Goal: Task Accomplishment & Management: Manage account settings

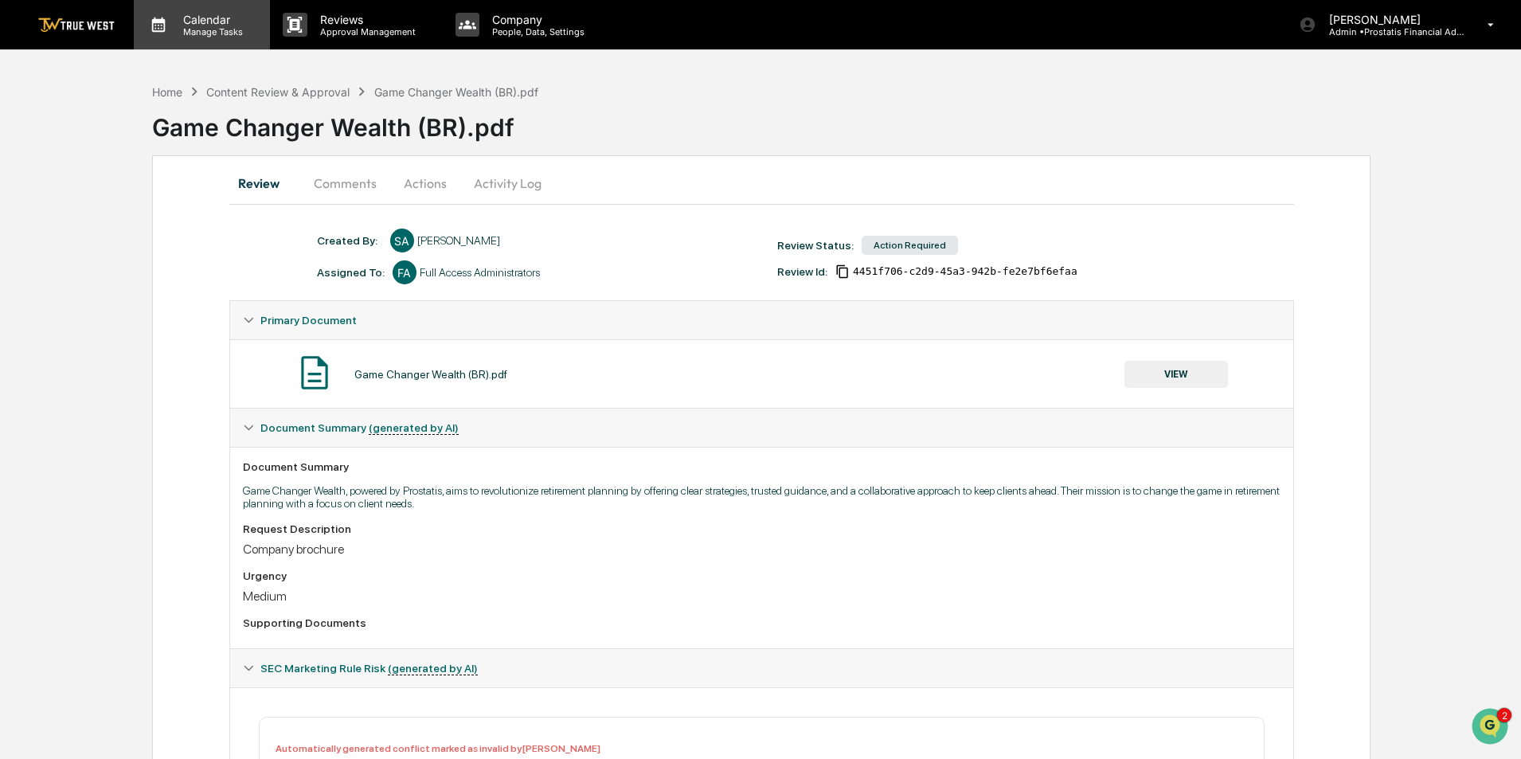
click at [196, 32] on p "Manage Tasks" at bounding box center [210, 31] width 80 height 11
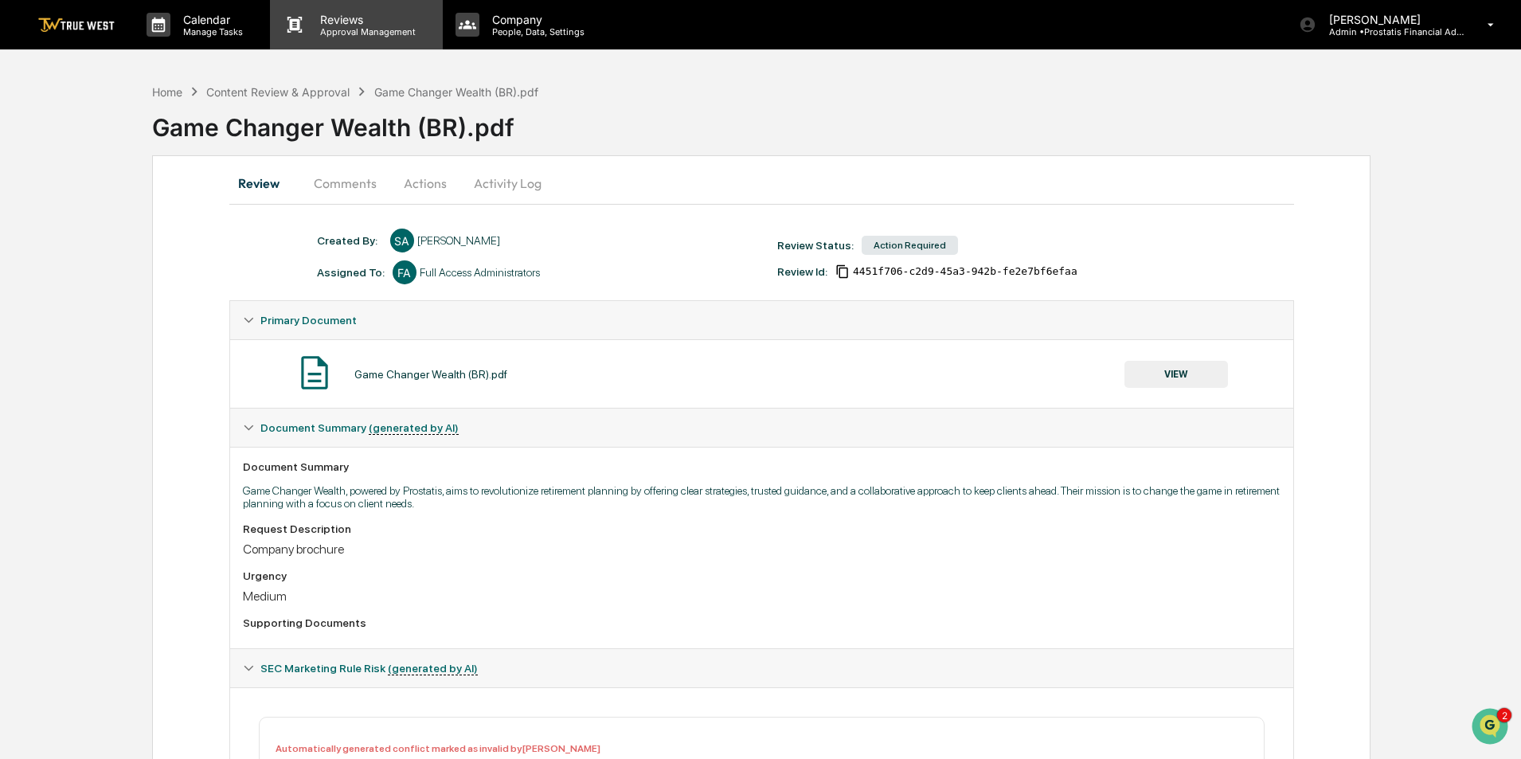
click at [319, 33] on p "Approval Management" at bounding box center [365, 31] width 116 height 11
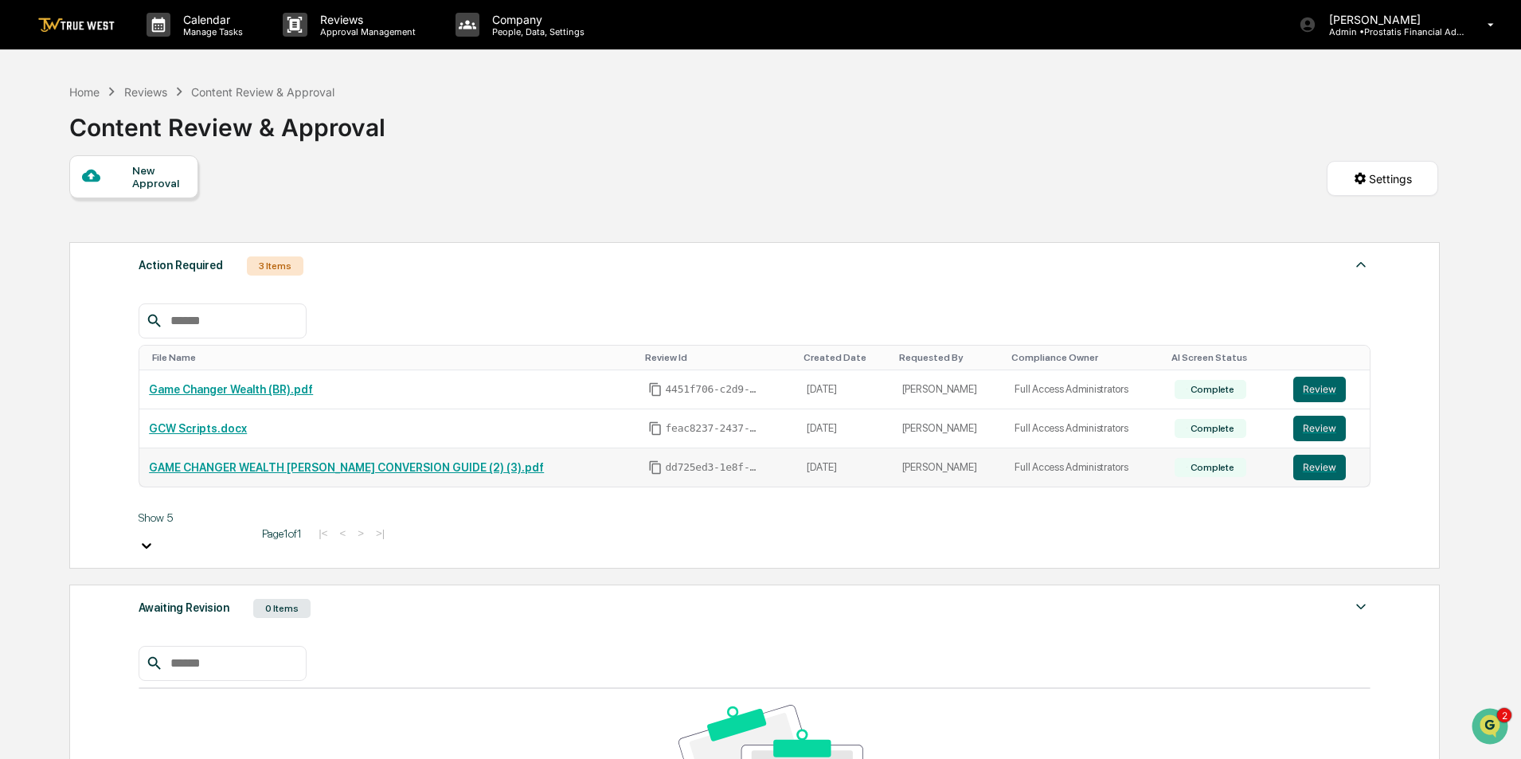
scroll to position [139, 0]
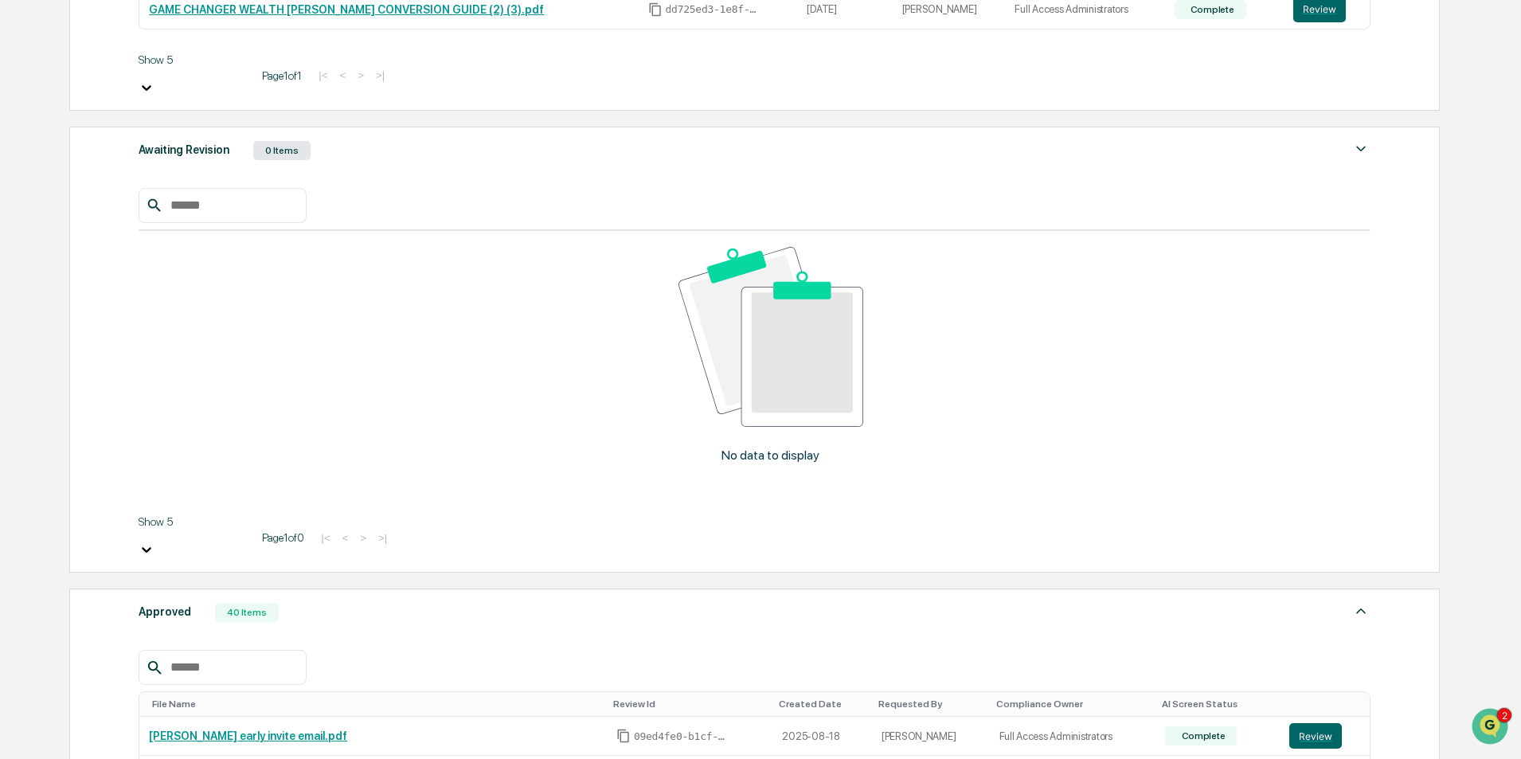
scroll to position [482, 0]
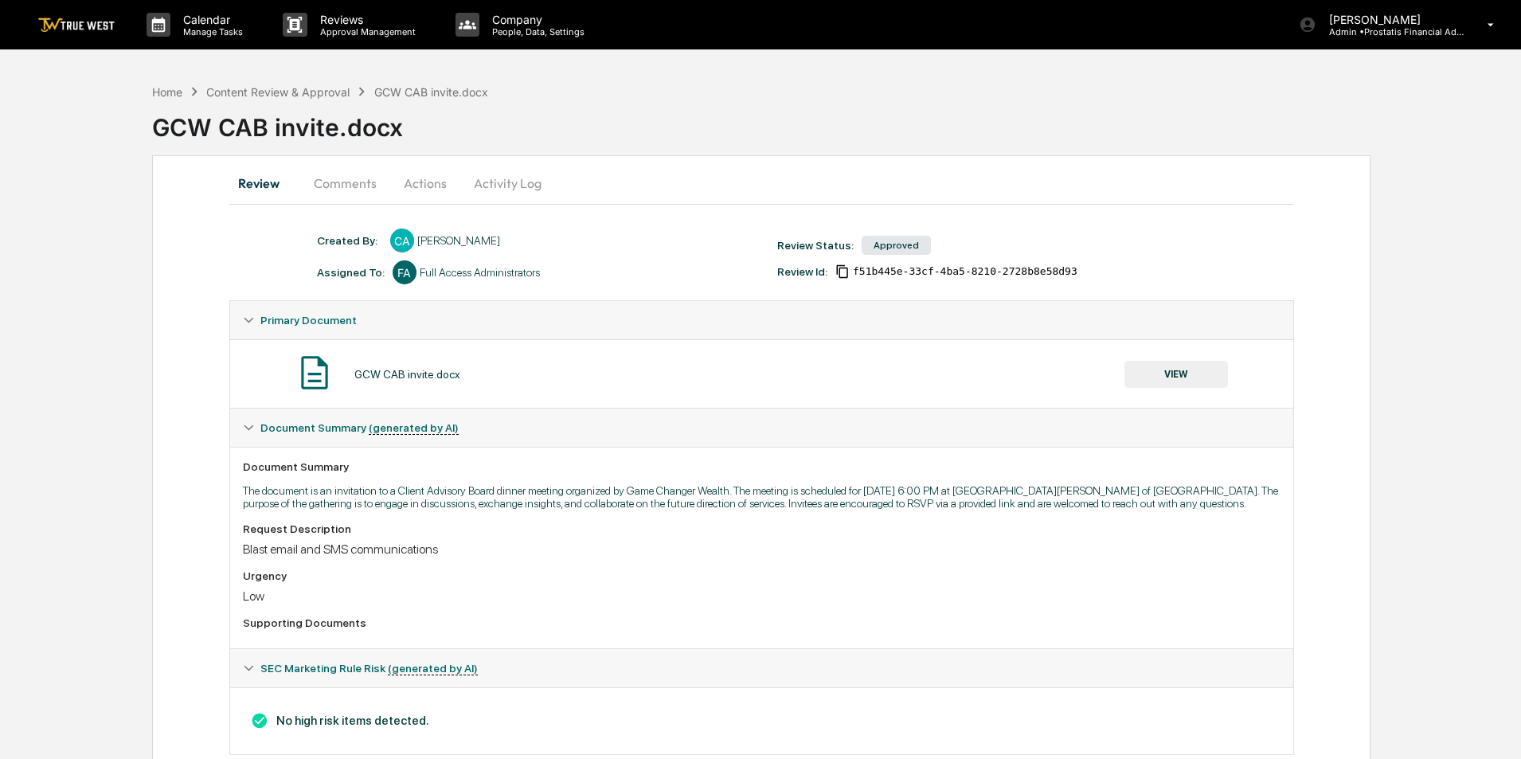
click at [1184, 373] on button "VIEW" at bounding box center [1177, 374] width 104 height 27
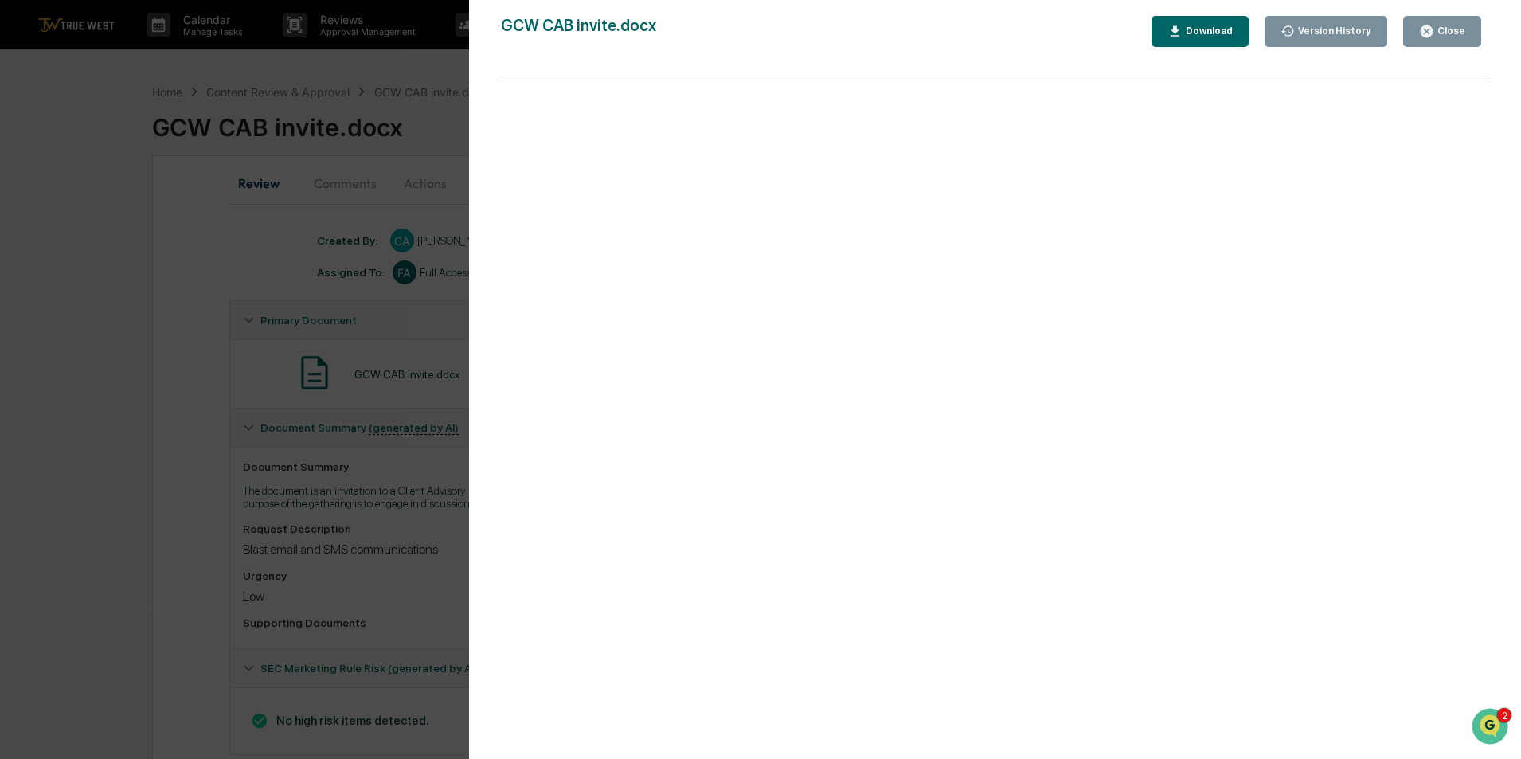
click at [1454, 22] on button "Close" at bounding box center [1443, 31] width 78 height 31
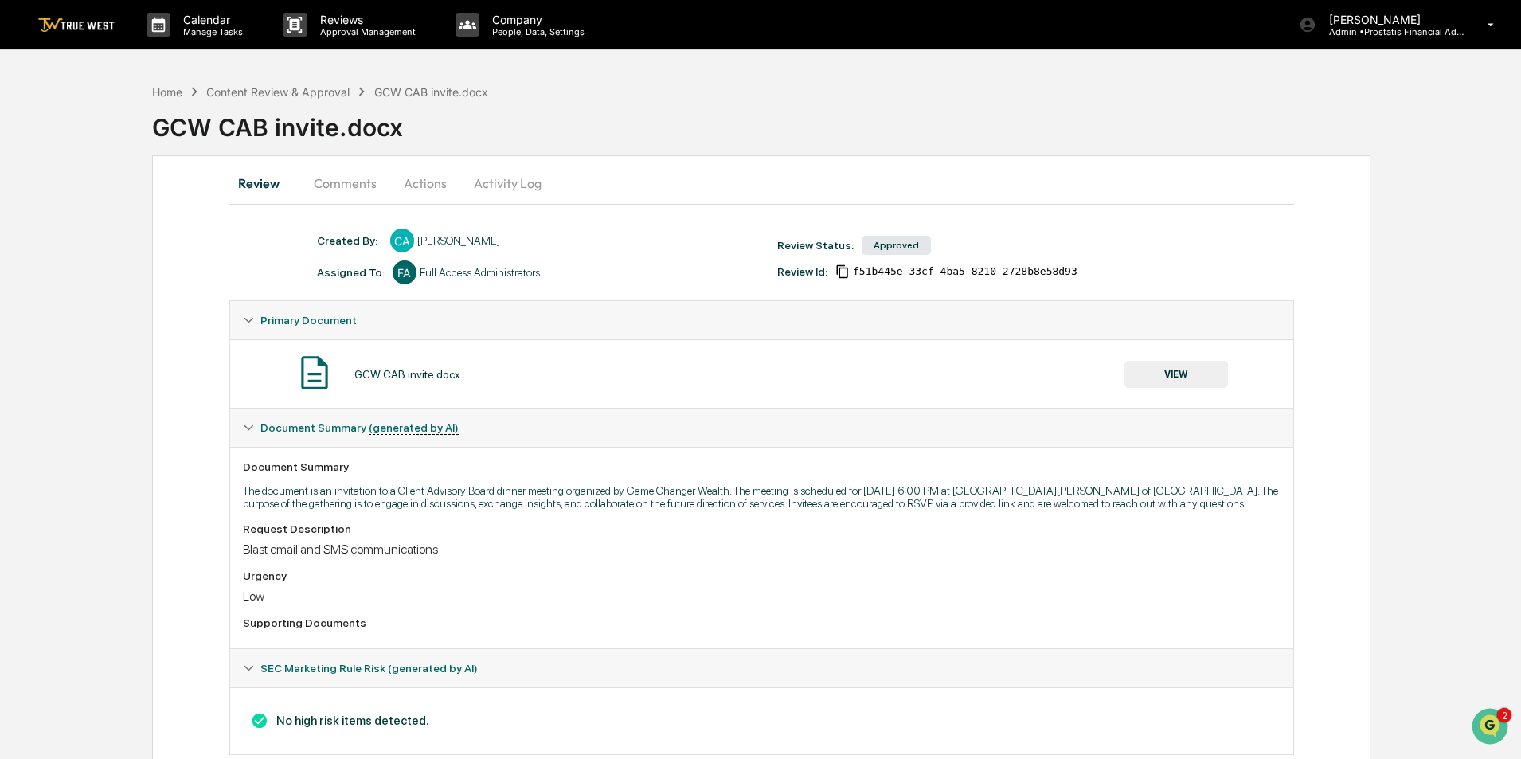
scroll to position [37, 0]
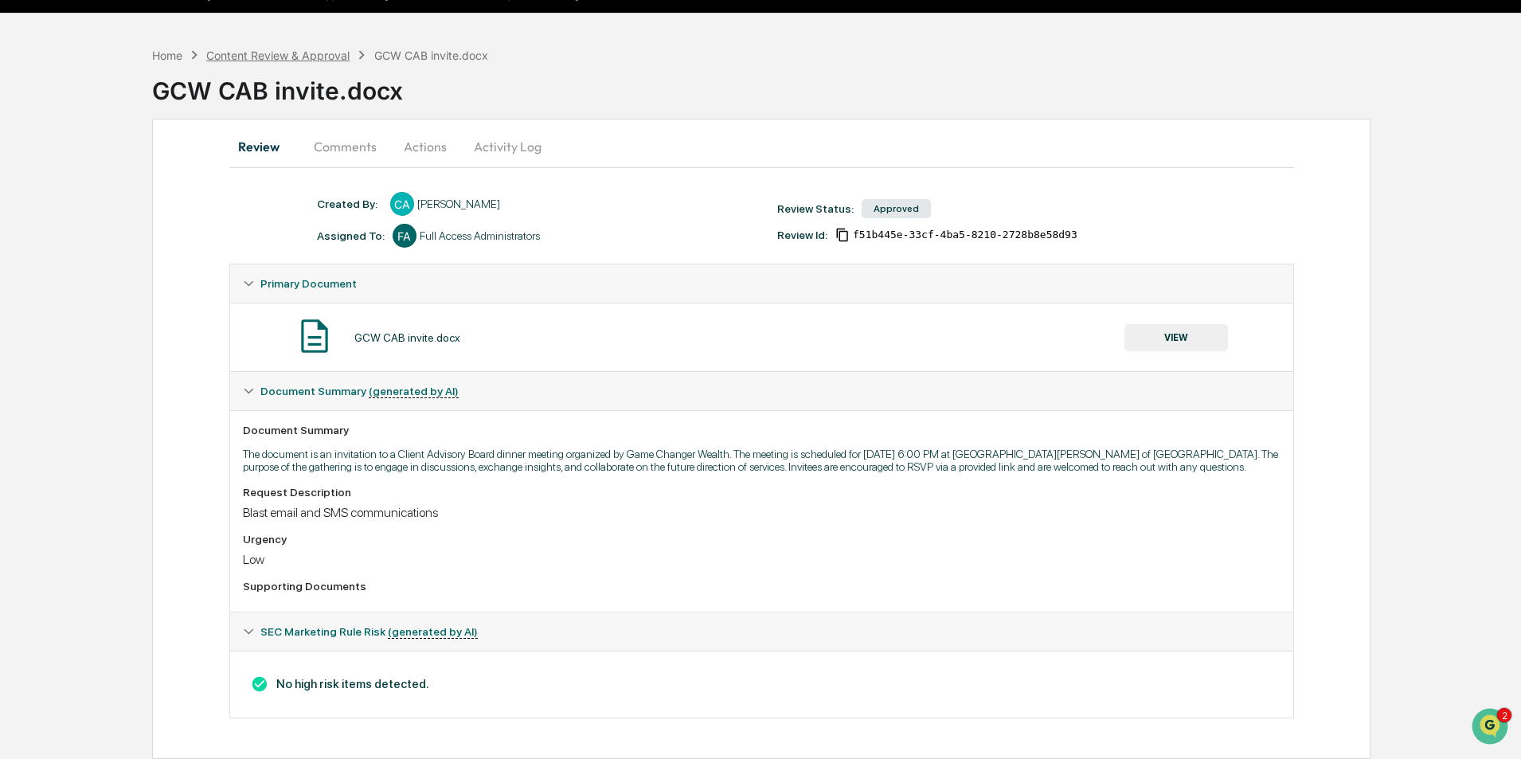
click at [249, 56] on div "Content Review & Approval" at bounding box center [277, 56] width 143 height 14
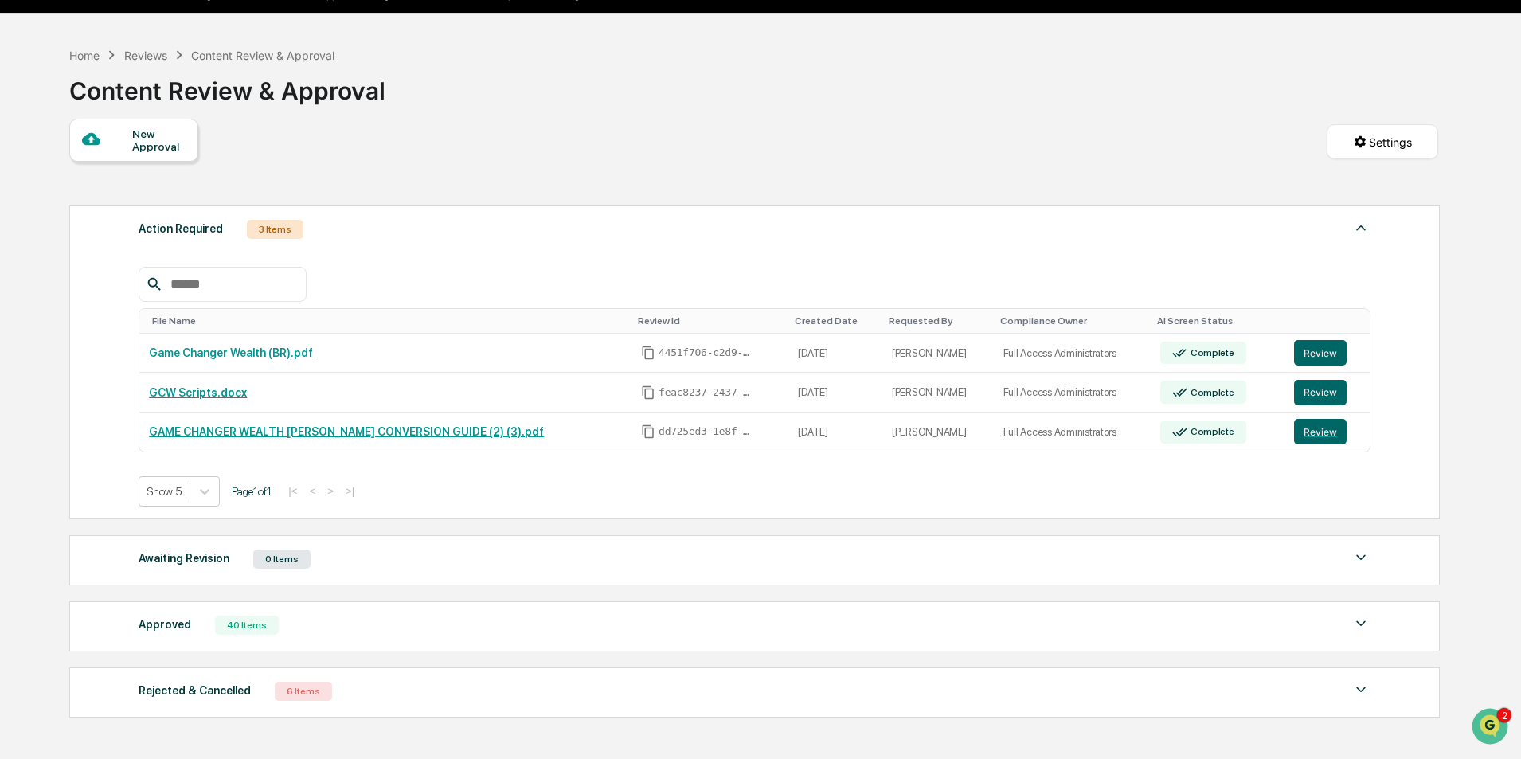
click at [1357, 625] on img at bounding box center [1361, 623] width 19 height 19
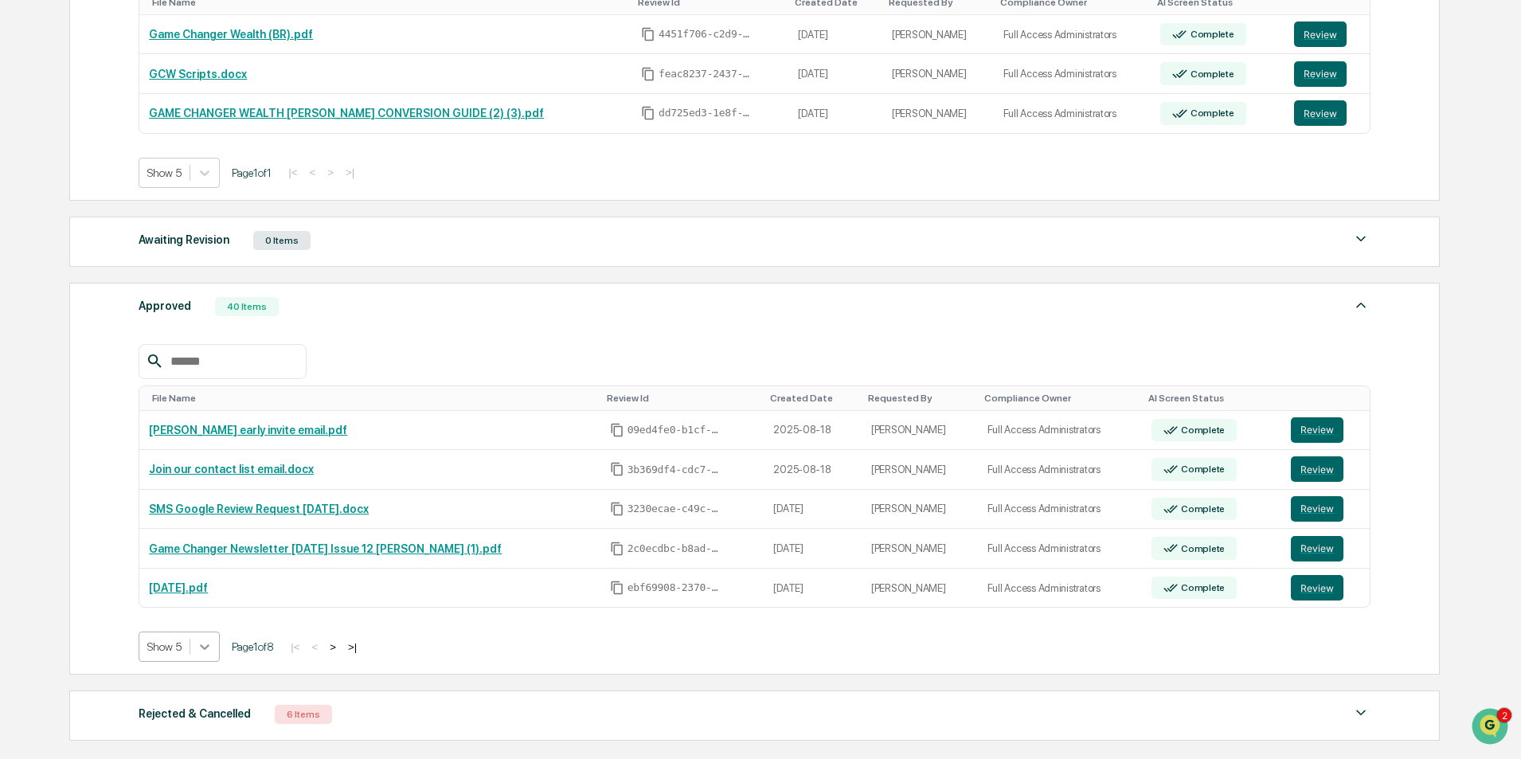
scroll to position [405, 0]
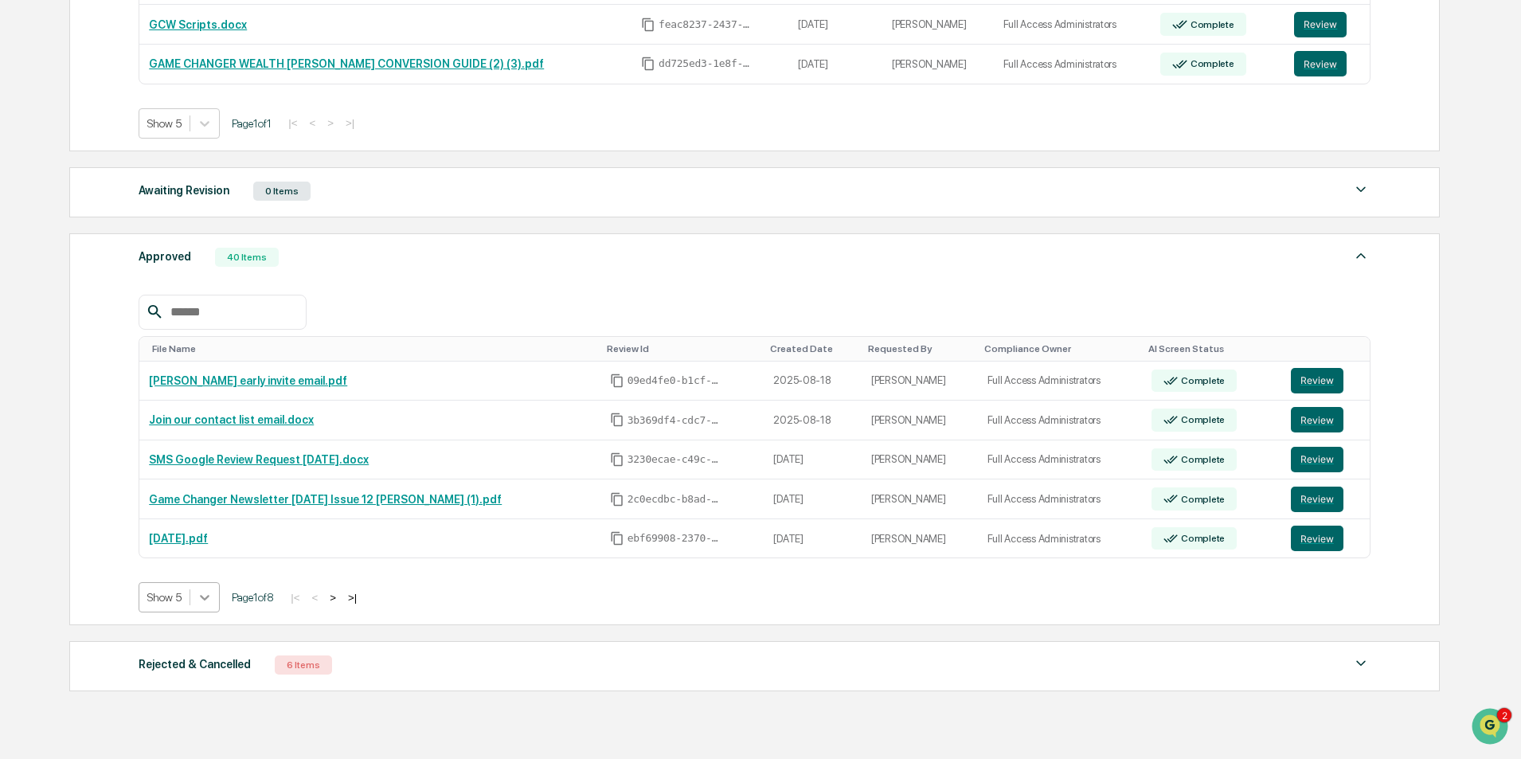
click at [203, 645] on body "Calendar Manage Tasks Reviews Approval Management Company People, Data, Setting…" at bounding box center [760, 215] width 1521 height 1241
click at [192, 715] on div "Show 50" at bounding box center [180, 711] width 82 height 25
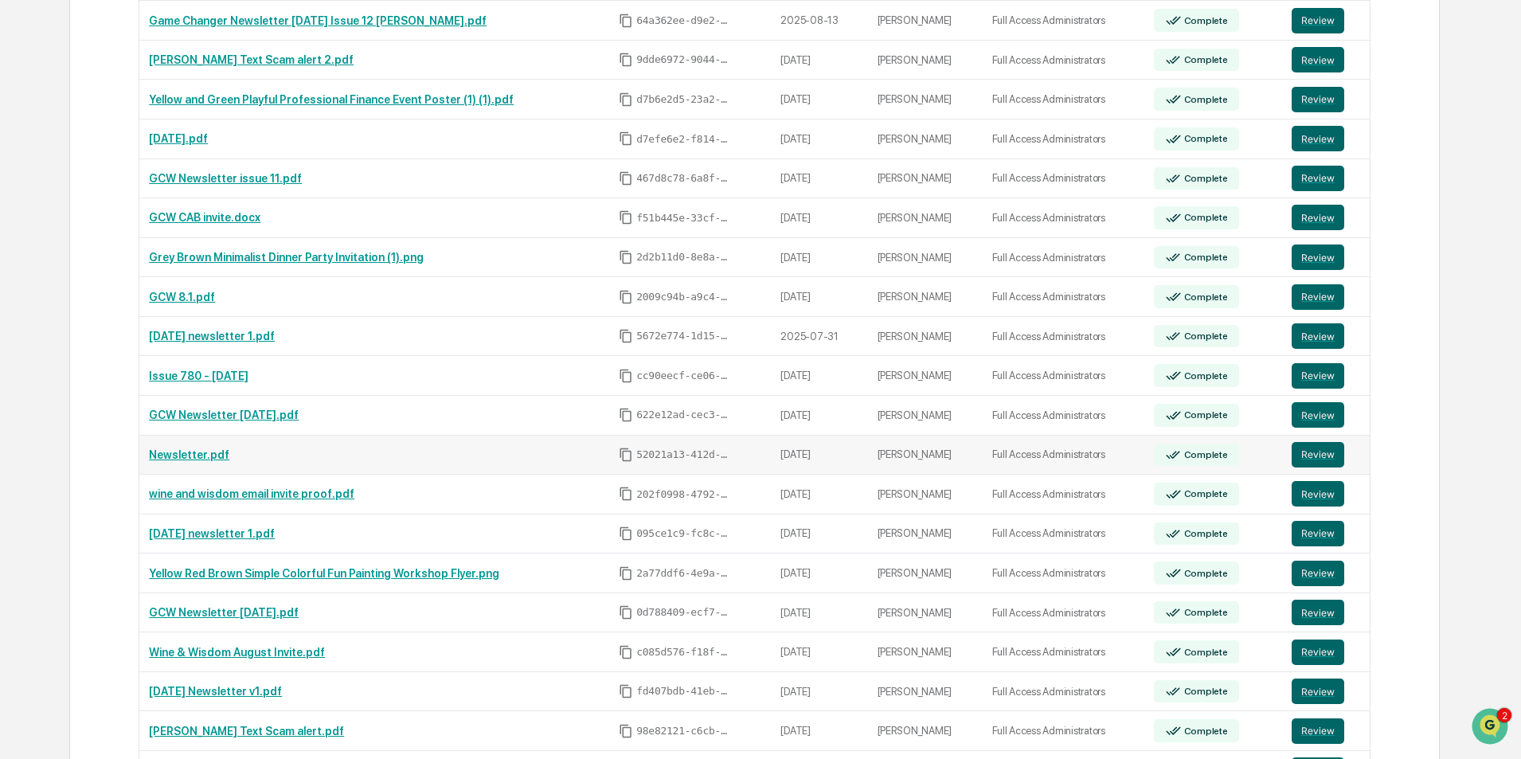
scroll to position [1042, 0]
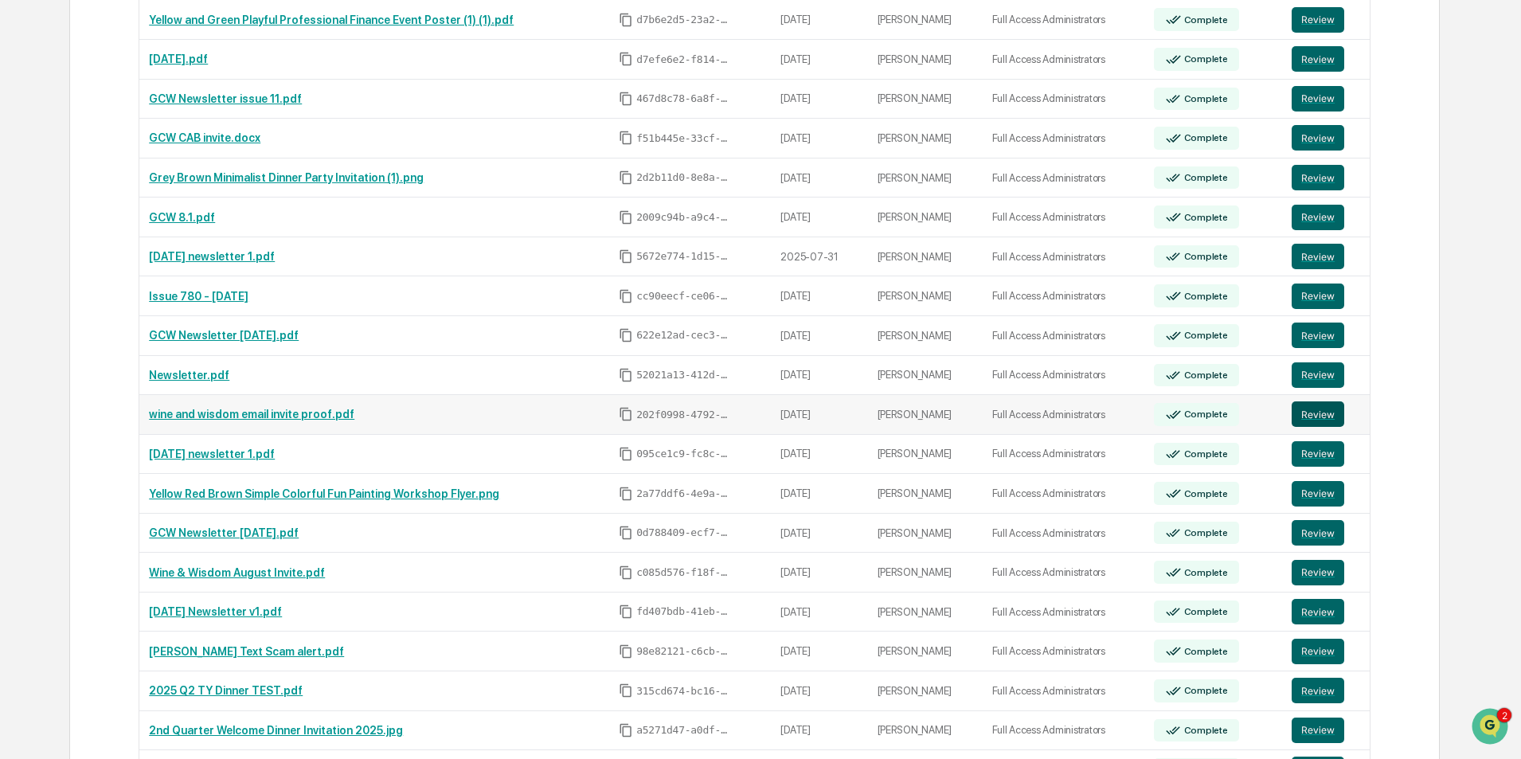
click at [1324, 415] on button "Review" at bounding box center [1318, 413] width 53 height 25
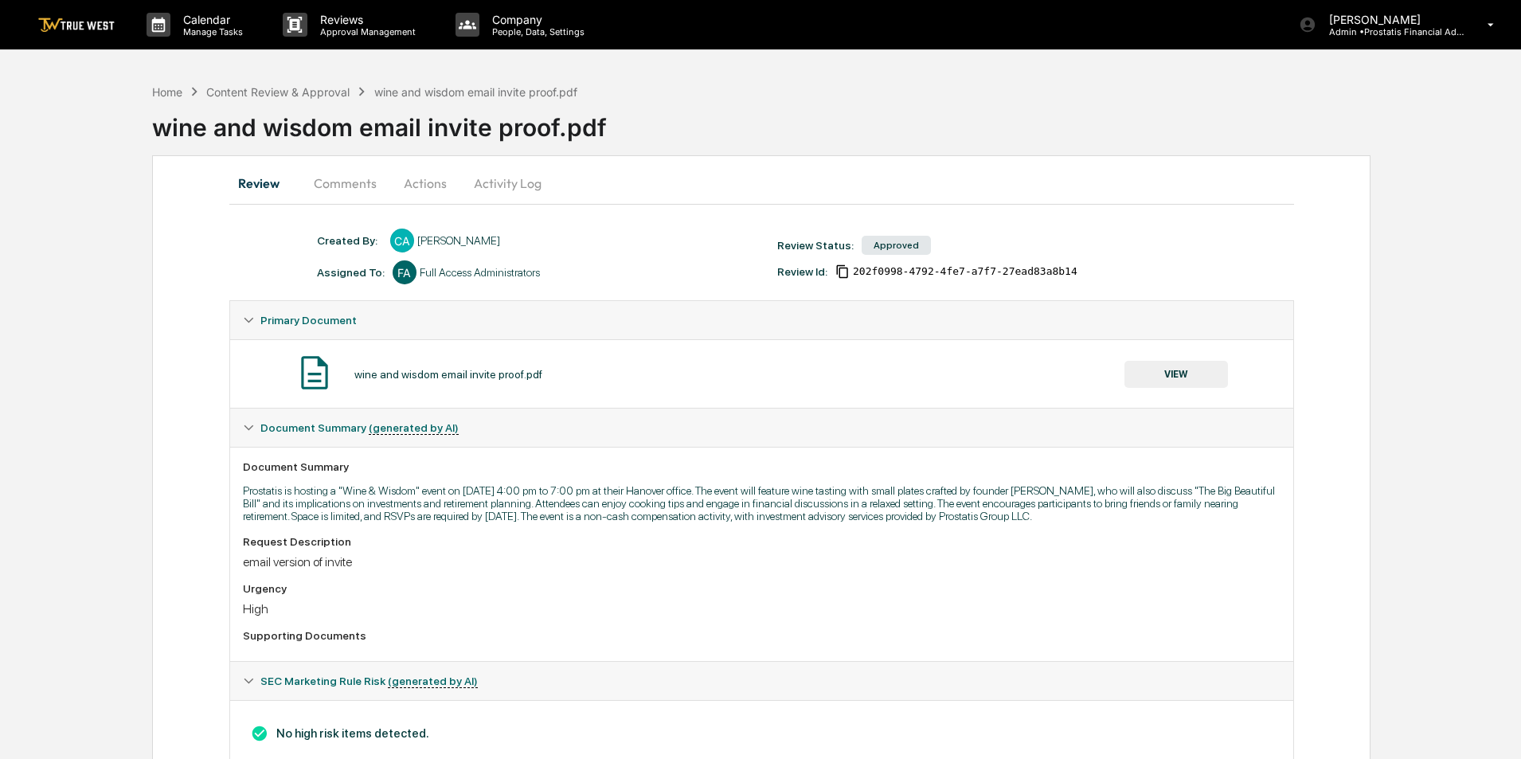
scroll to position [49, 0]
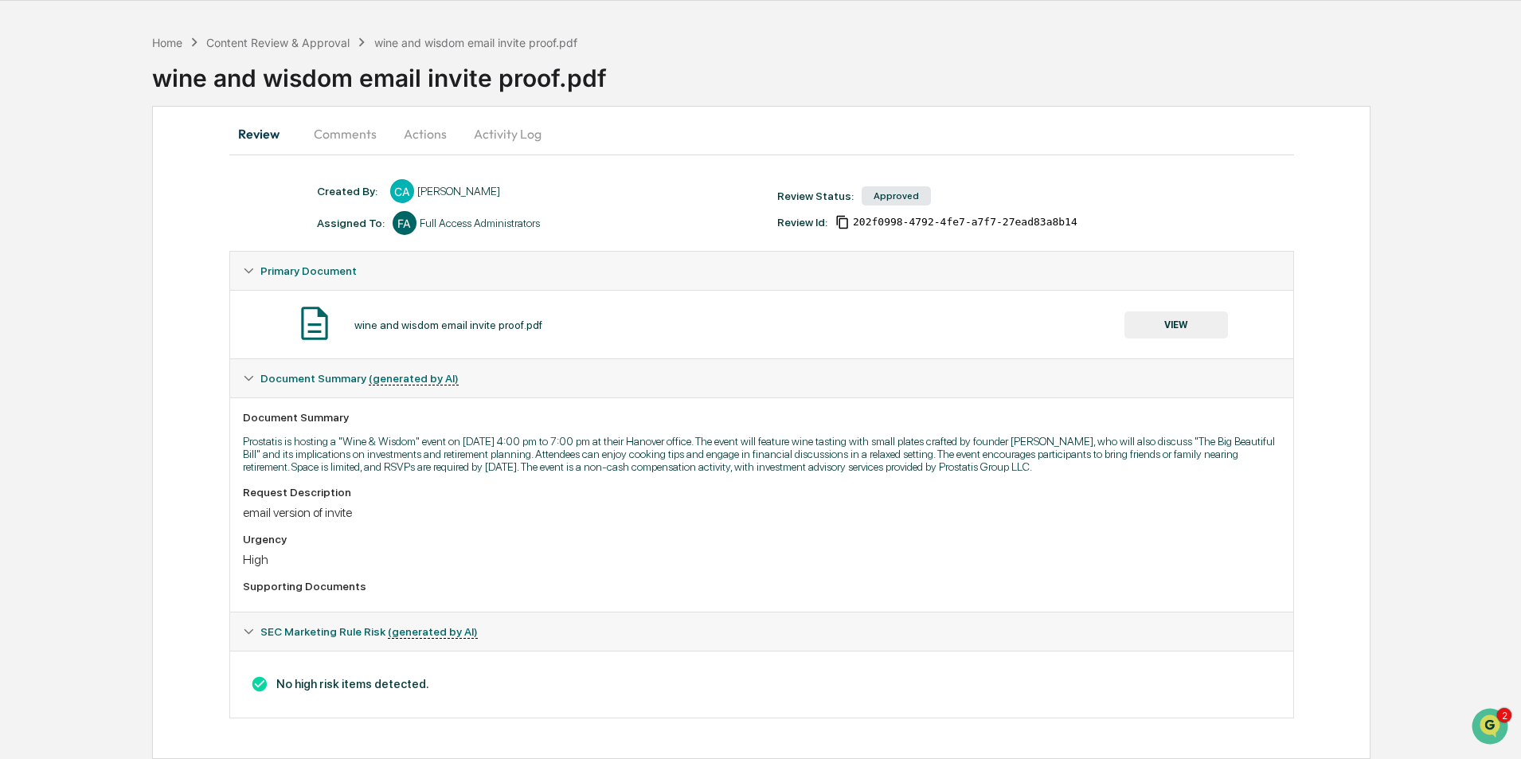
click at [1177, 325] on button "VIEW" at bounding box center [1177, 324] width 104 height 27
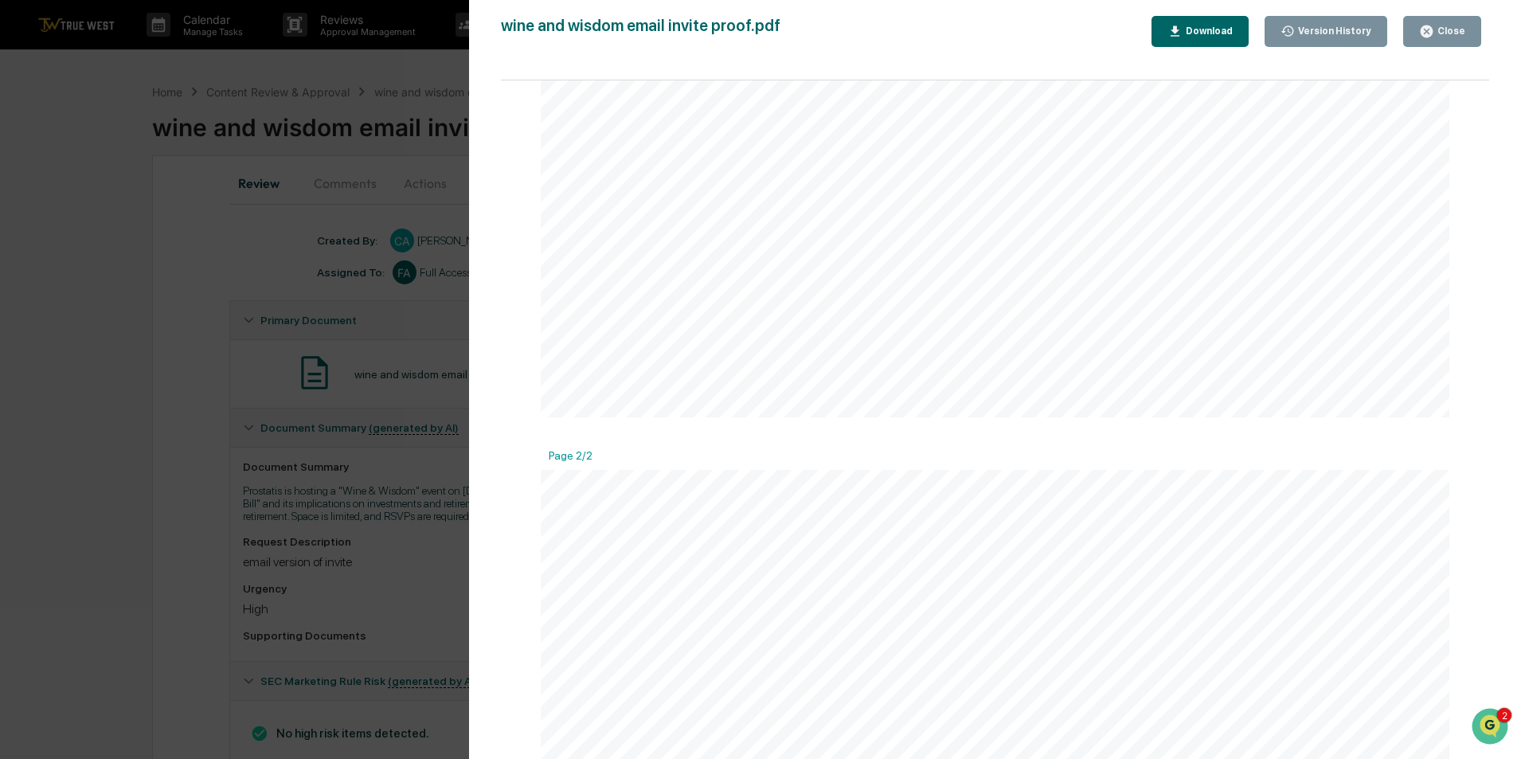
scroll to position [956, 0]
drag, startPoint x: 1019, startPoint y: 403, endPoint x: 794, endPoint y: 388, distance: 225.1
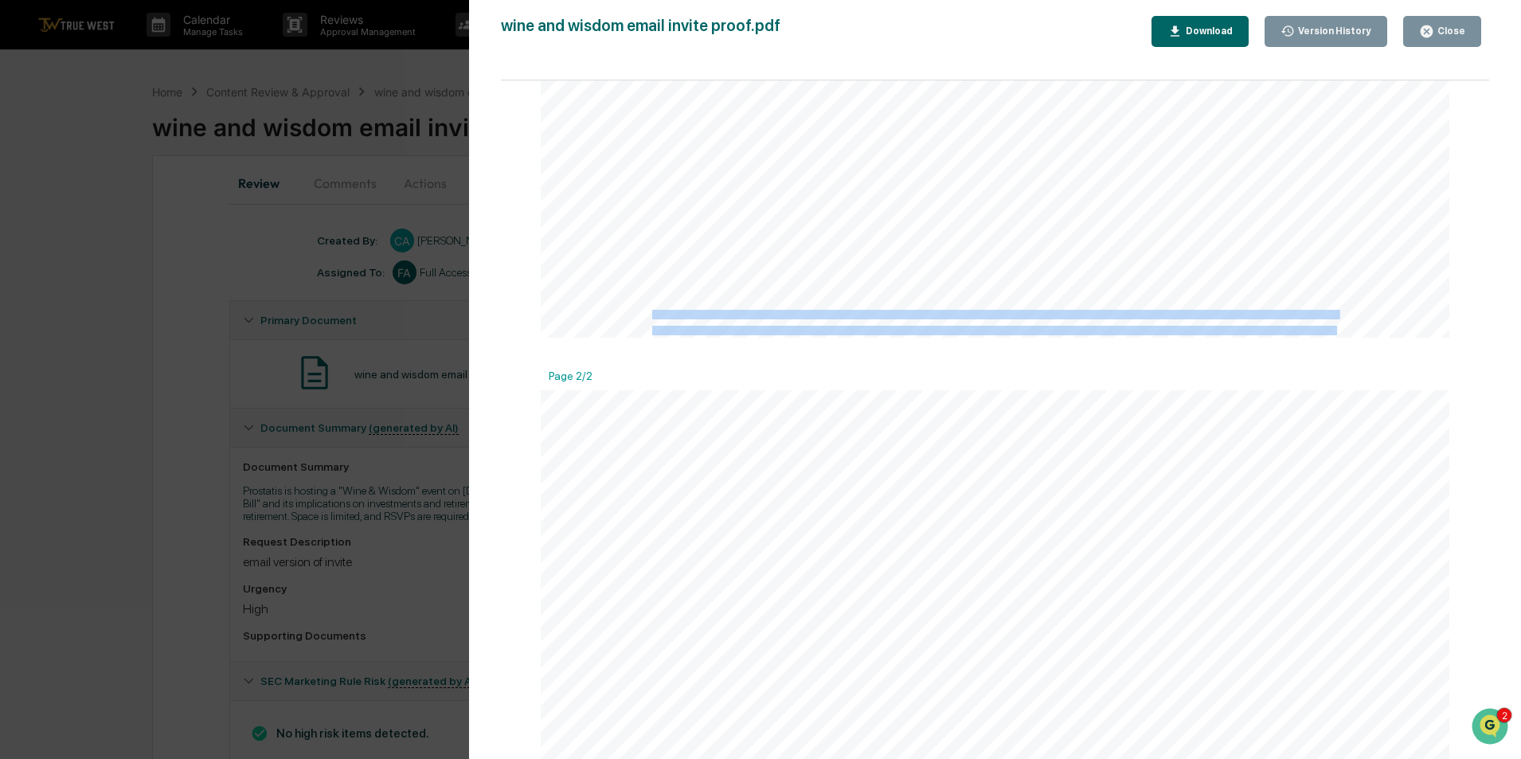
copy div "Investment Advisory Services offered through Prostatis Group LLC, a registered …"
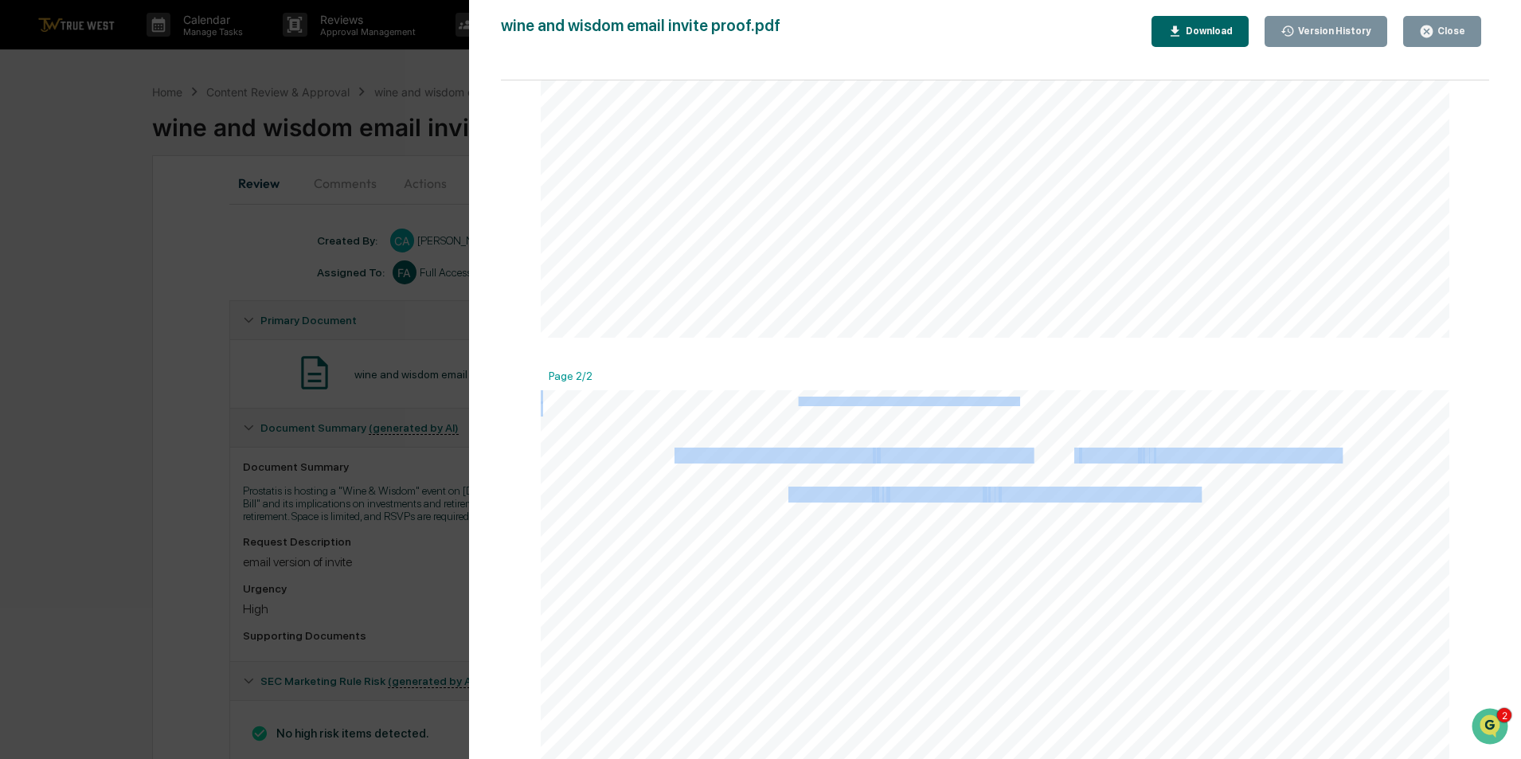
drag, startPoint x: 1017, startPoint y: 404, endPoint x: 793, endPoint y: 405, distance: 223.8
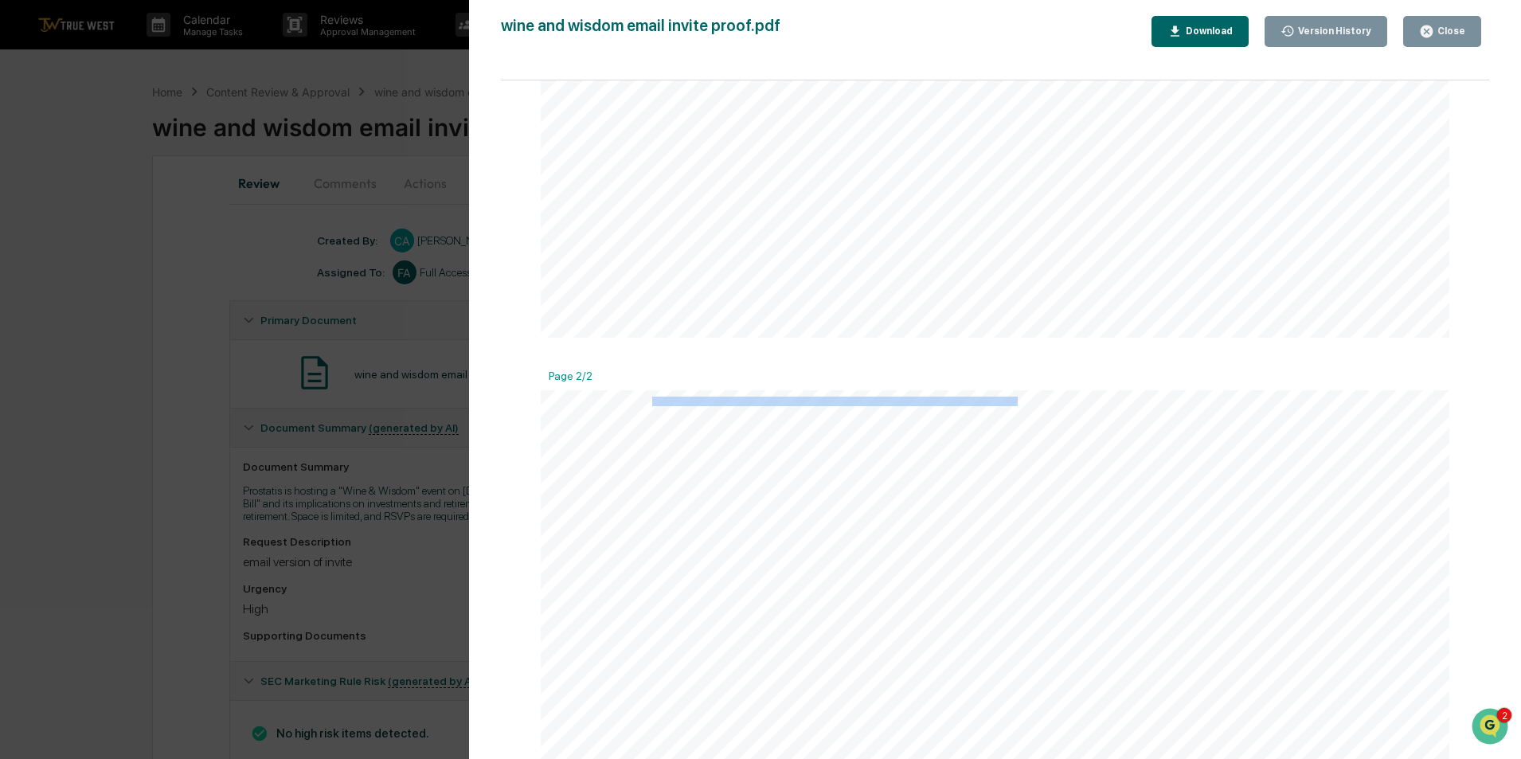
drag, startPoint x: 650, startPoint y: 401, endPoint x: 1013, endPoint y: 401, distance: 363.2
copy span "no known material or other conflicts of interest on the part of any client givi…"
drag, startPoint x: 1474, startPoint y: 30, endPoint x: 1465, endPoint y: 29, distance: 9.7
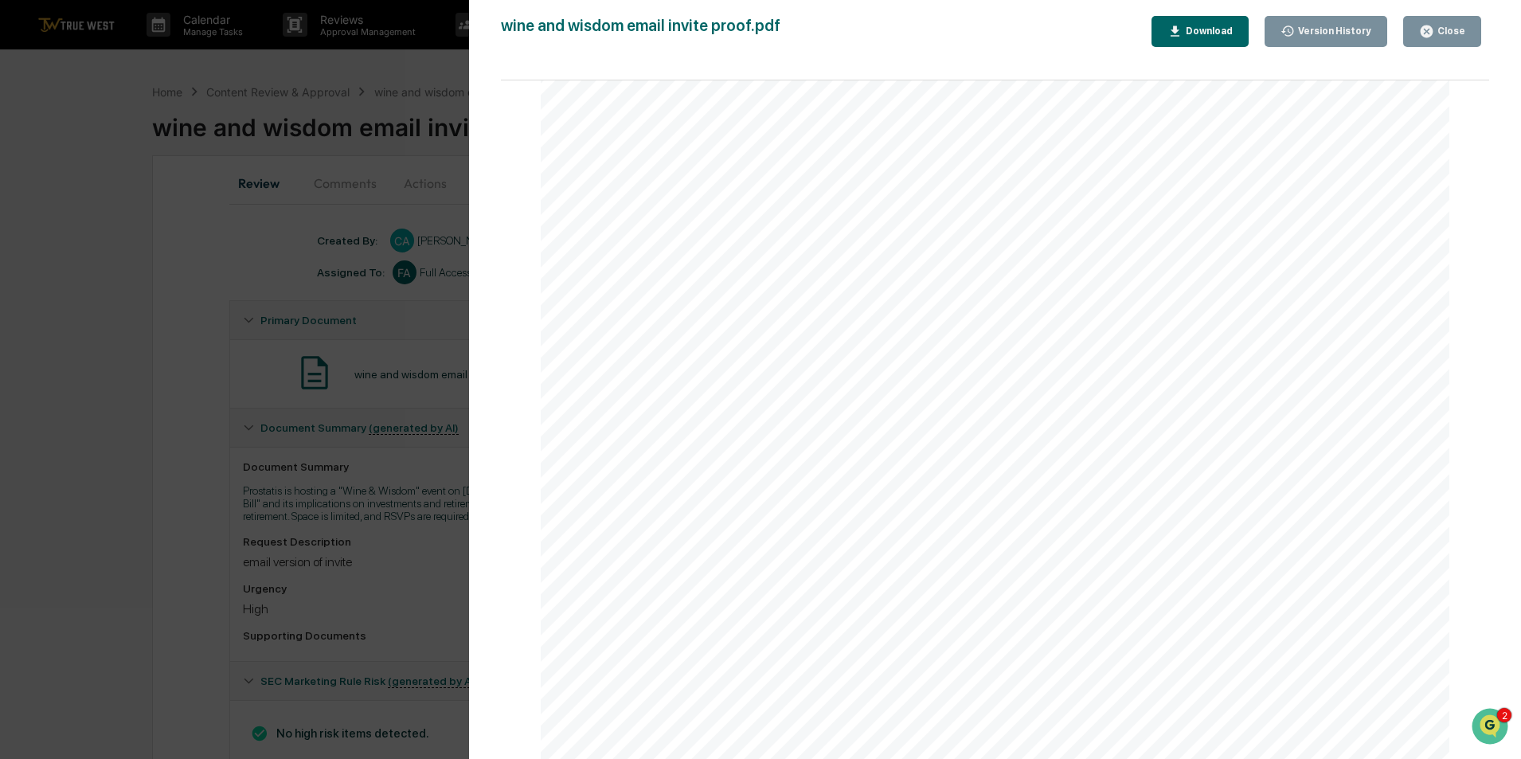
click at [1474, 30] on button "Close" at bounding box center [1443, 31] width 78 height 31
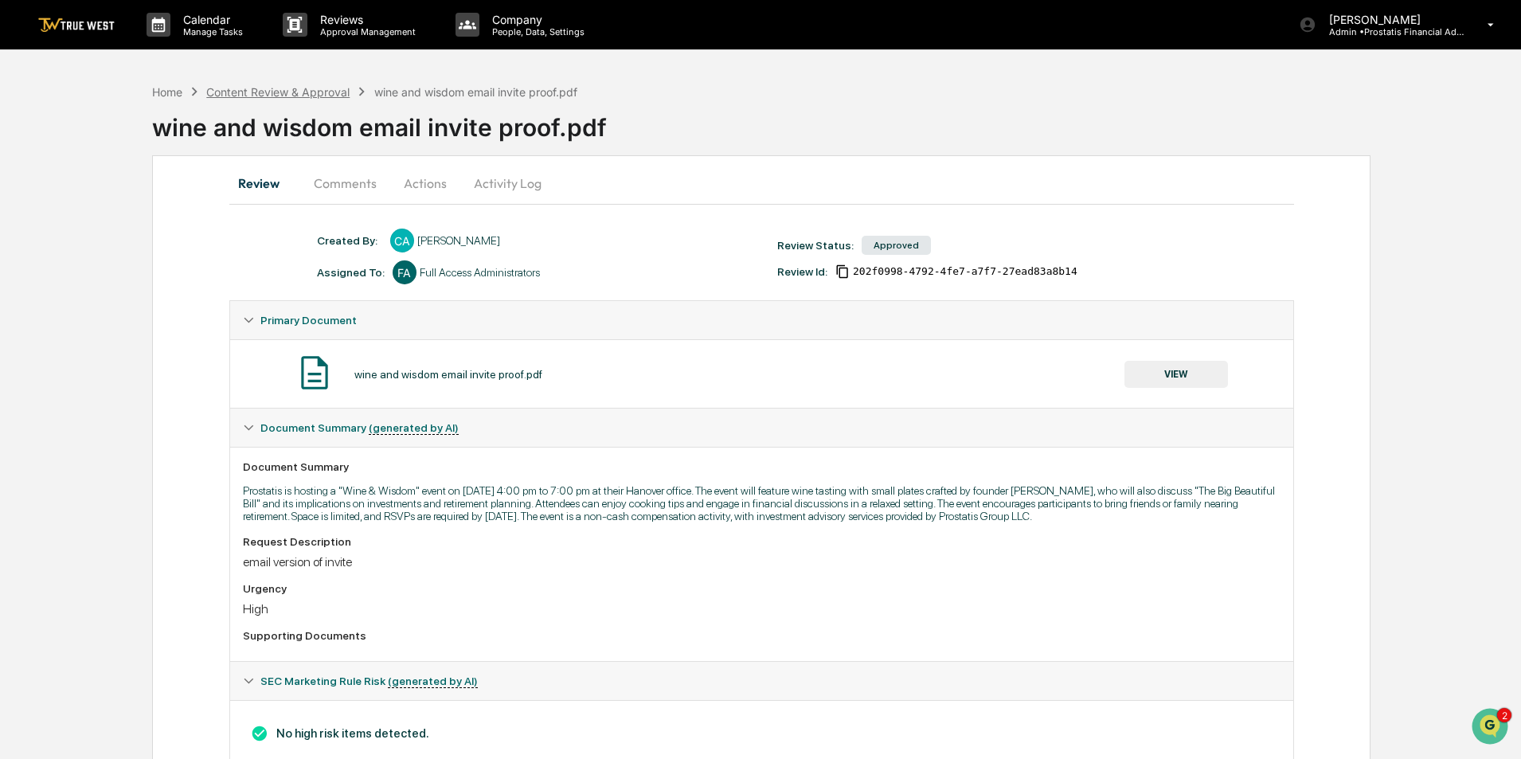
click at [322, 89] on div "Content Review & Approval" at bounding box center [277, 92] width 143 height 14
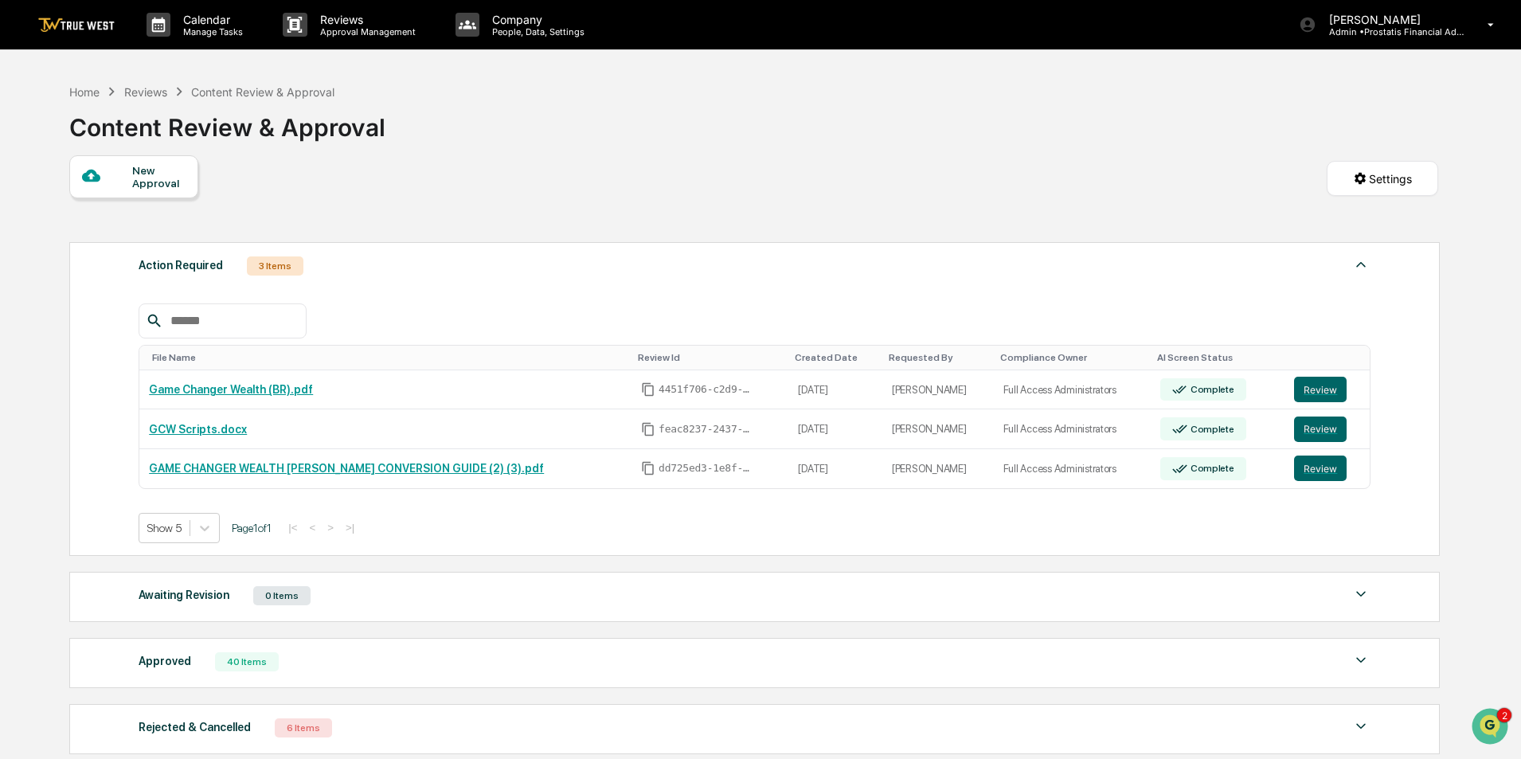
click at [1354, 660] on img at bounding box center [1361, 660] width 19 height 19
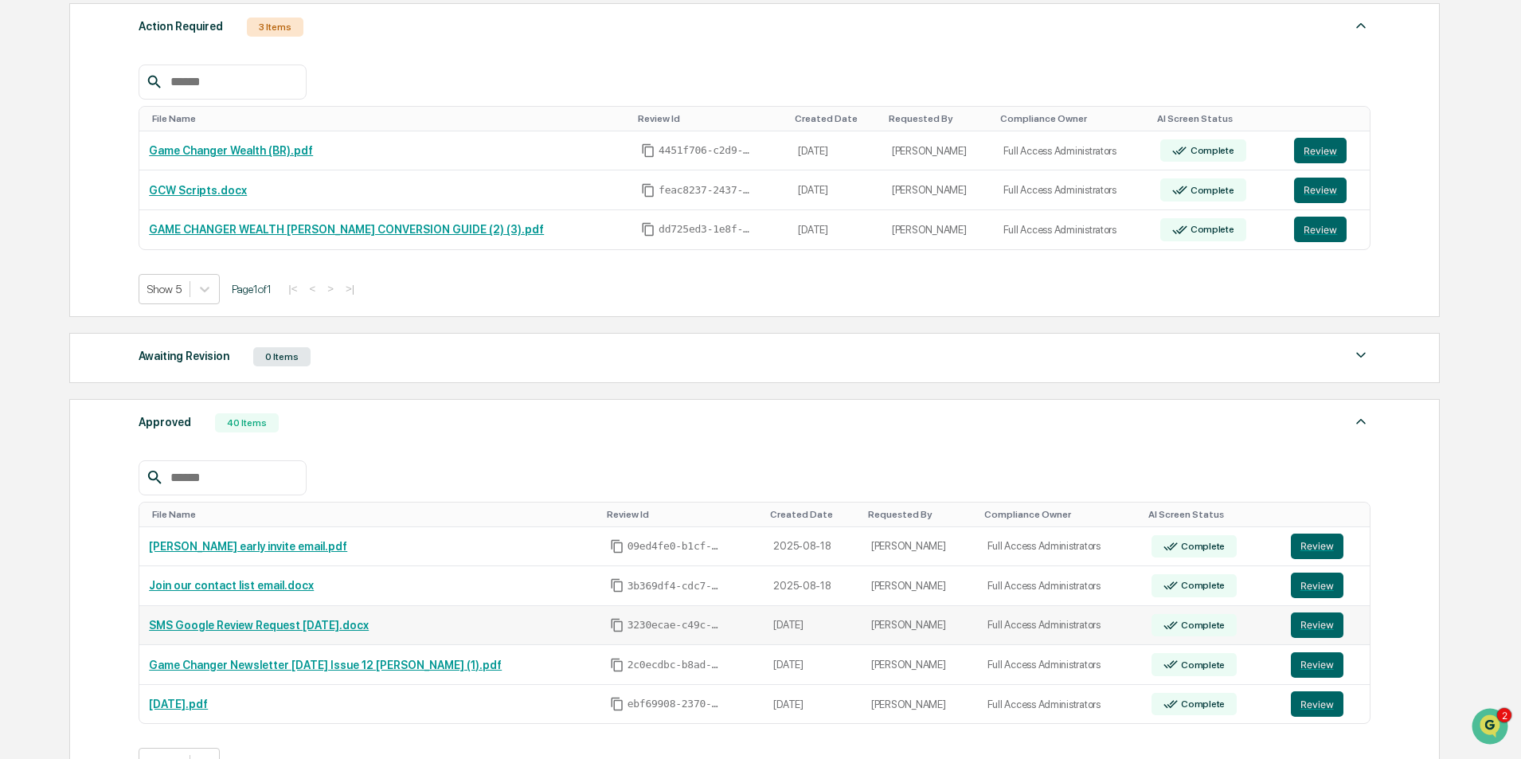
scroll to position [319, 0]
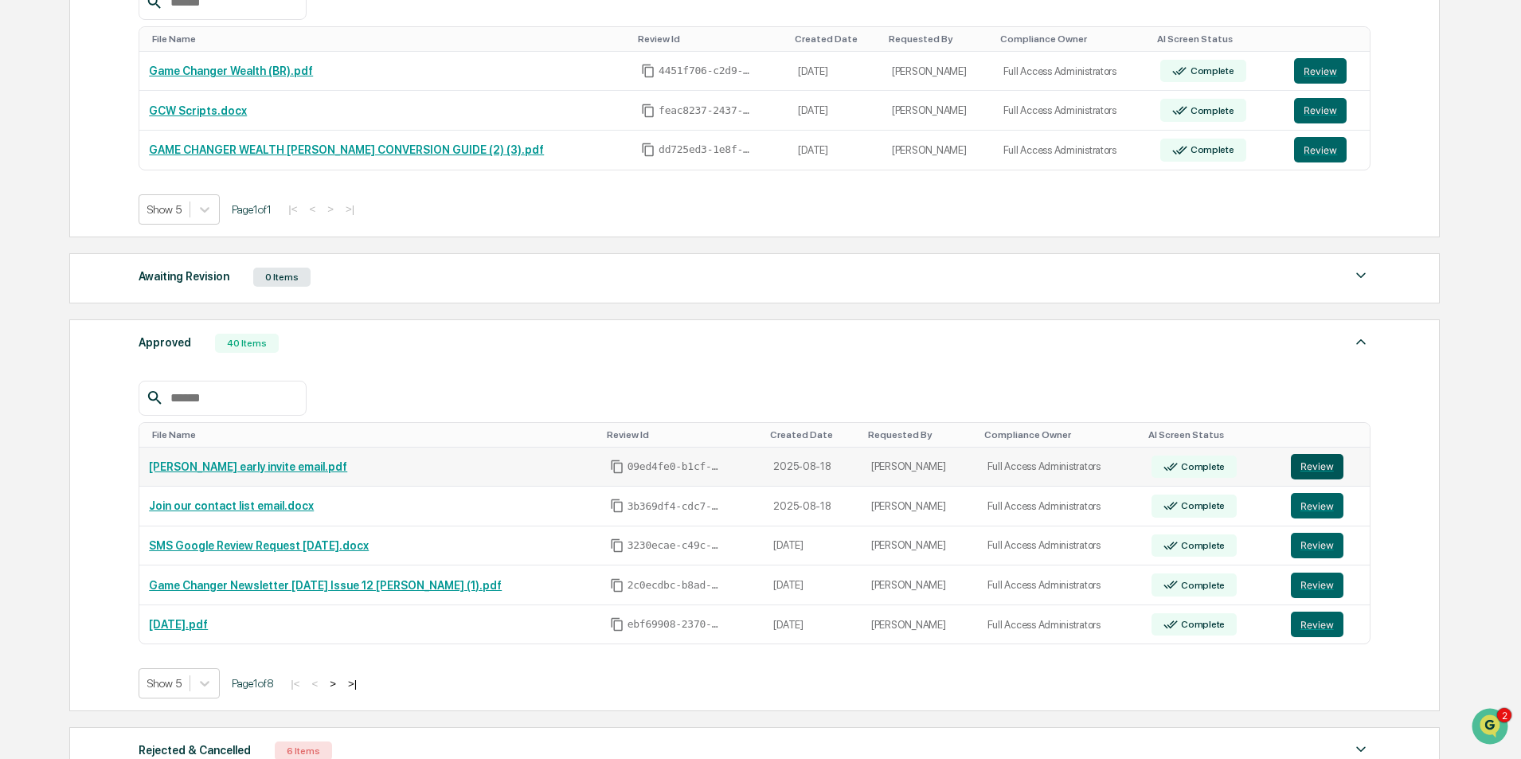
click at [1318, 464] on button "Review" at bounding box center [1317, 466] width 53 height 25
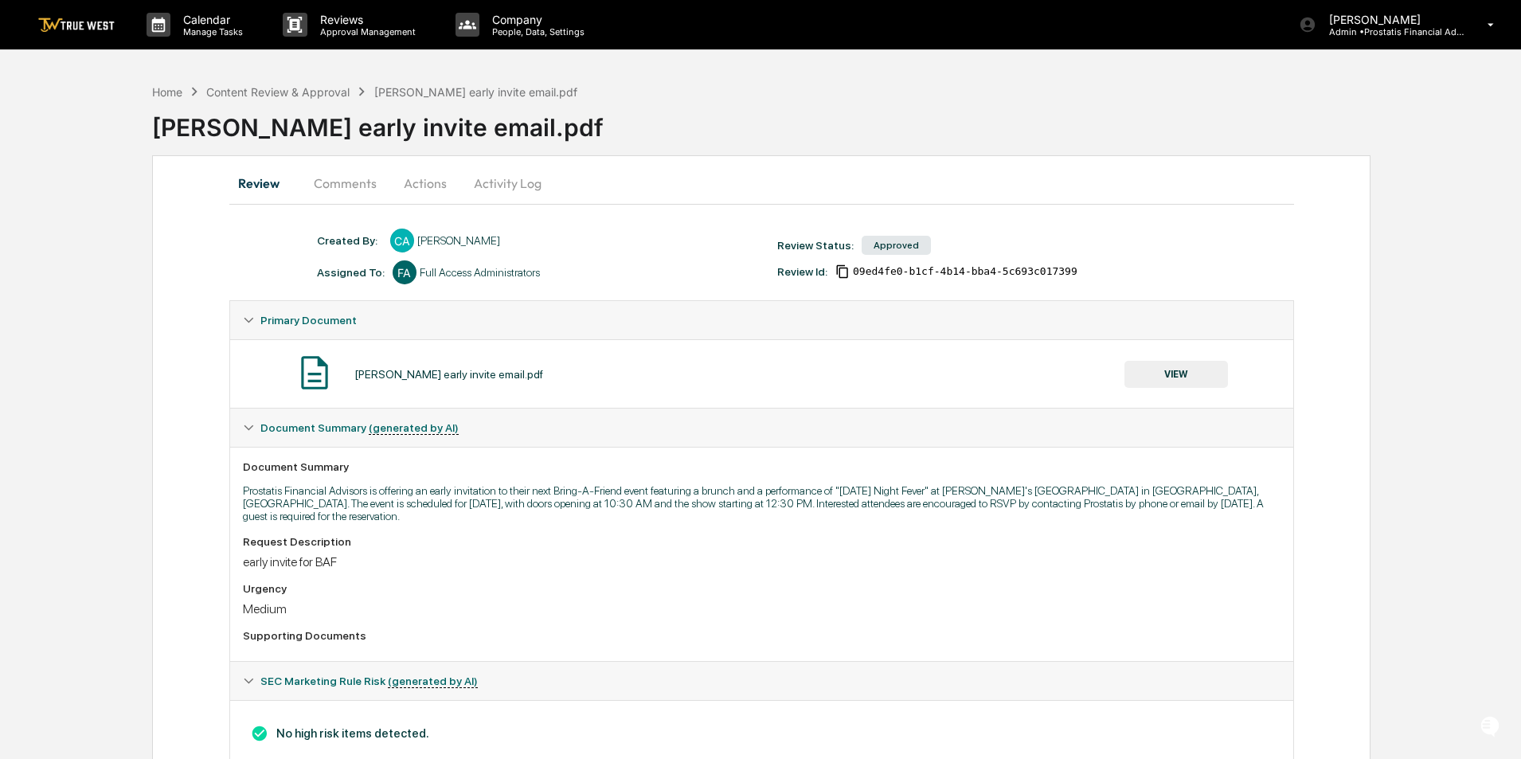
scroll to position [49, 0]
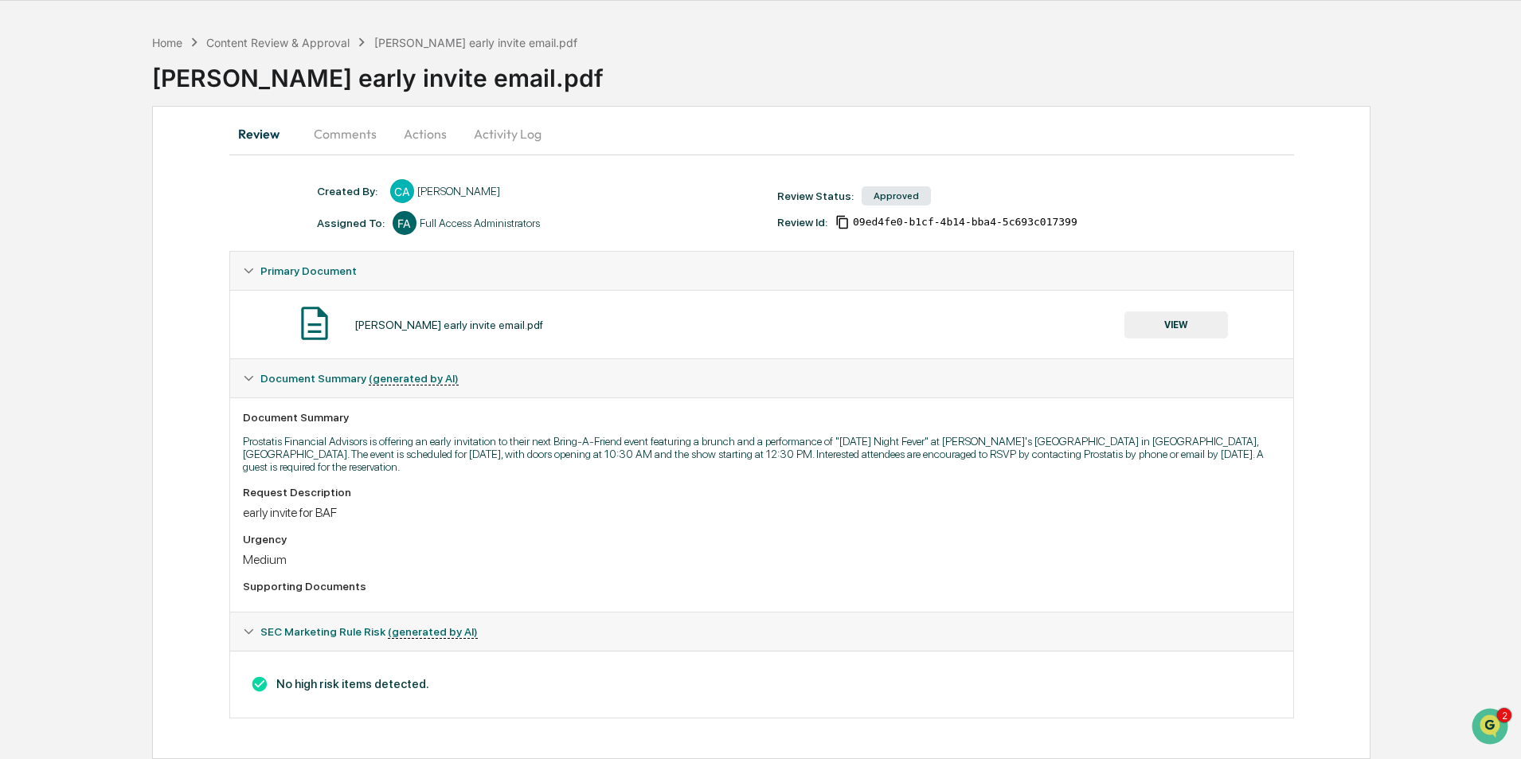
click at [339, 385] on span "SEC Marketing Rule Risk (generated by AI)" at bounding box center [359, 378] width 198 height 13
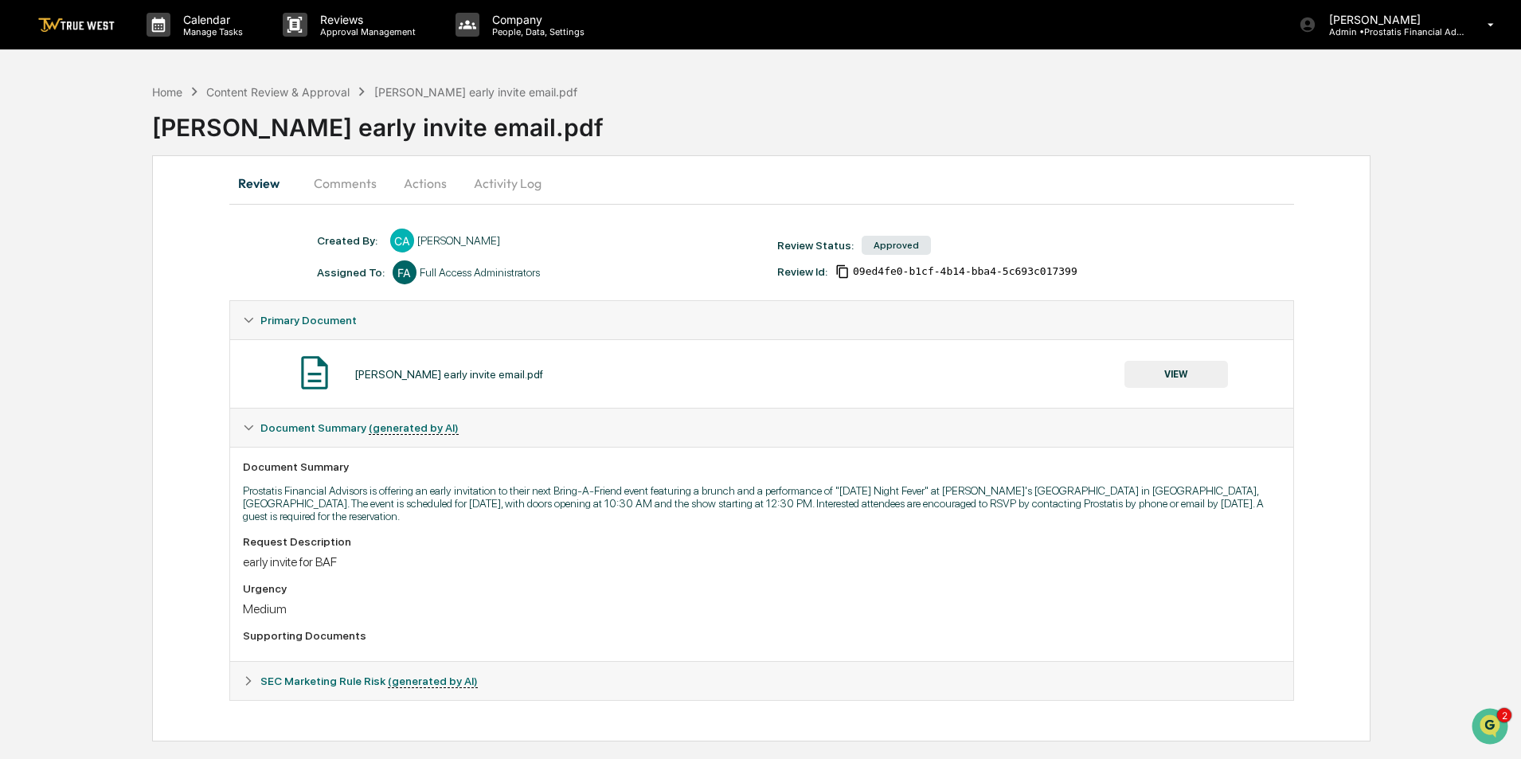
scroll to position [0, 0]
click at [504, 178] on button "Activity Log" at bounding box center [508, 183] width 93 height 38
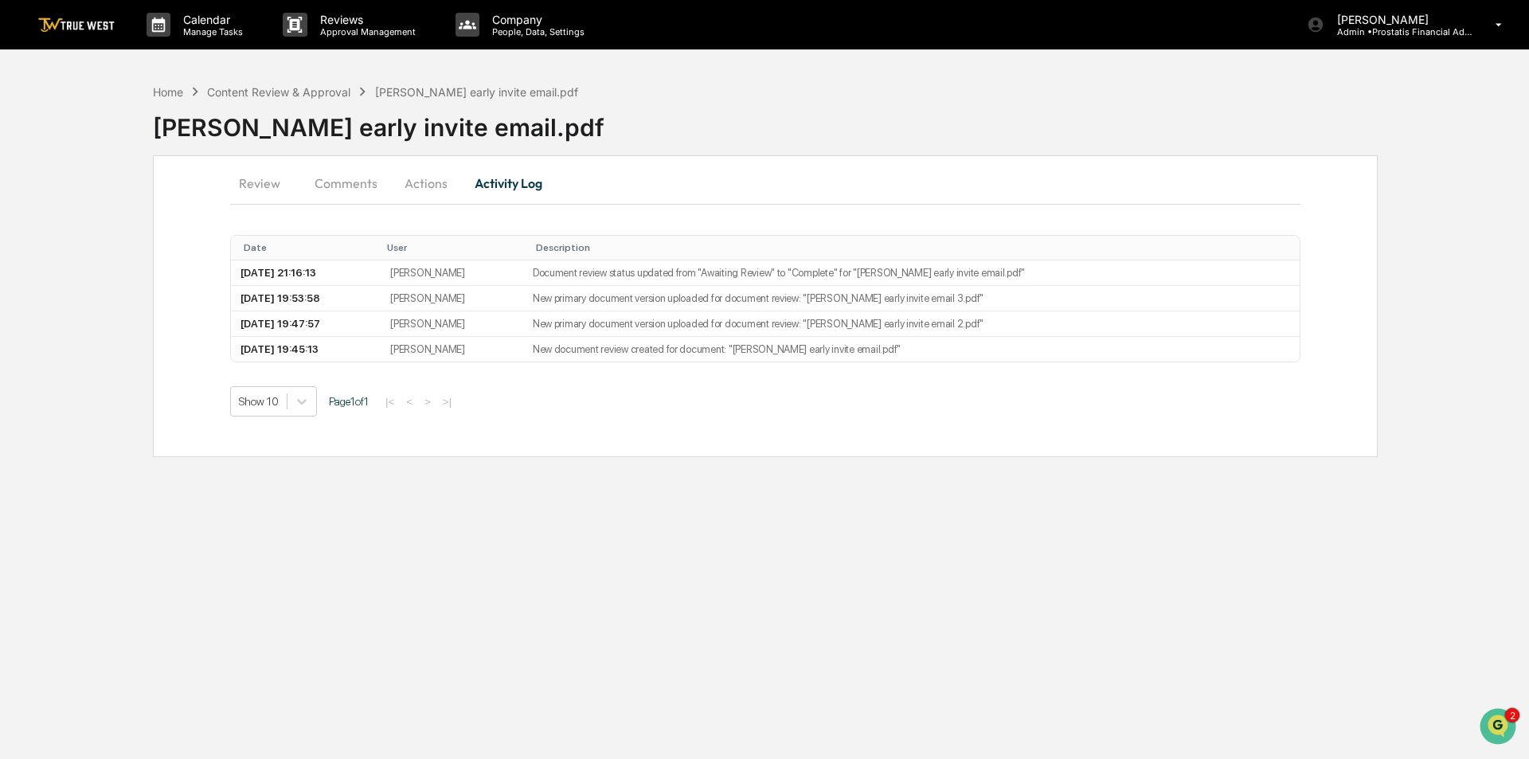
click at [429, 187] on button "Actions" at bounding box center [426, 183] width 72 height 38
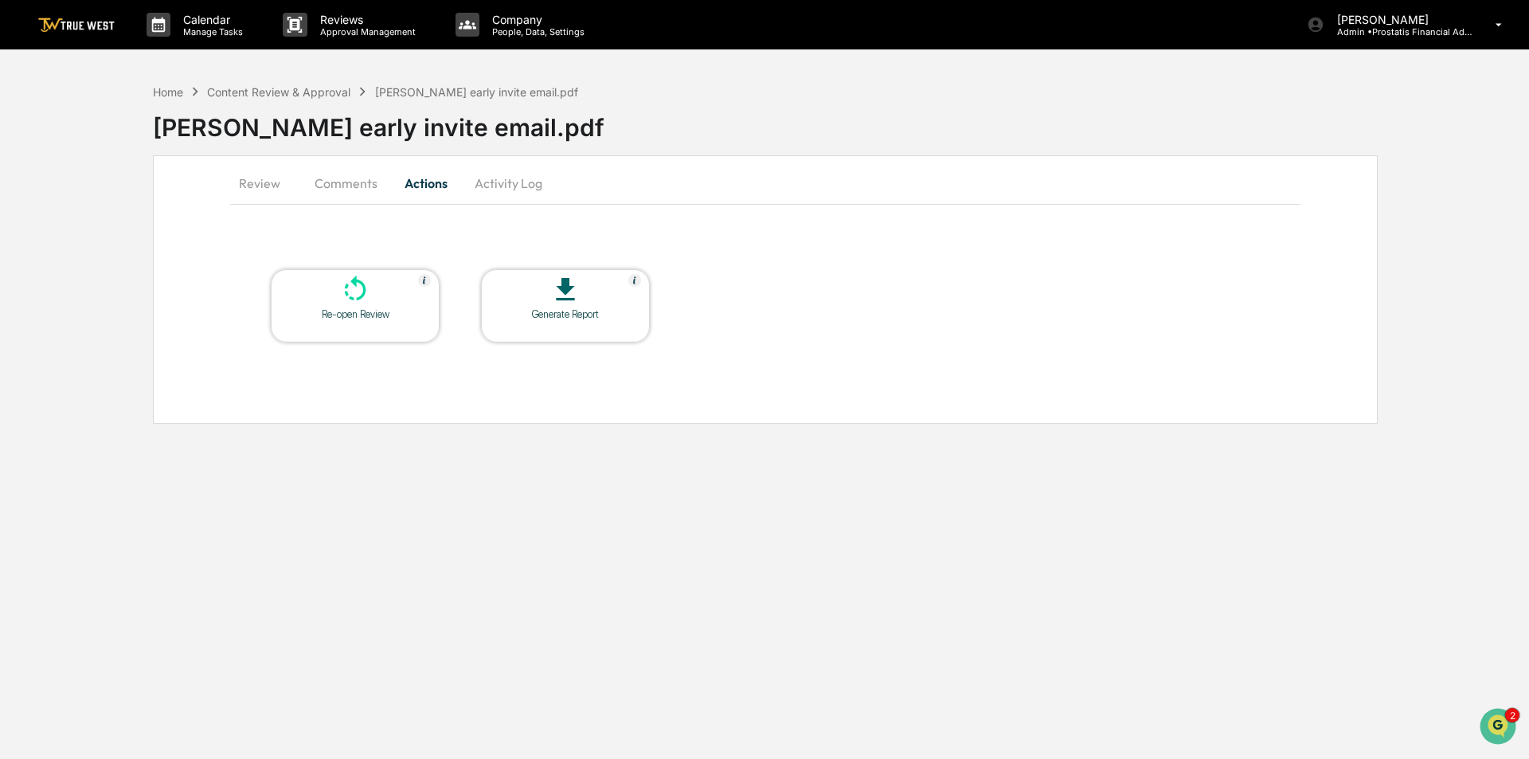
click at [347, 190] on button "Comments" at bounding box center [346, 183] width 88 height 38
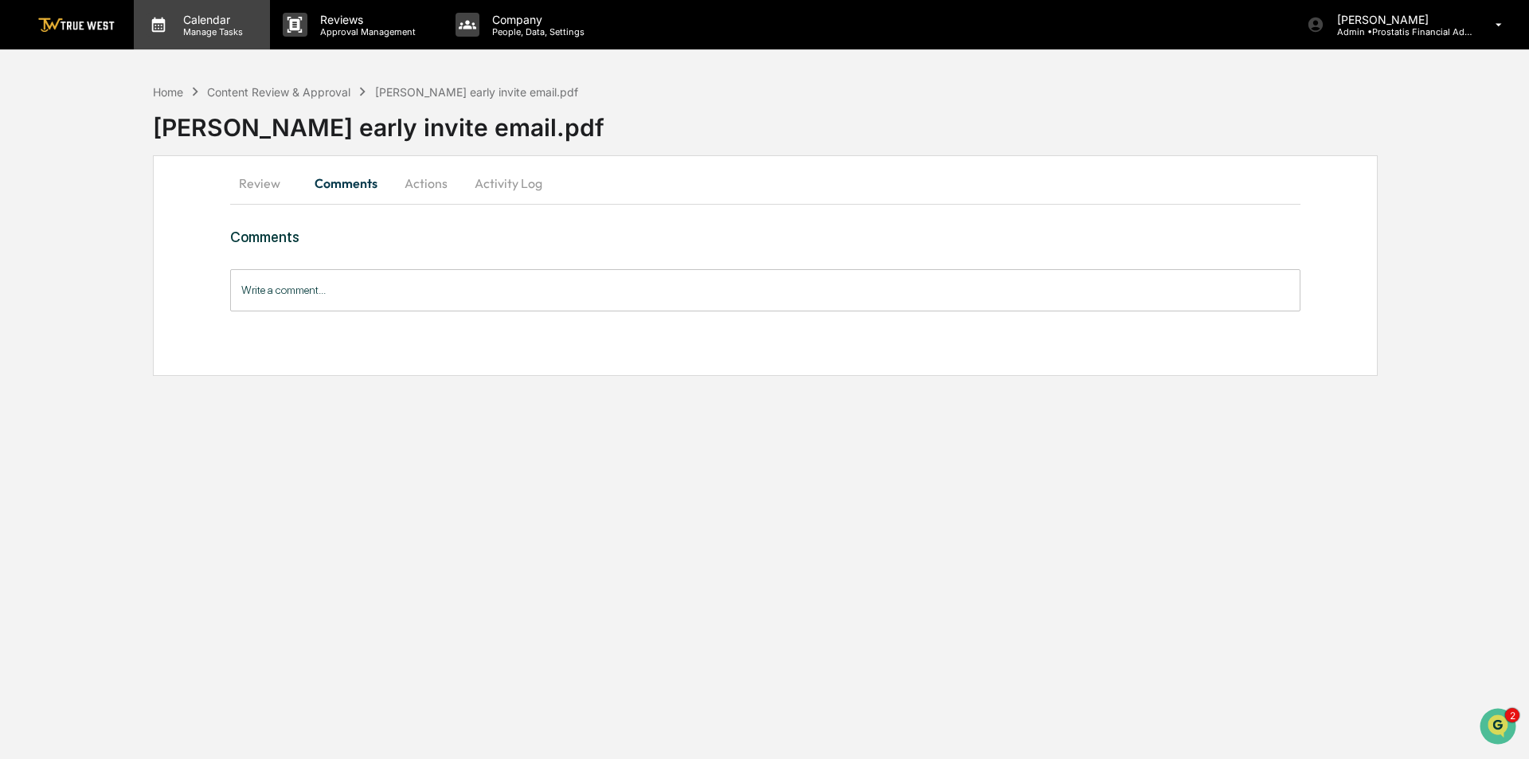
click at [221, 29] on p "Manage Tasks" at bounding box center [210, 31] width 80 height 11
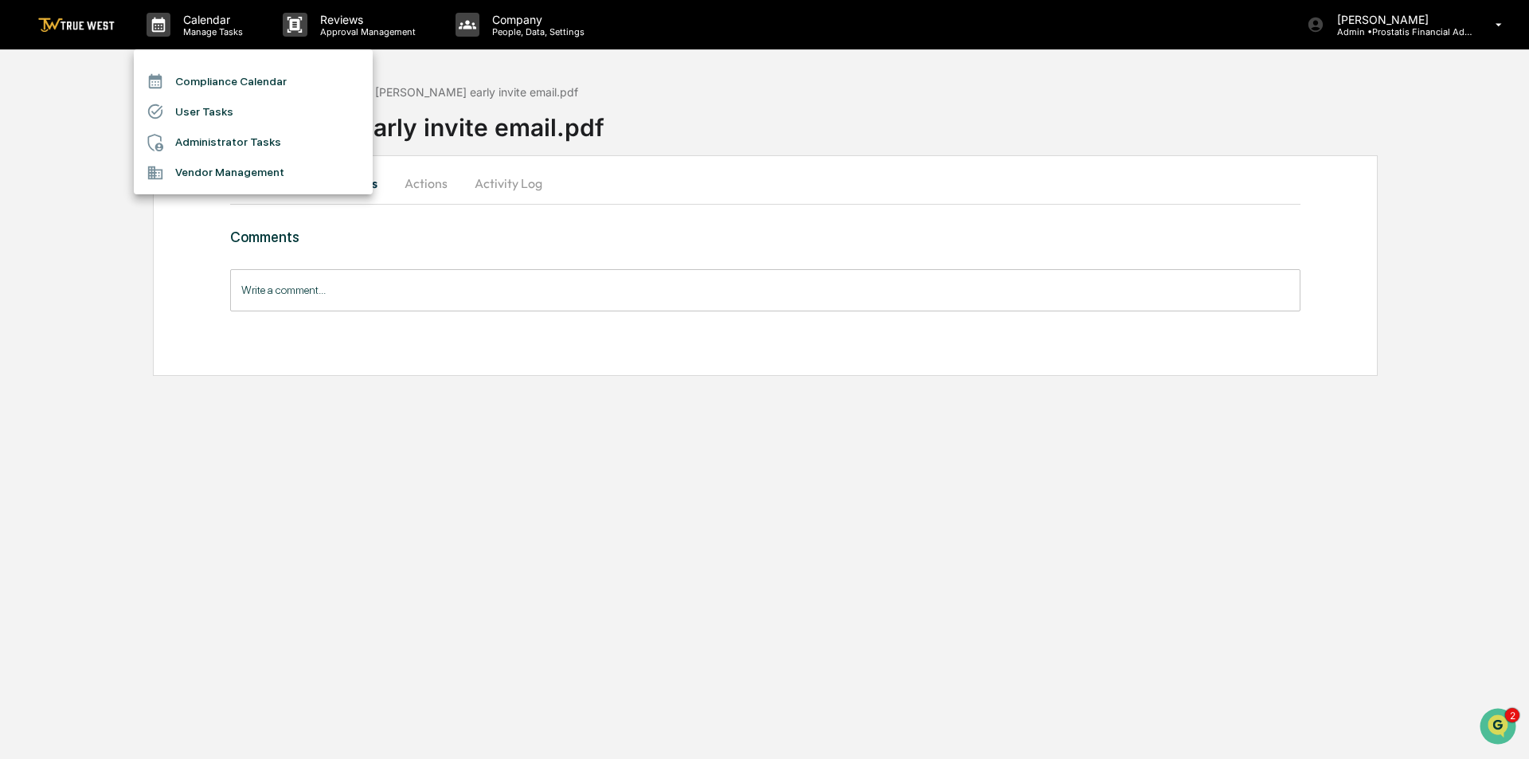
click at [405, 25] on div at bounding box center [764, 379] width 1529 height 759
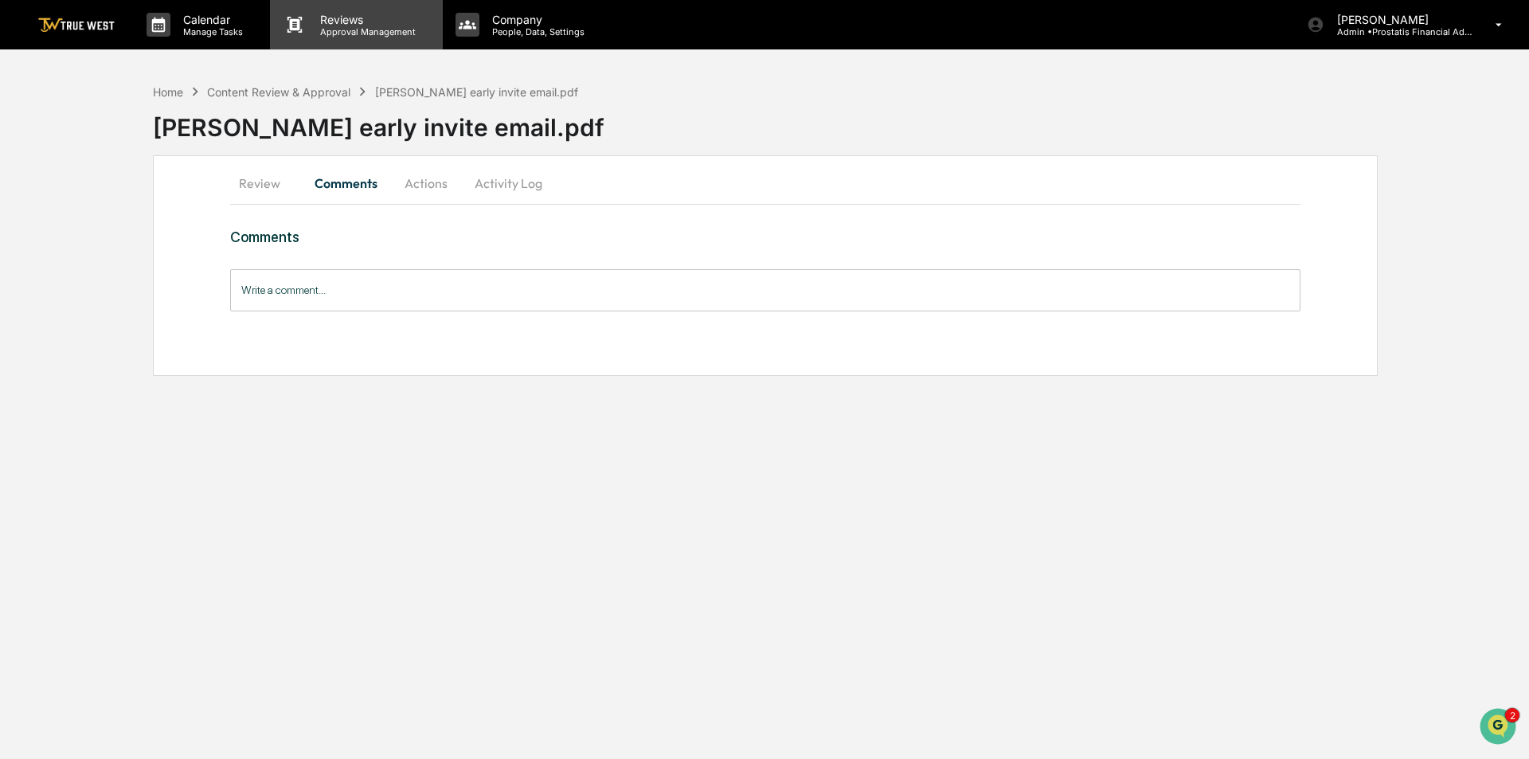
click at [327, 26] on p "Approval Management" at bounding box center [365, 31] width 116 height 11
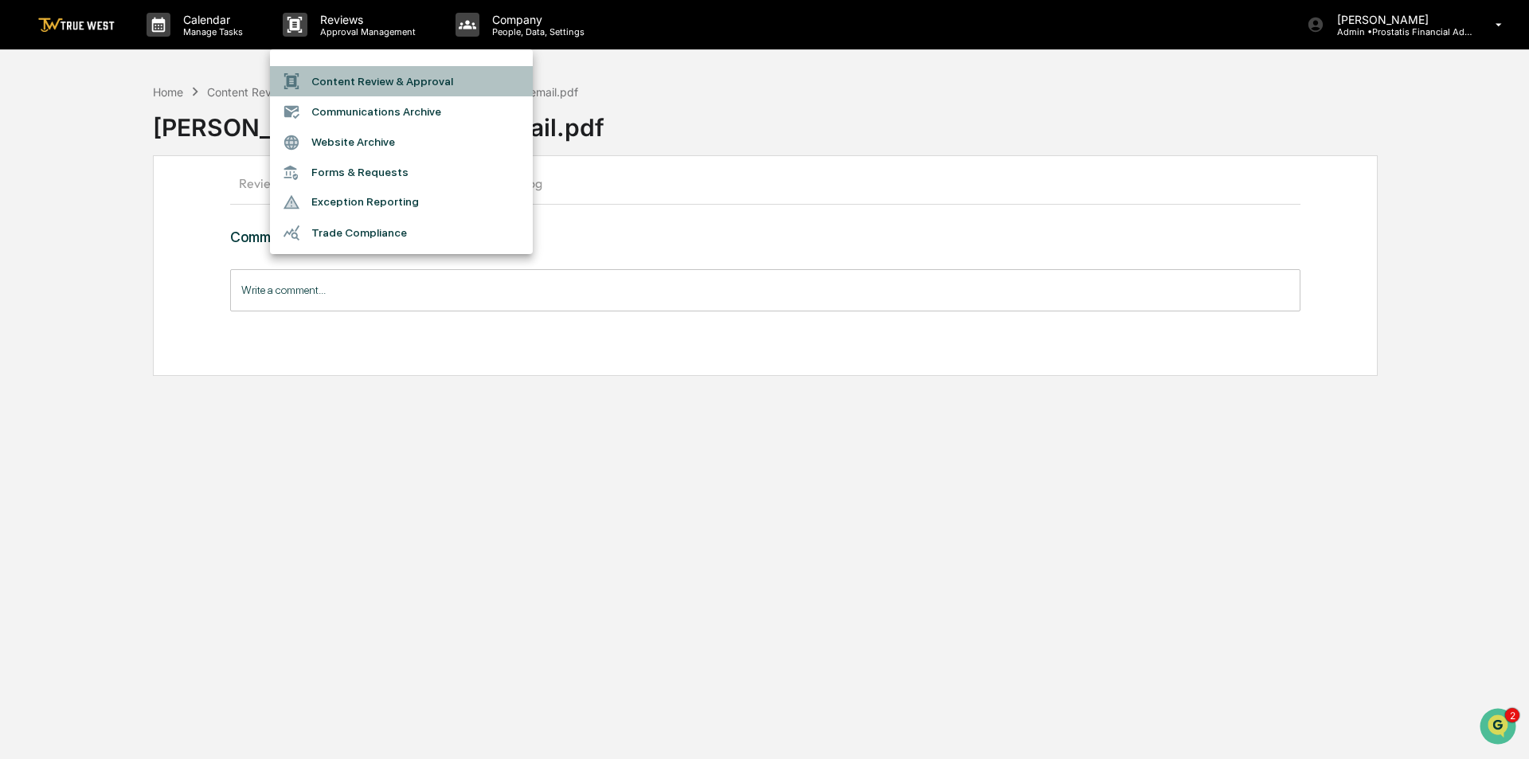
click at [340, 80] on li "Content Review & Approval" at bounding box center [401, 81] width 263 height 30
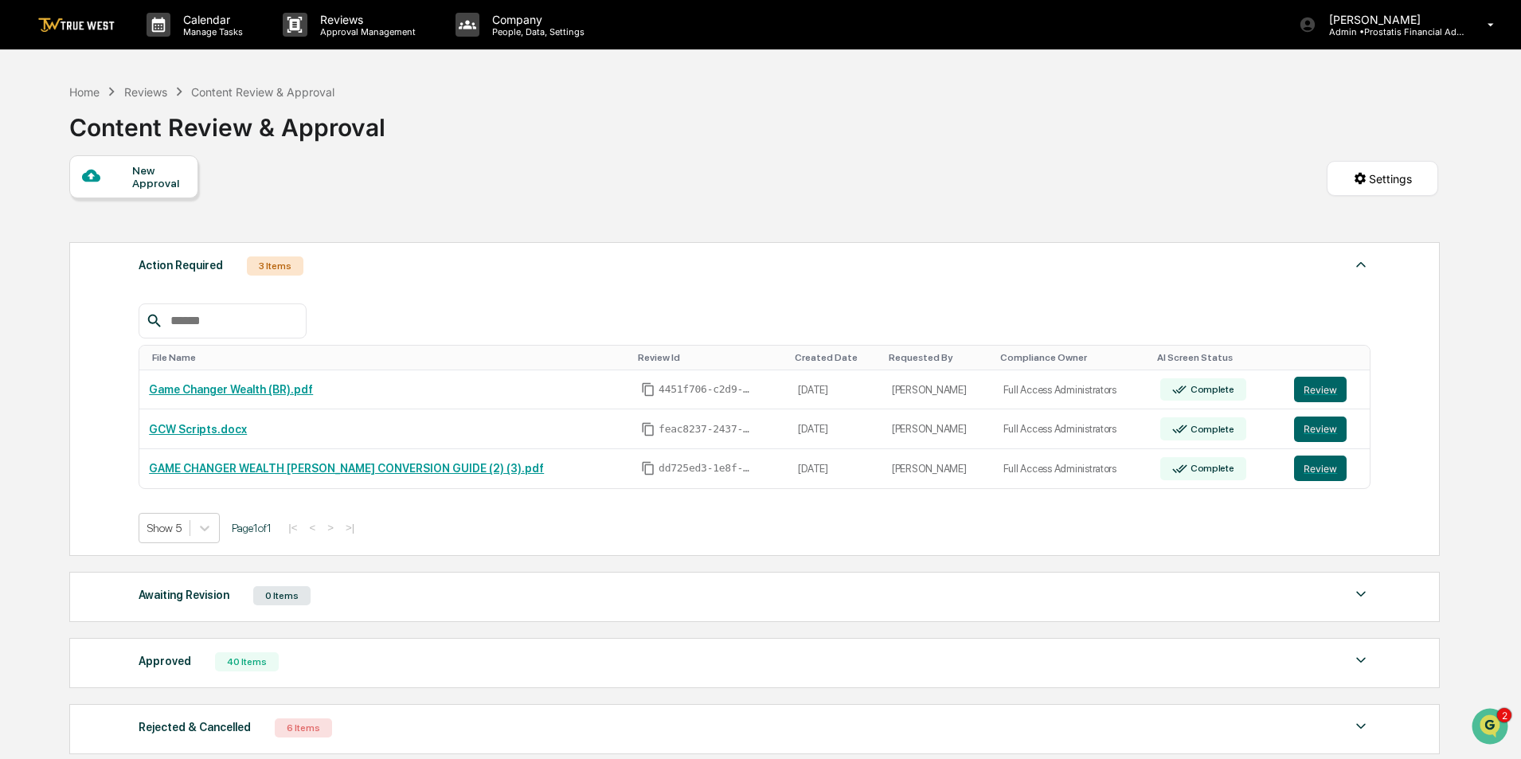
click at [140, 170] on div "New Approval" at bounding box center [158, 176] width 53 height 25
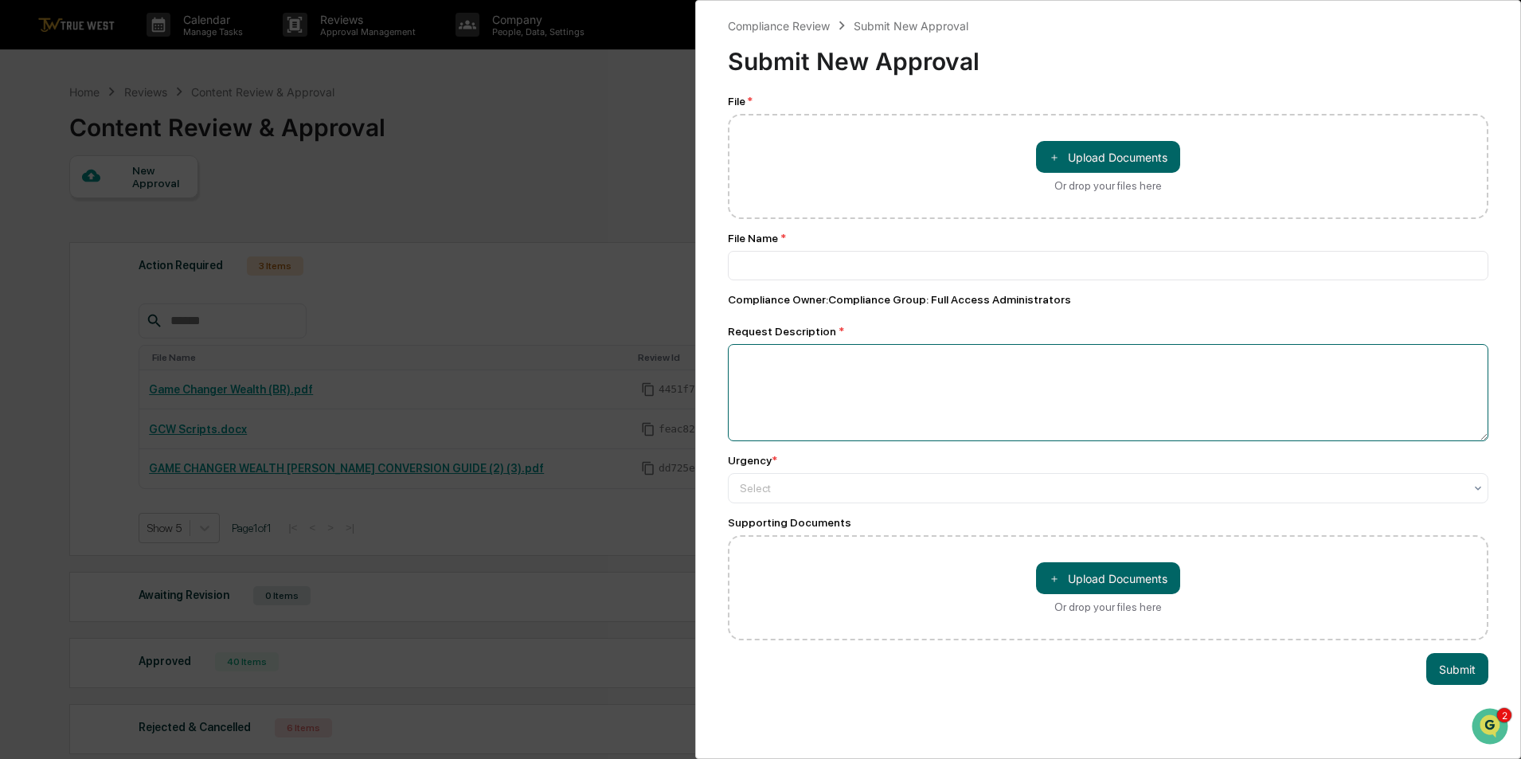
click at [860, 378] on textarea at bounding box center [1108, 392] width 761 height 97
paste textarea "**********"
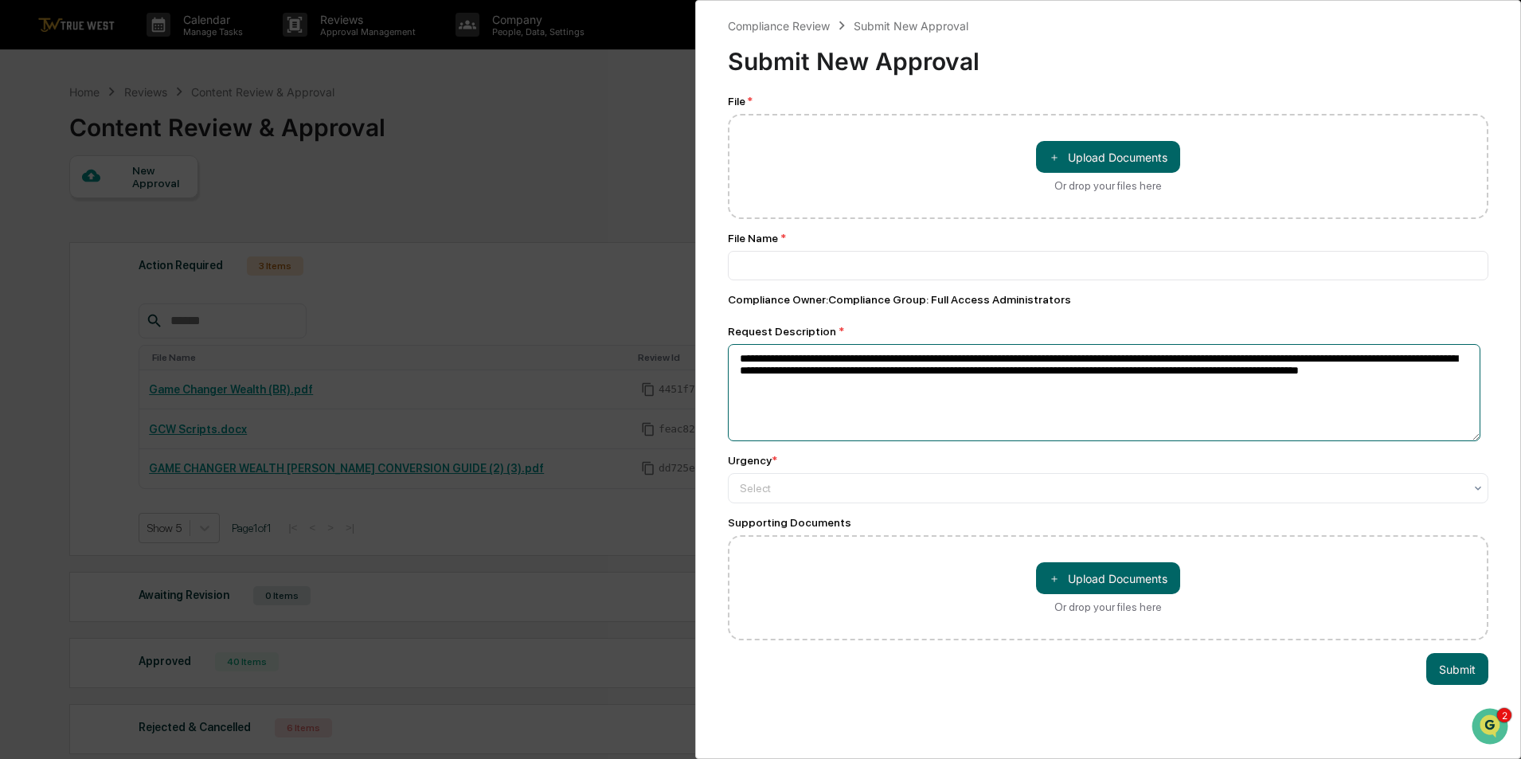
type textarea "**********"
click at [862, 142] on div "＋ Upload Documents Or drop your files here" at bounding box center [1108, 166] width 761 height 105
click at [1136, 151] on button "＋ Upload Documents" at bounding box center [1108, 157] width 144 height 32
type input "**********"
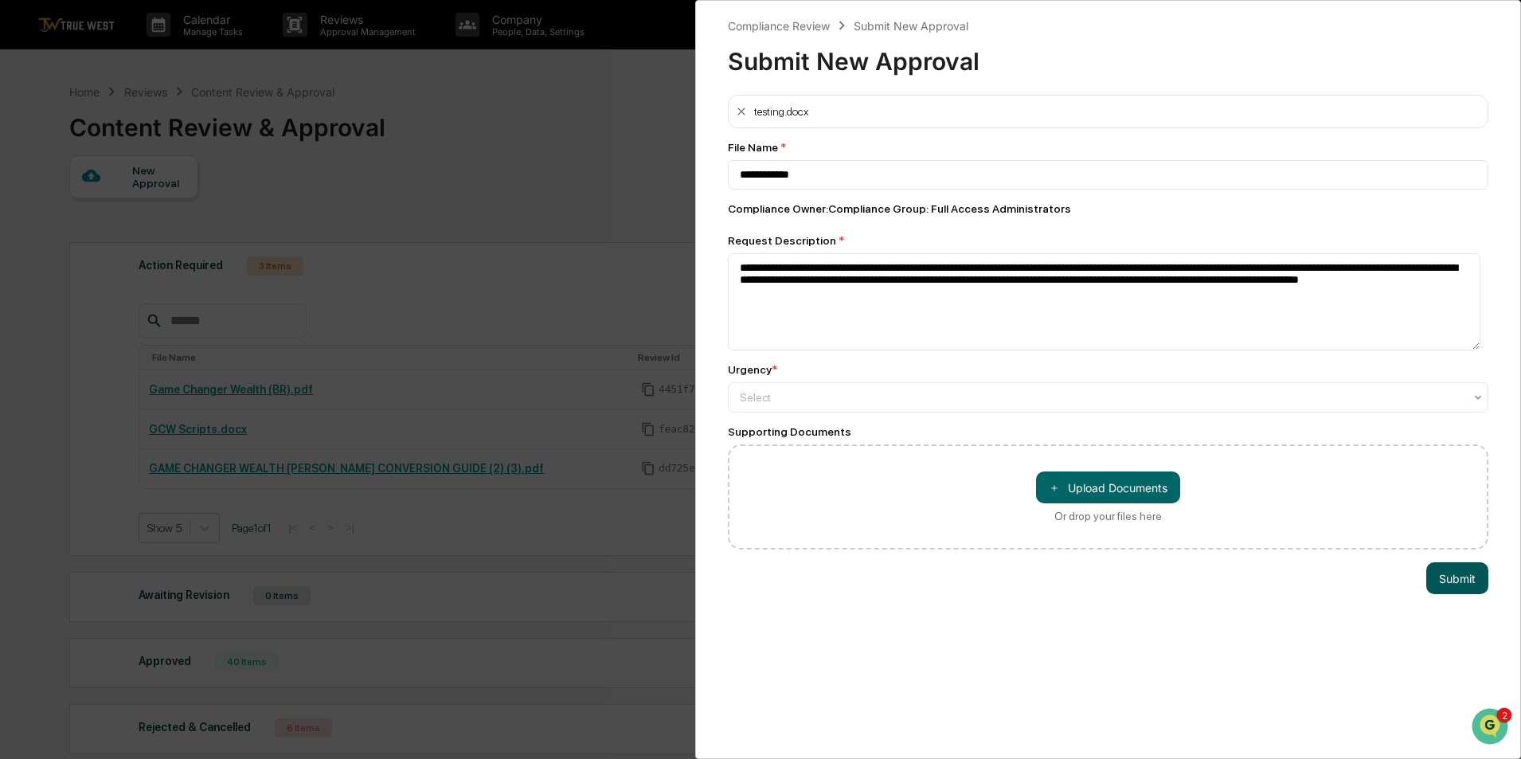
click at [1446, 578] on button "Submit" at bounding box center [1458, 578] width 62 height 32
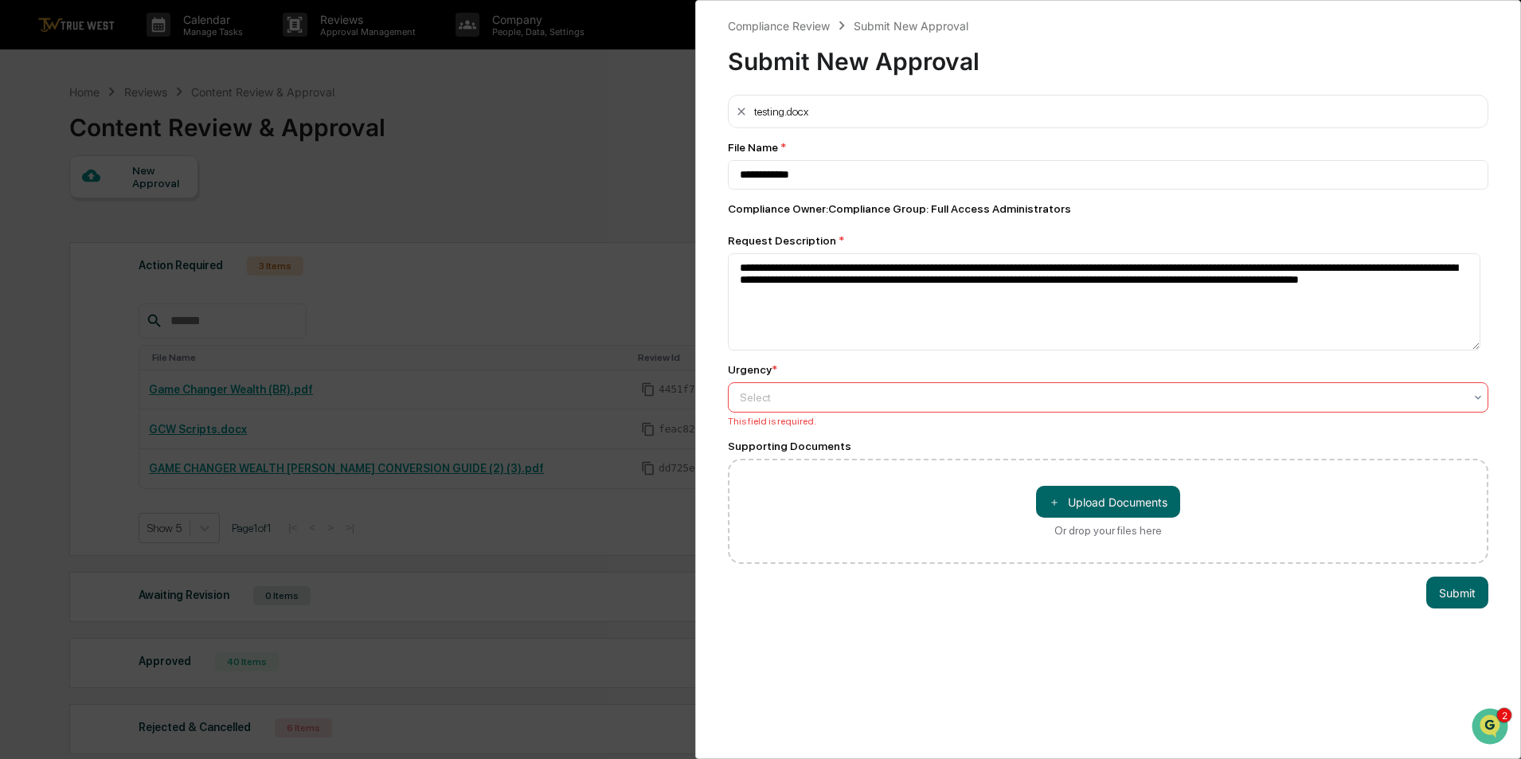
click at [789, 385] on div "Select" at bounding box center [1108, 397] width 761 height 30
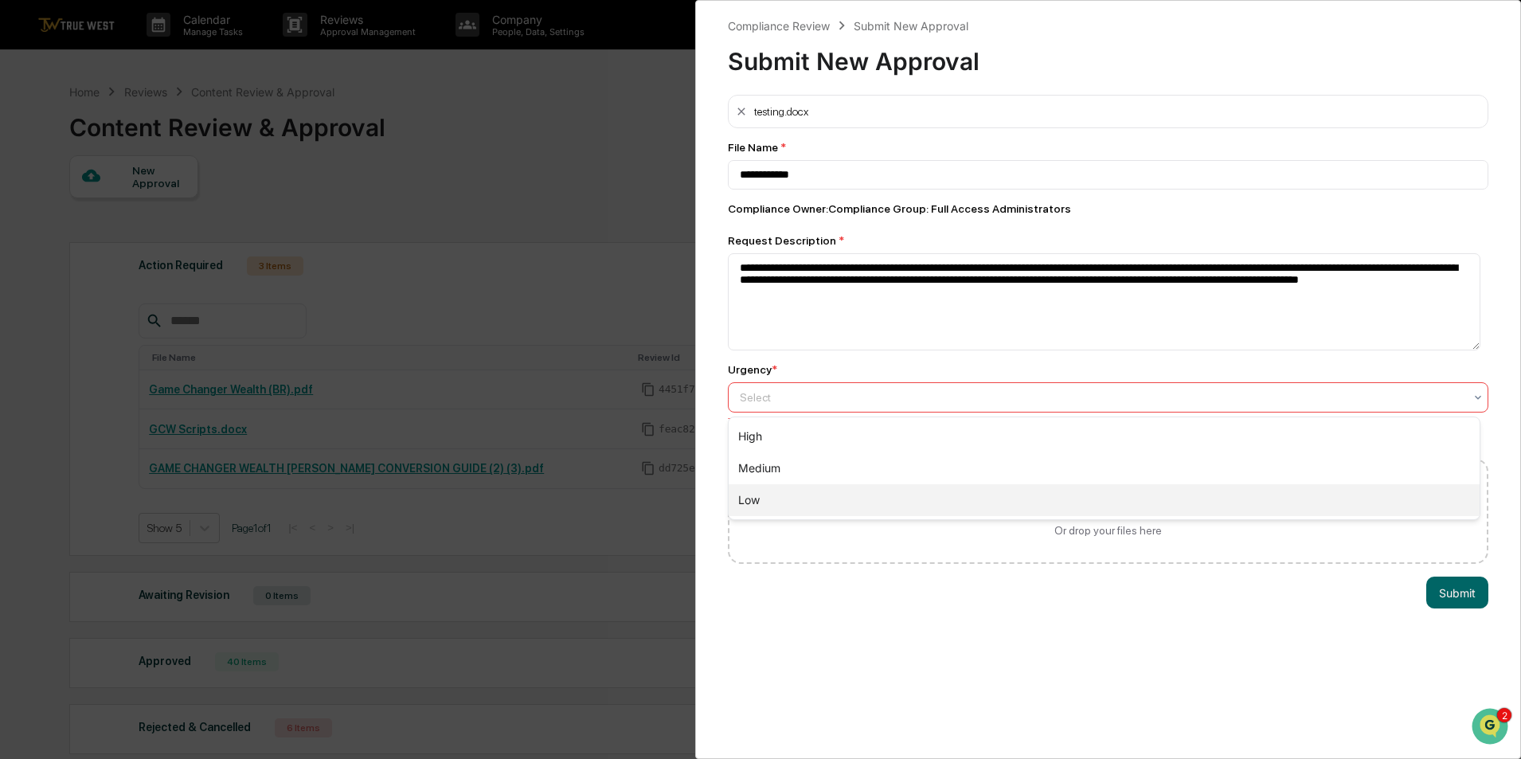
click at [770, 501] on div "Low" at bounding box center [1104, 500] width 751 height 32
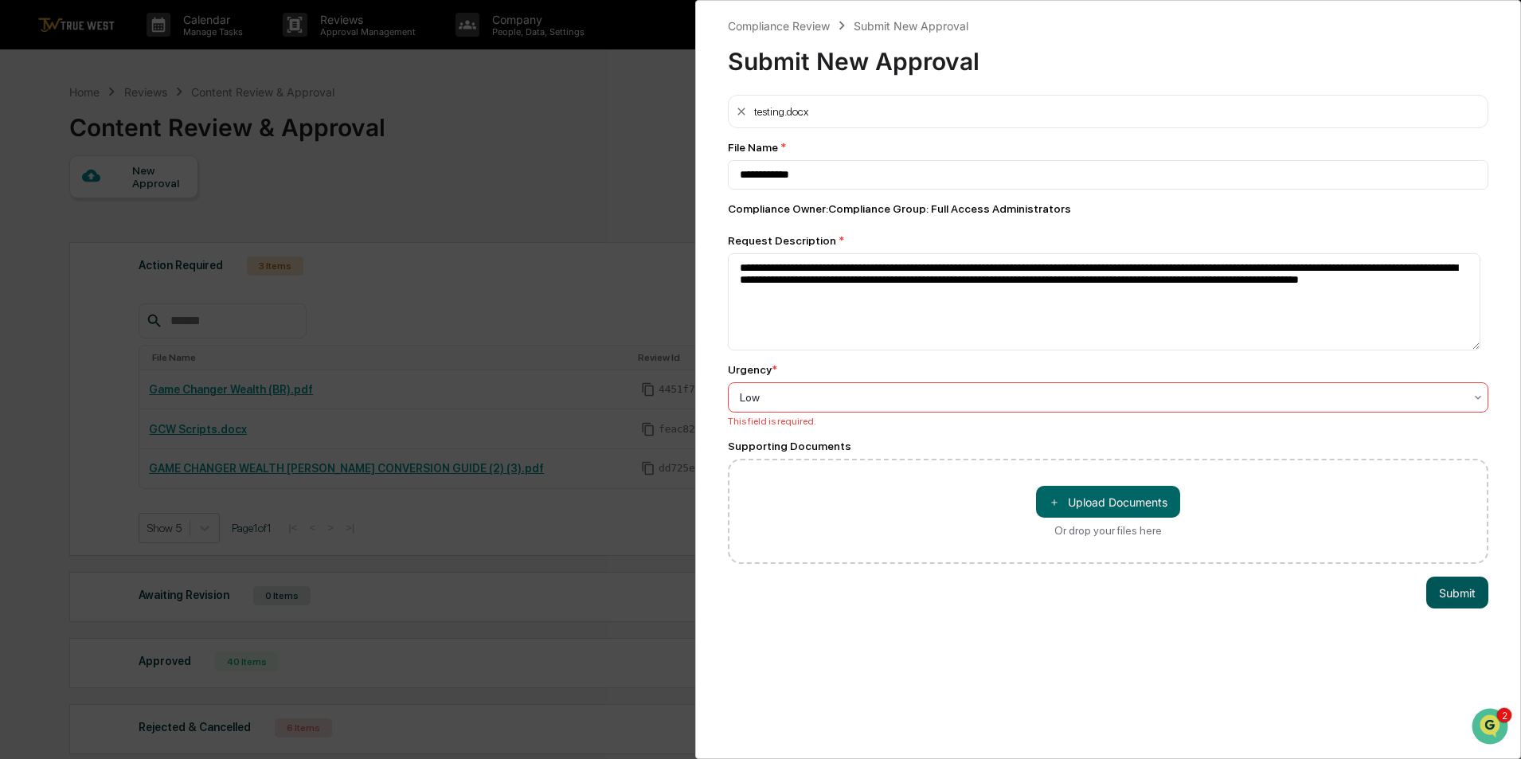
click at [1452, 589] on button "Submit" at bounding box center [1458, 593] width 62 height 32
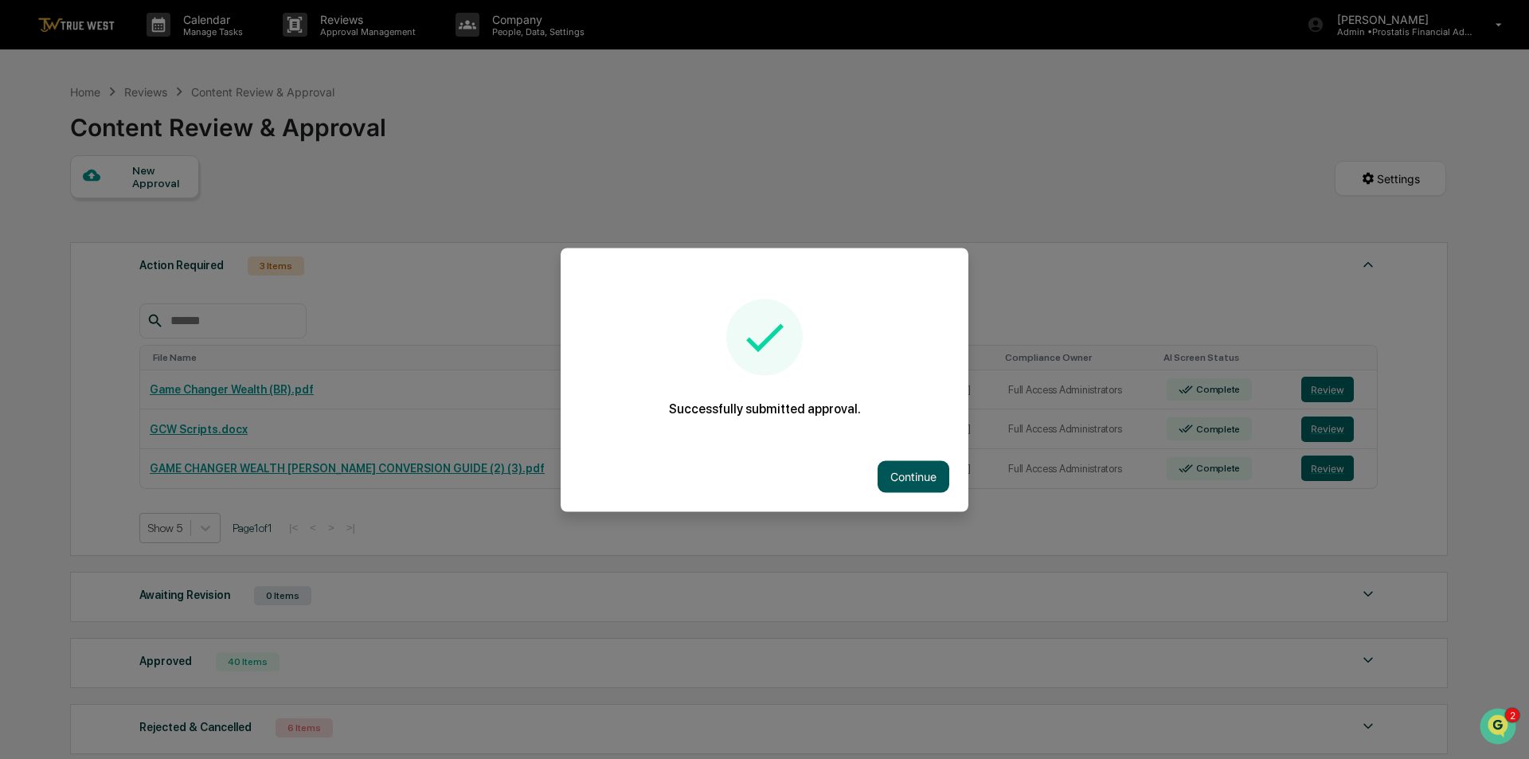
click at [926, 485] on button "Continue" at bounding box center [914, 476] width 72 height 32
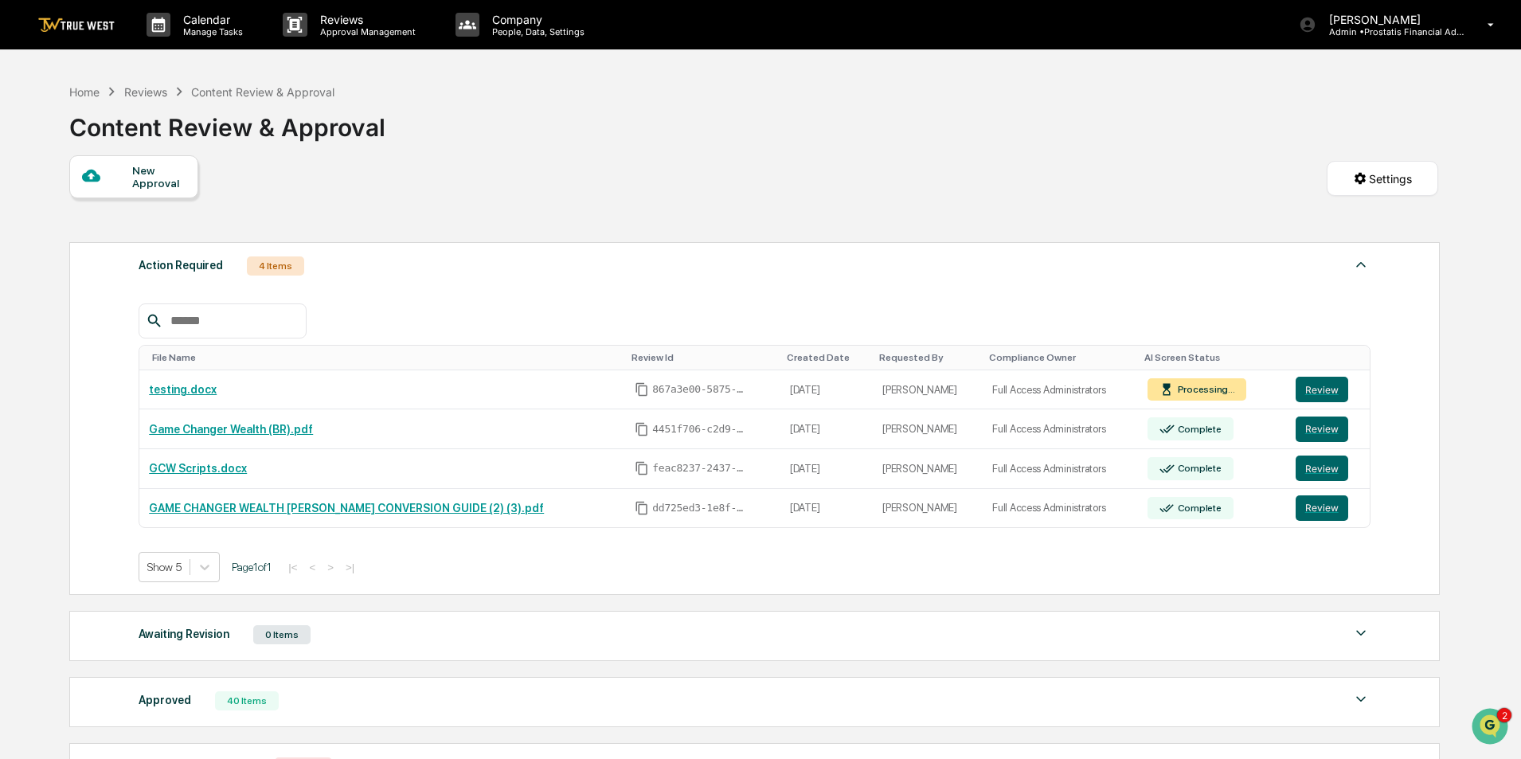
click at [1282, 246] on div "Action Required 4 Items File Name Review Id Created Date Requested By Complianc…" at bounding box center [754, 418] width 1371 height 353
click at [1318, 390] on button "Review" at bounding box center [1322, 389] width 53 height 25
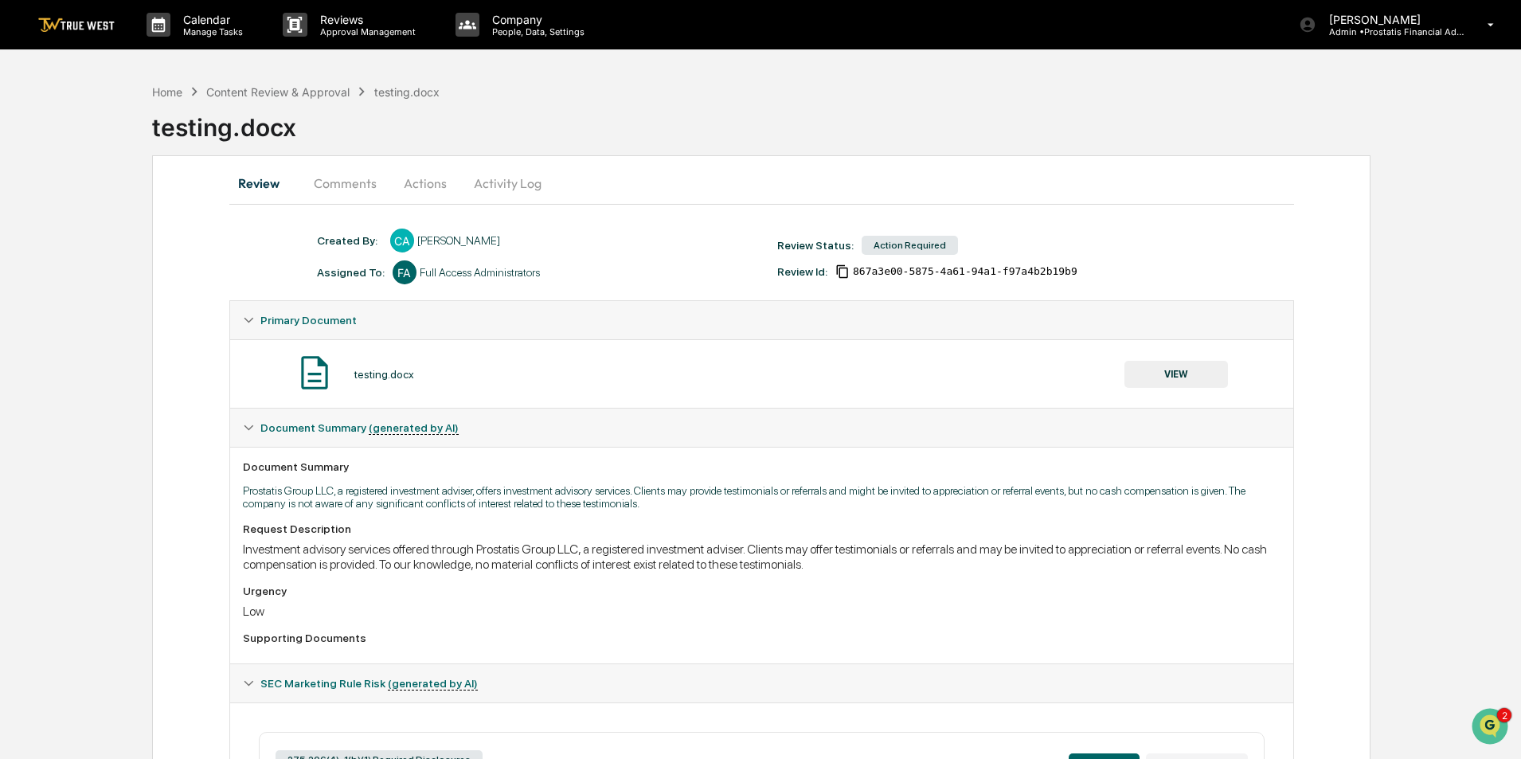
click at [524, 182] on button "Activity Log" at bounding box center [507, 183] width 93 height 38
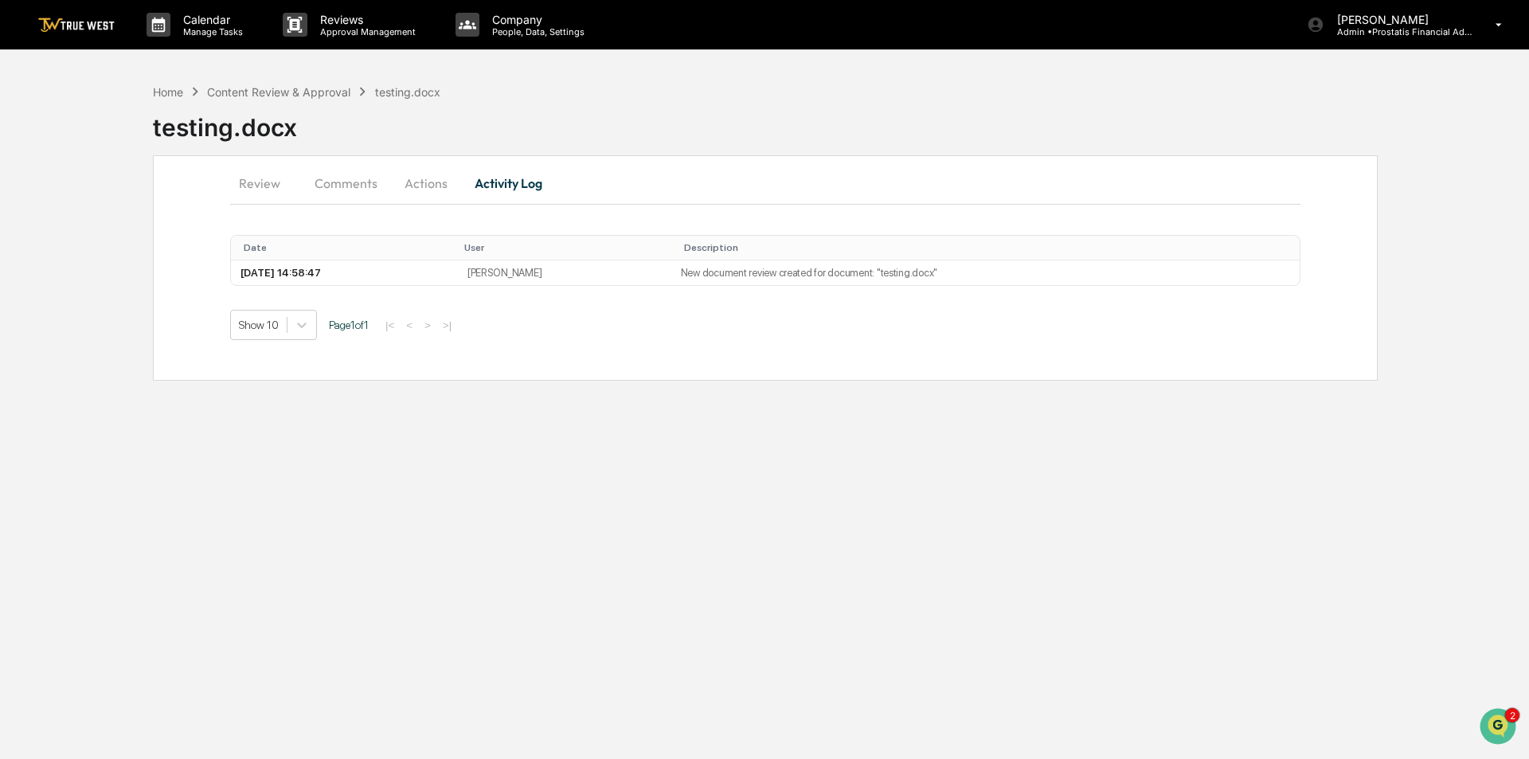
click at [433, 180] on button "Actions" at bounding box center [426, 183] width 72 height 38
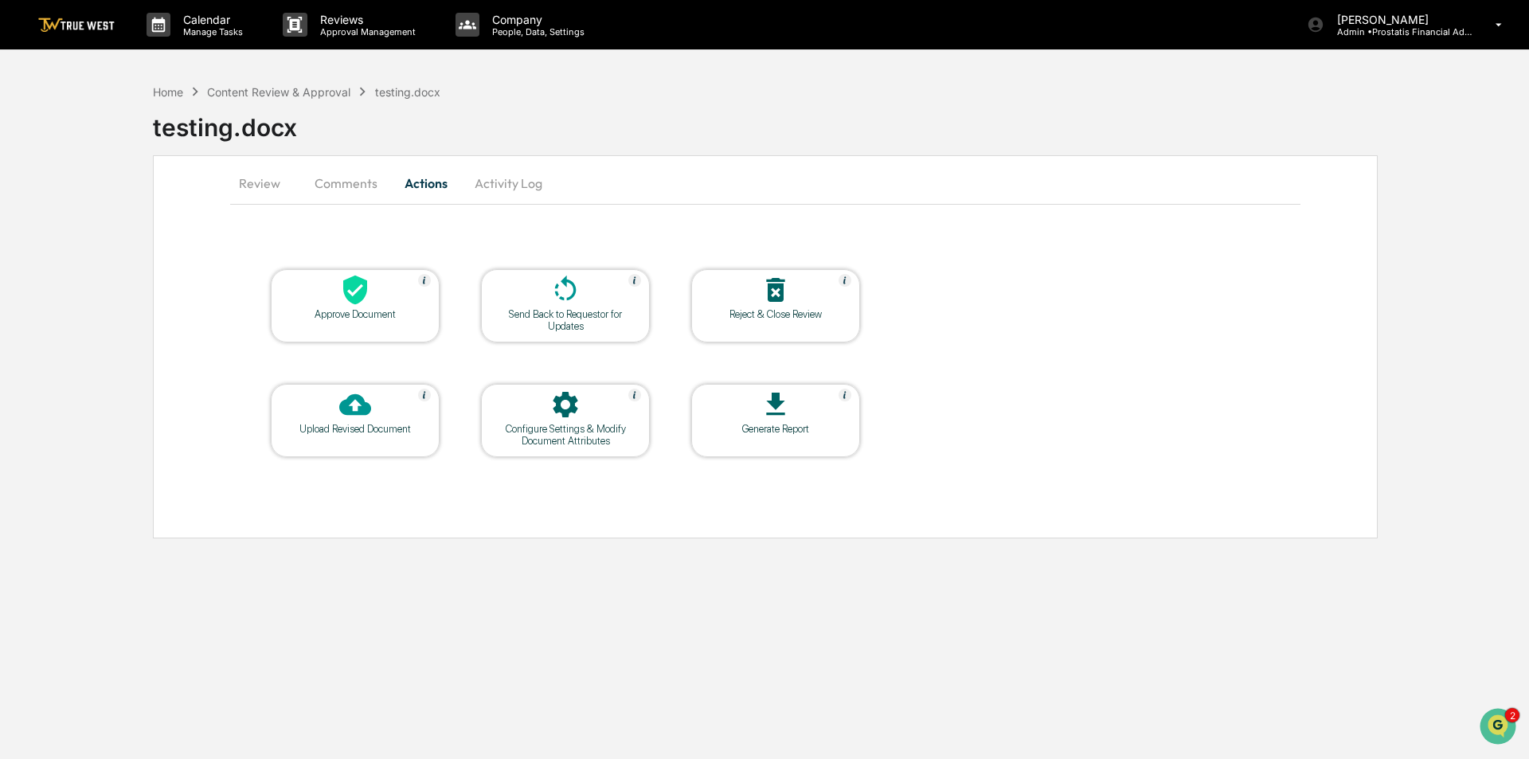
click at [767, 290] on icon at bounding box center [776, 290] width 32 height 32
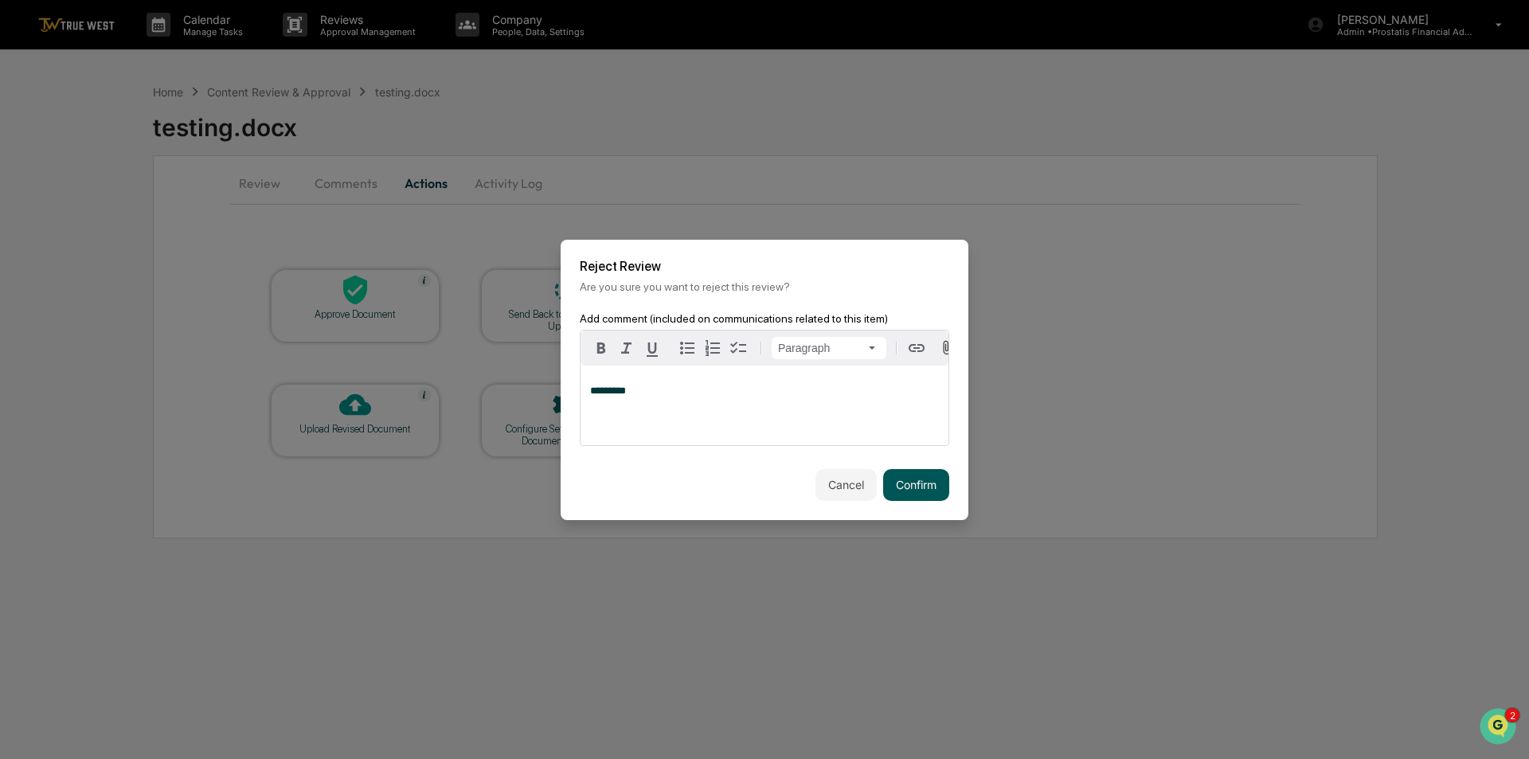
click at [898, 479] on button "Confirm" at bounding box center [916, 485] width 66 height 32
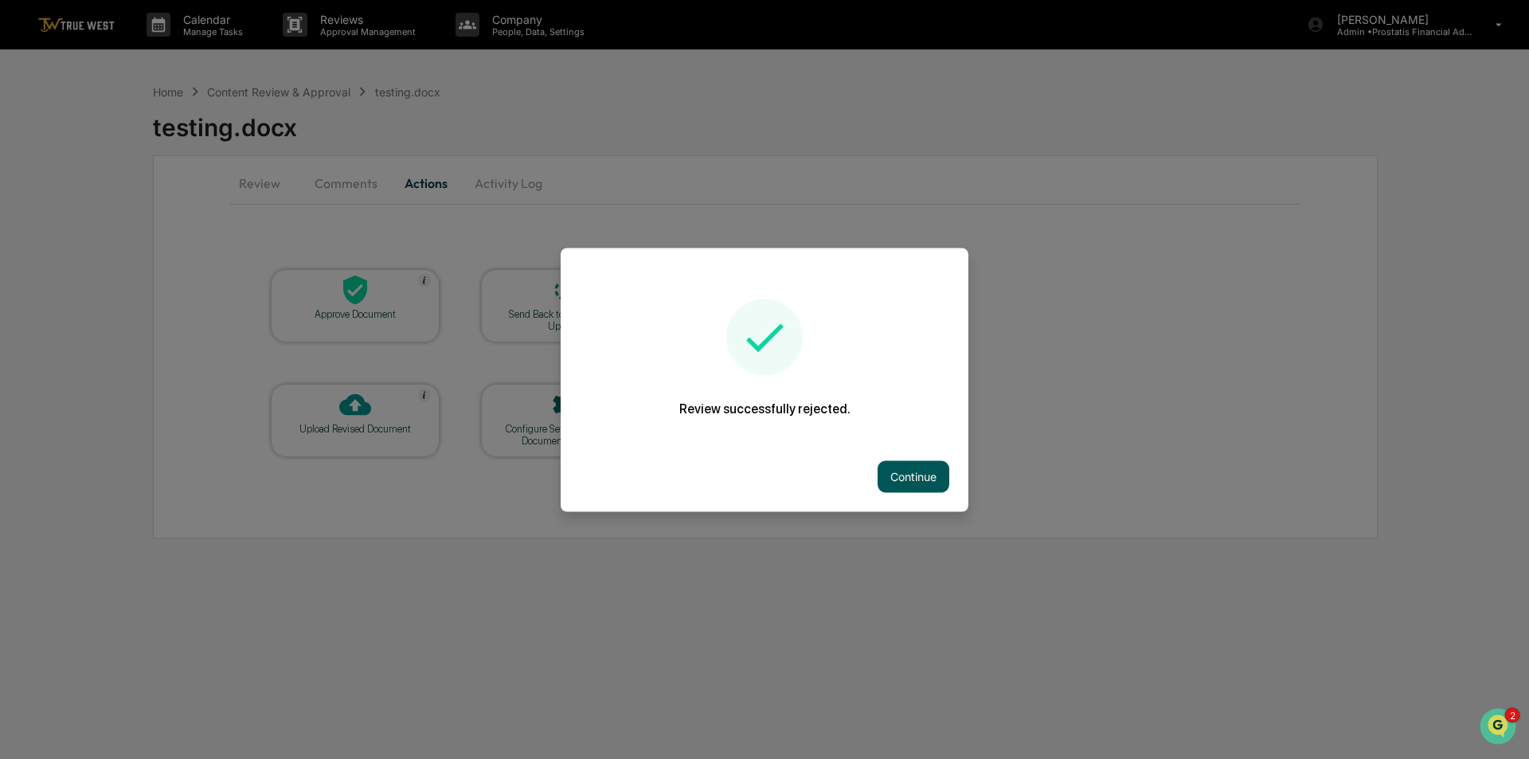
click at [913, 476] on button "Continue" at bounding box center [914, 476] width 72 height 32
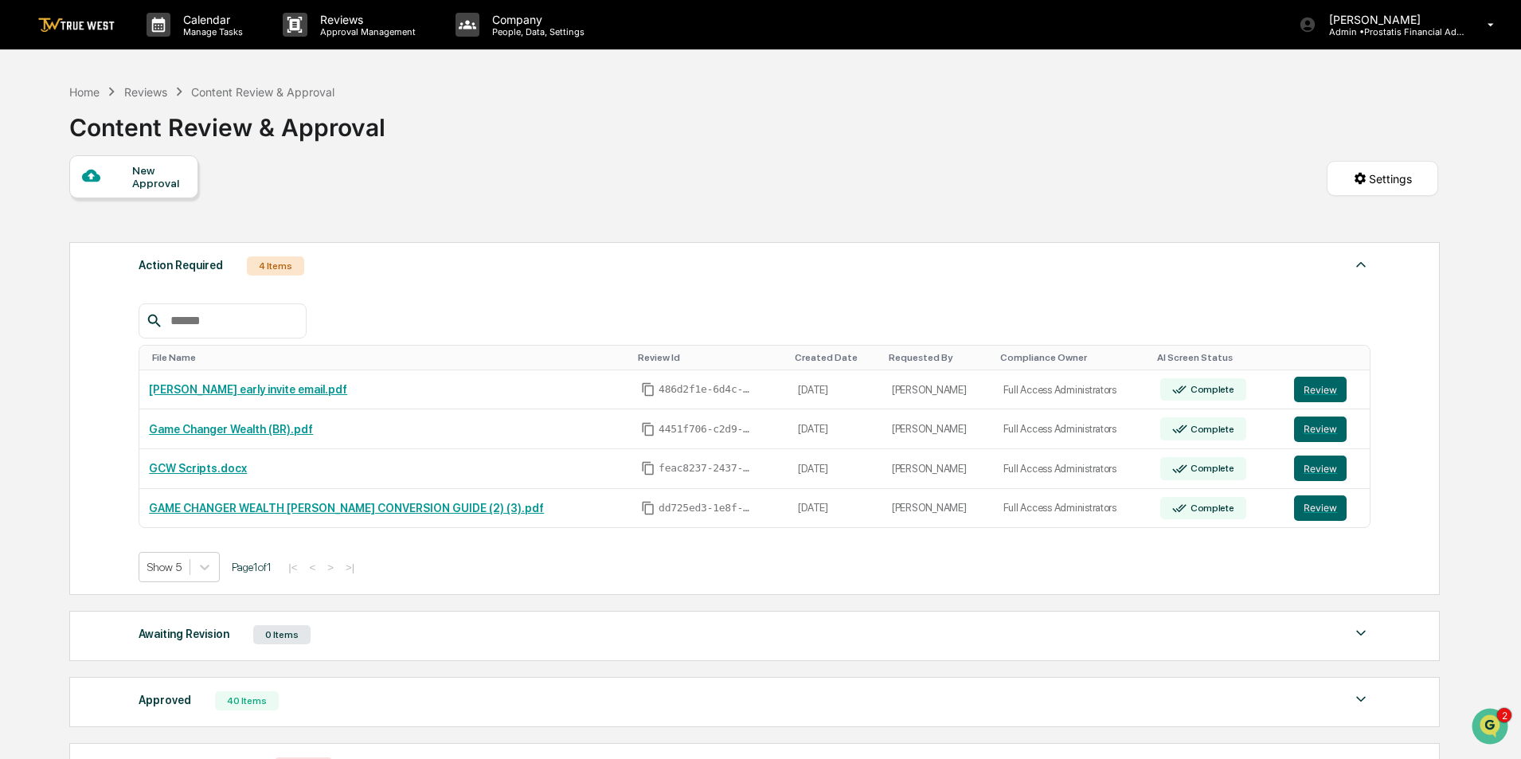
click at [139, 88] on div "Reviews" at bounding box center [145, 92] width 43 height 14
click at [148, 90] on div "Reviews" at bounding box center [145, 92] width 43 height 14
click at [248, 86] on div "Content Review & Approval" at bounding box center [262, 92] width 143 height 14
click at [347, 27] on p "Approval Management" at bounding box center [365, 31] width 116 height 11
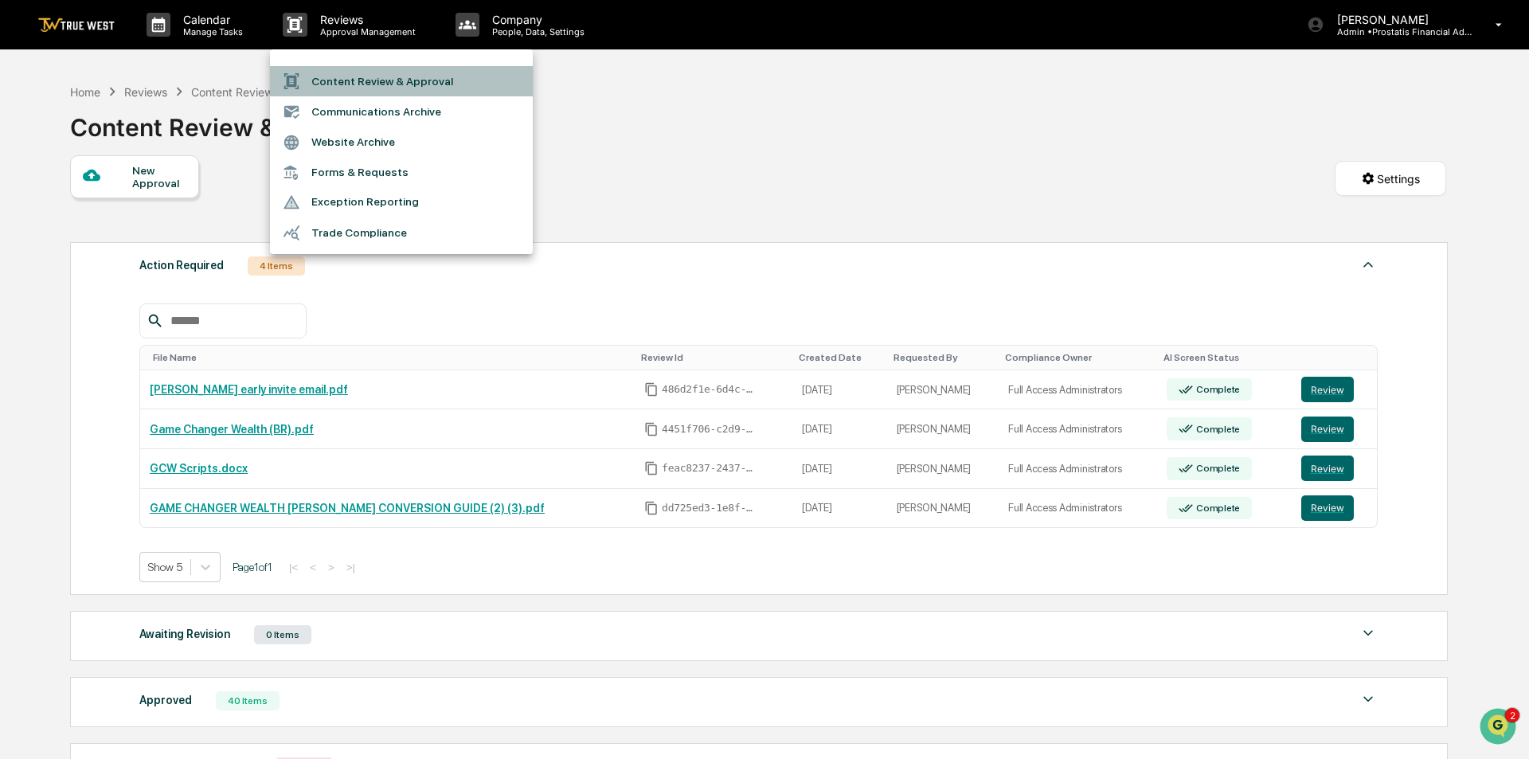
click at [342, 84] on li "Content Review & Approval" at bounding box center [401, 81] width 263 height 30
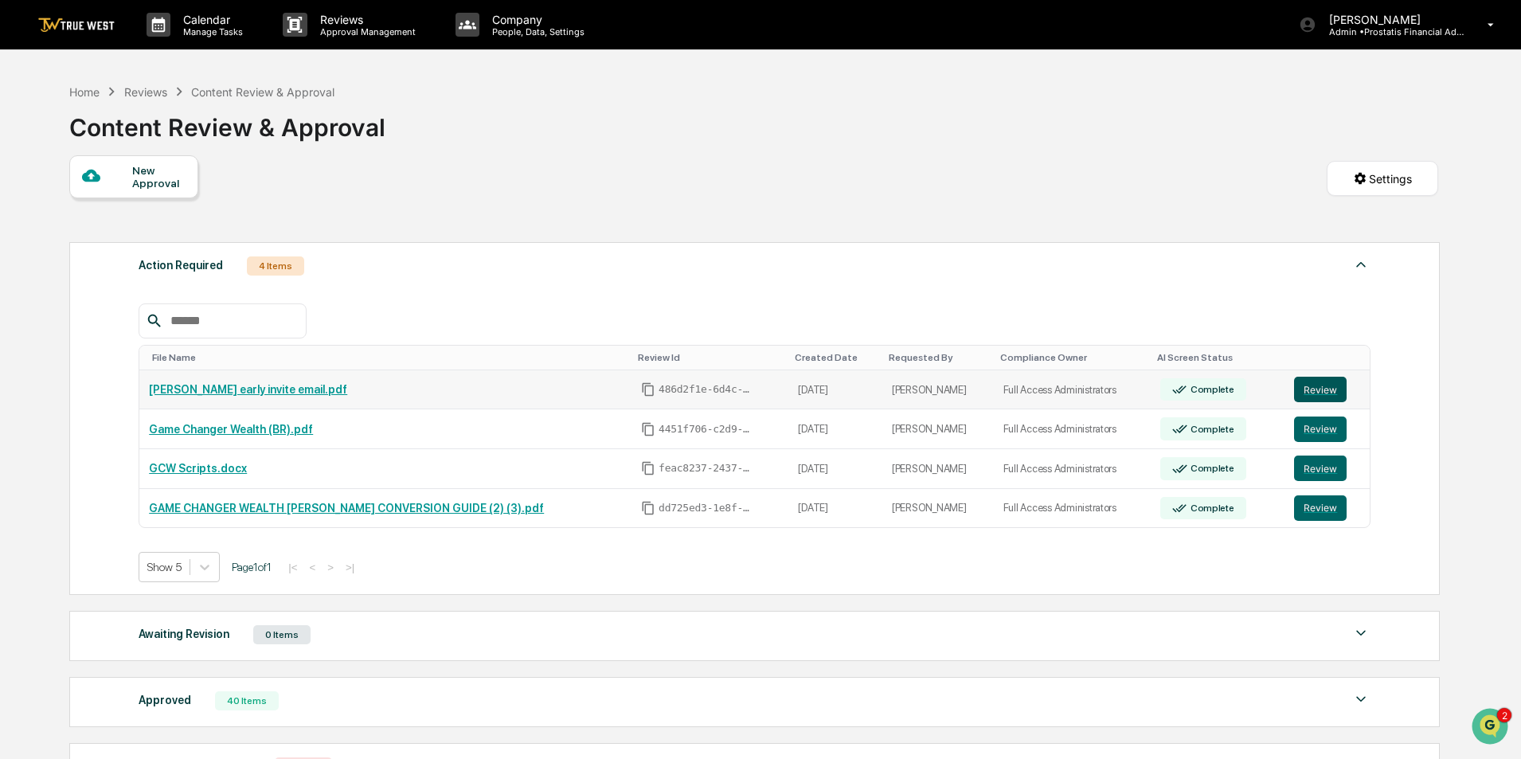
click at [1321, 388] on button "Review" at bounding box center [1320, 389] width 53 height 25
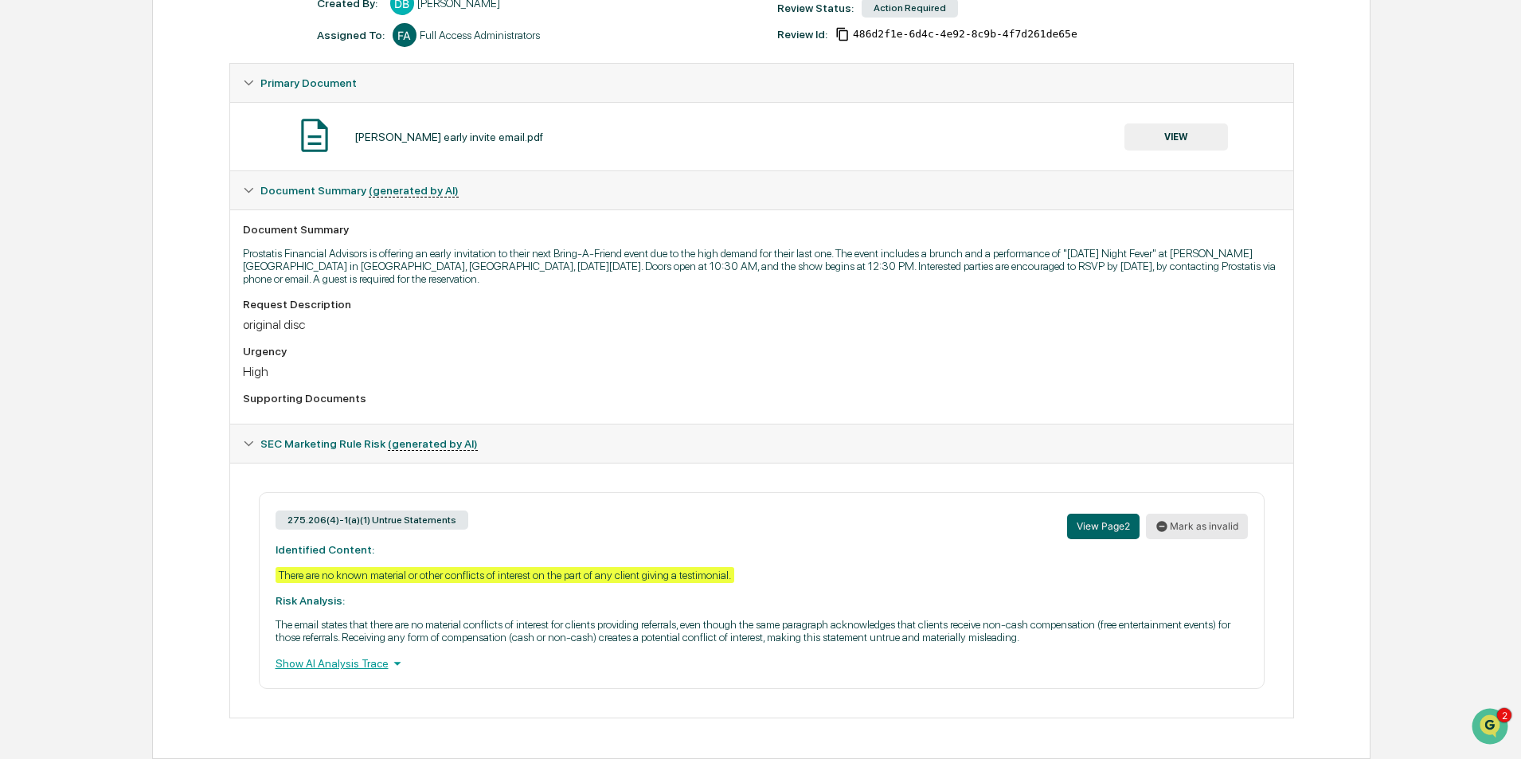
click at [1218, 527] on button "Mark as invalid" at bounding box center [1197, 526] width 102 height 25
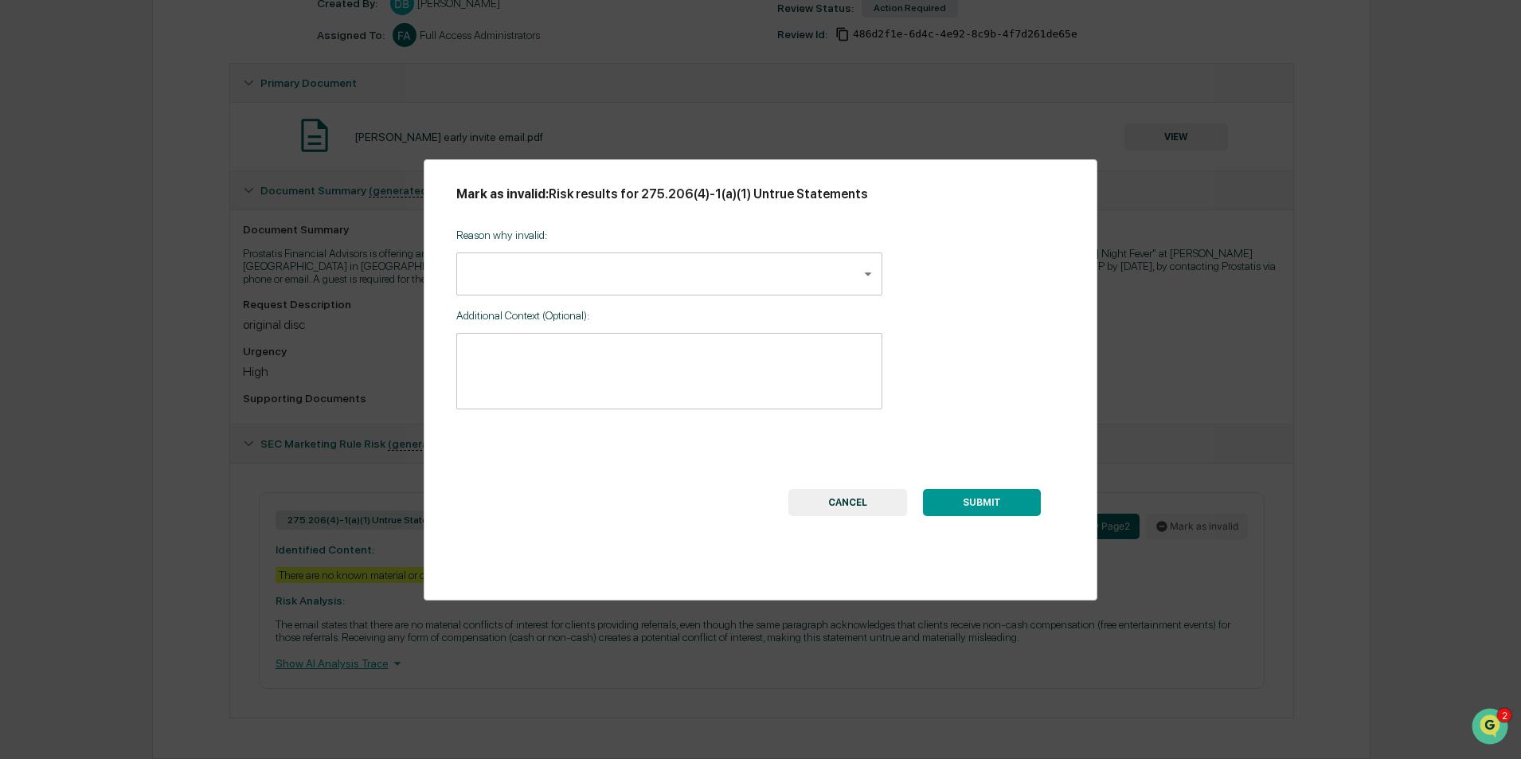
click at [873, 507] on button "CANCEL" at bounding box center [848, 502] width 119 height 27
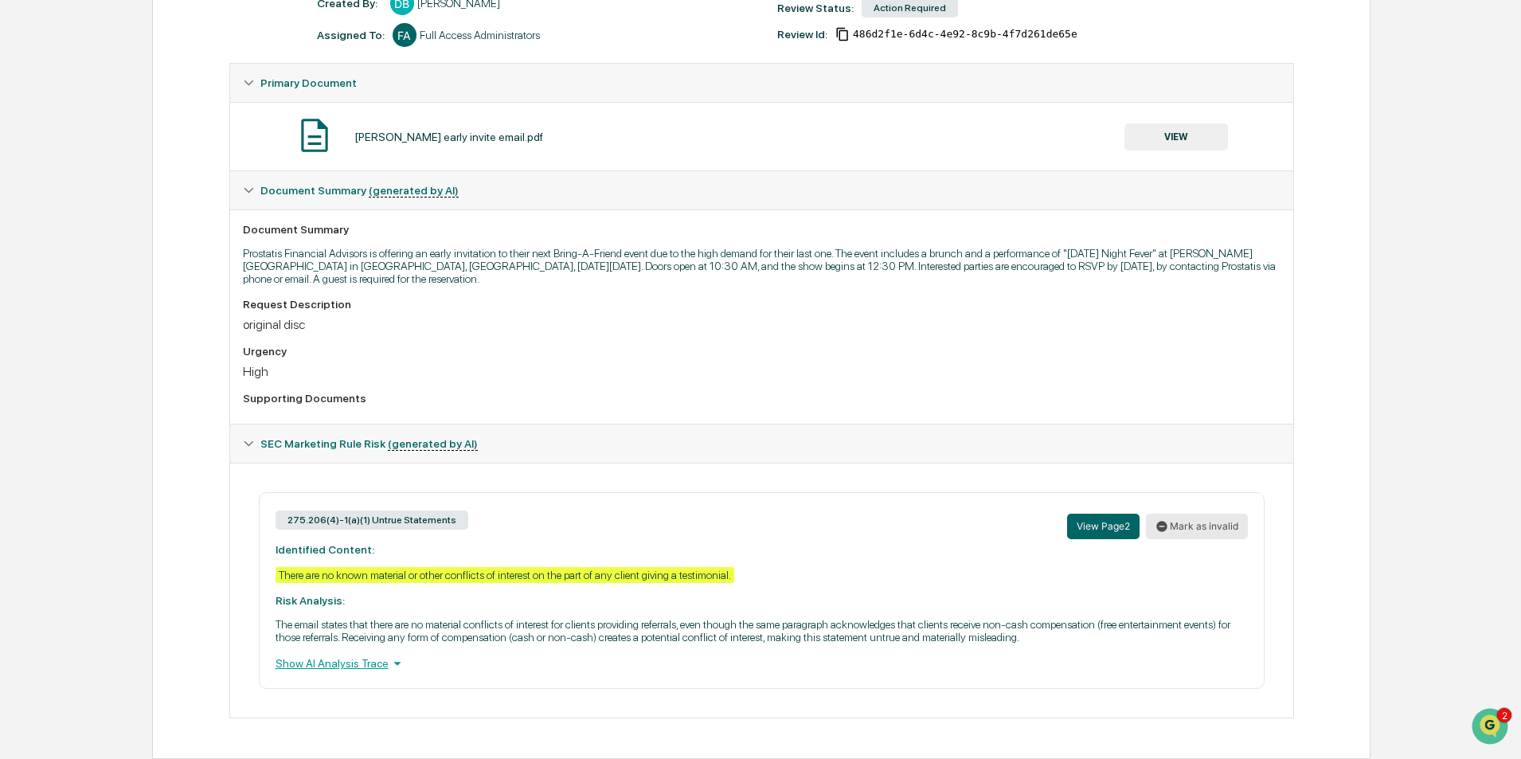
click at [1200, 531] on button "Mark as invalid" at bounding box center [1197, 526] width 102 height 25
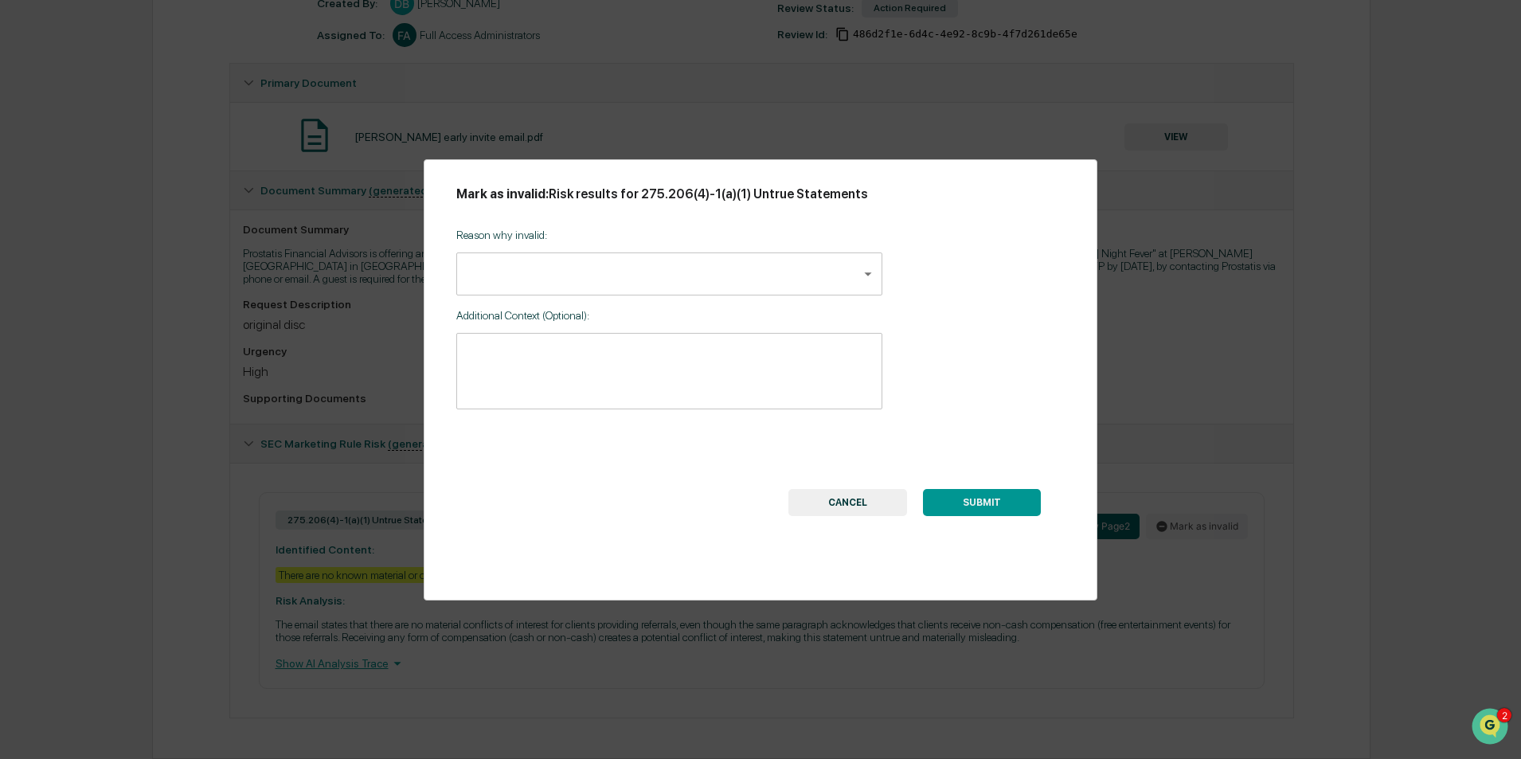
click at [842, 506] on button "CANCEL" at bounding box center [848, 502] width 119 height 27
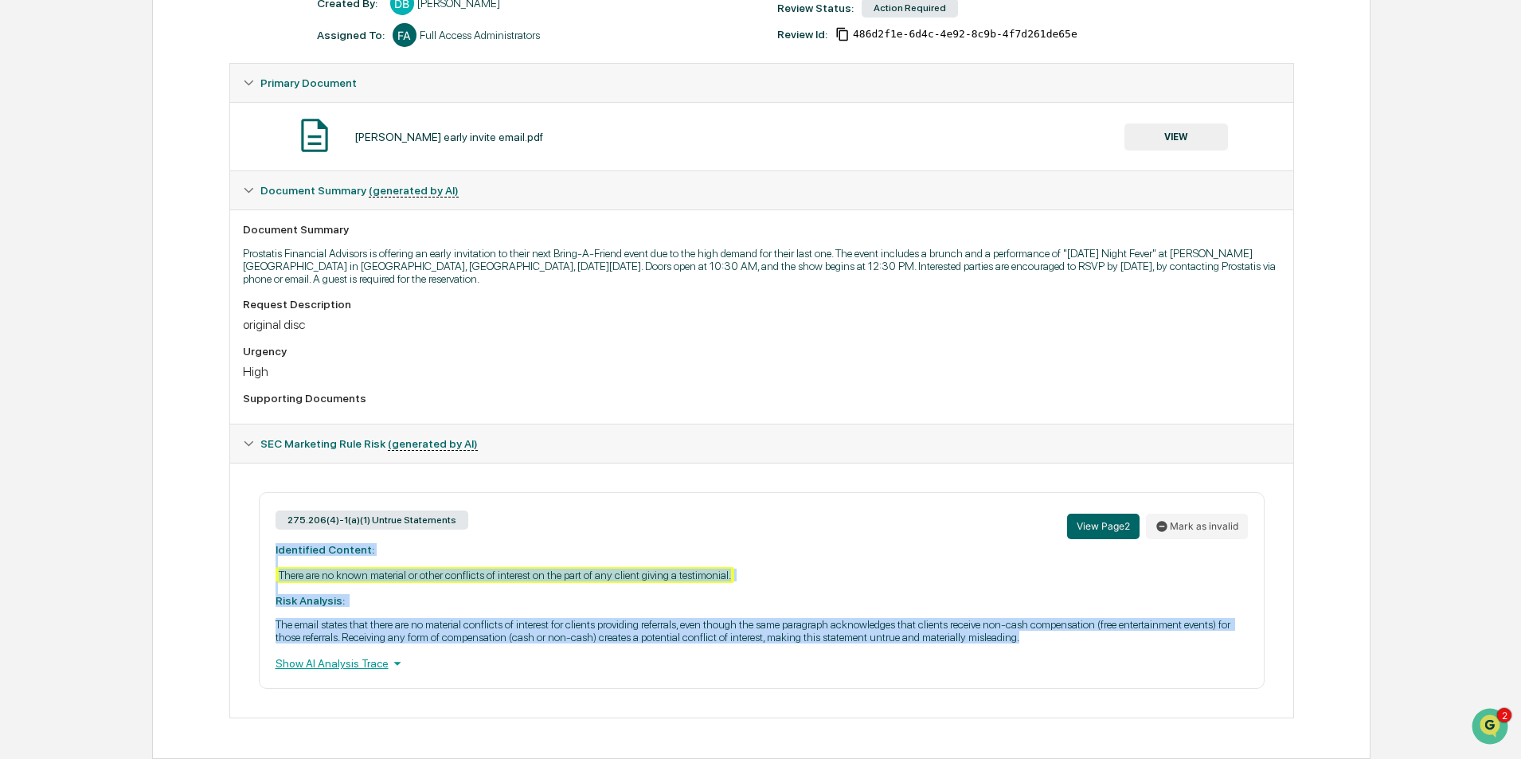
drag, startPoint x: 1036, startPoint y: 637, endPoint x: 216, endPoint y: 552, distance: 824.1
click at [216, 552] on div "Review Comments Actions Activity Log Created By: ‎ ‎ DB Divi Barlow Assigned To…" at bounding box center [761, 338] width 1219 height 841
copy div "Identified Content: There are no known material or other conflicts of interest …"
click at [1197, 527] on button "Mark as invalid" at bounding box center [1197, 526] width 102 height 25
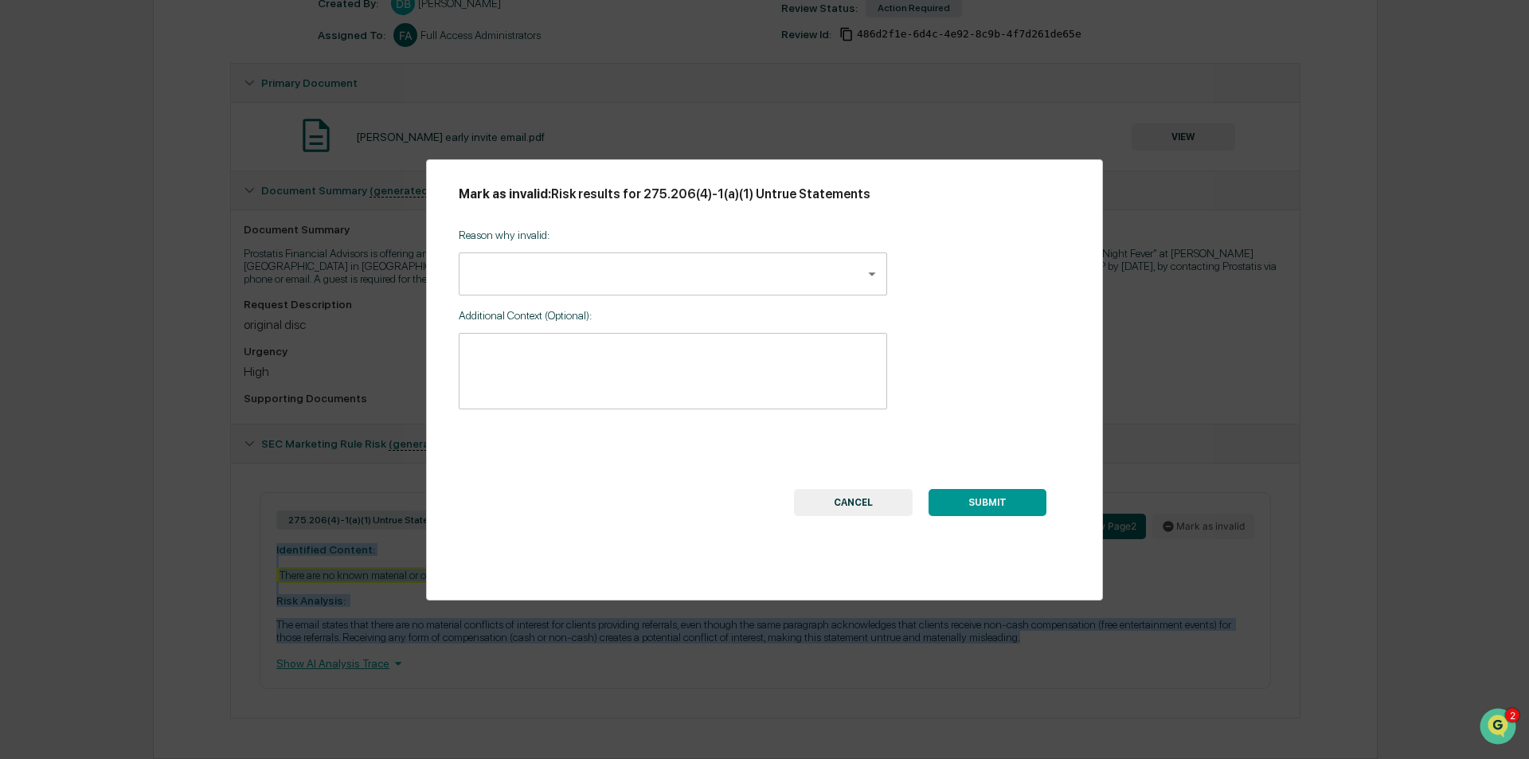
click at [627, 264] on body "Calendar Manage Tasks Reviews Approval Management Company People, Data, Setting…" at bounding box center [764, 261] width 1529 height 997
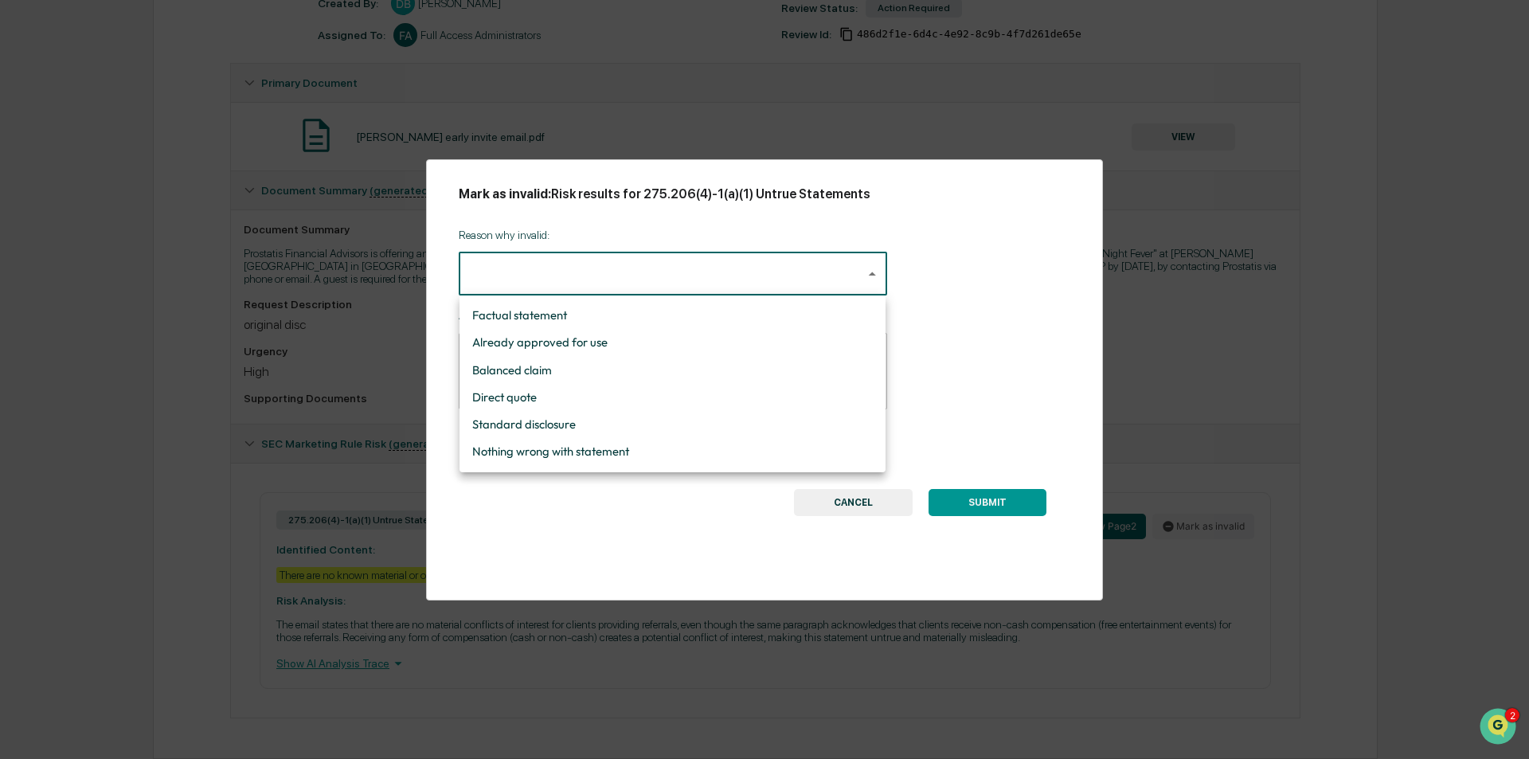
click at [703, 222] on div at bounding box center [764, 379] width 1529 height 759
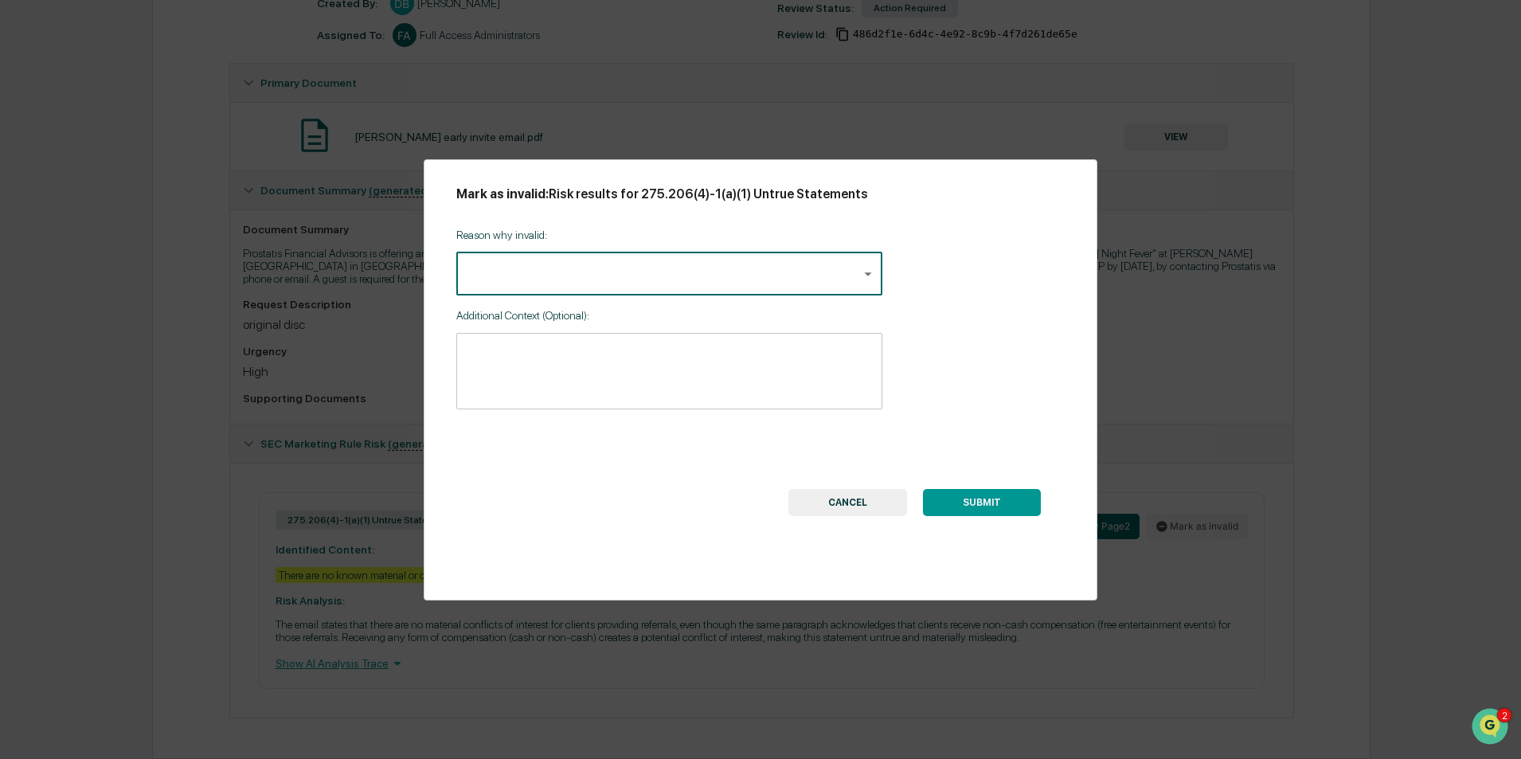
click at [874, 500] on button "CANCEL" at bounding box center [848, 502] width 119 height 27
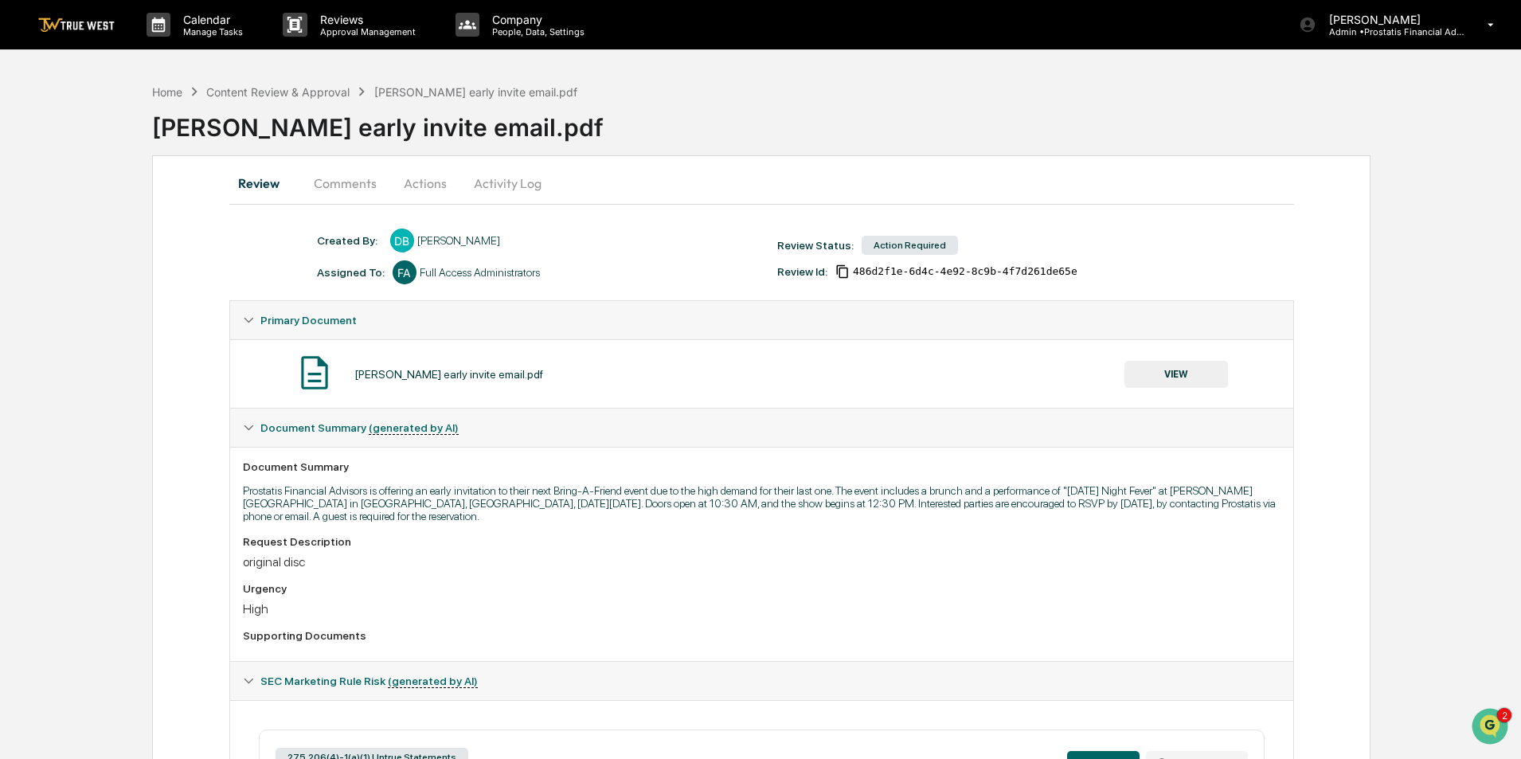
click at [1172, 371] on button "VIEW" at bounding box center [1177, 374] width 104 height 27
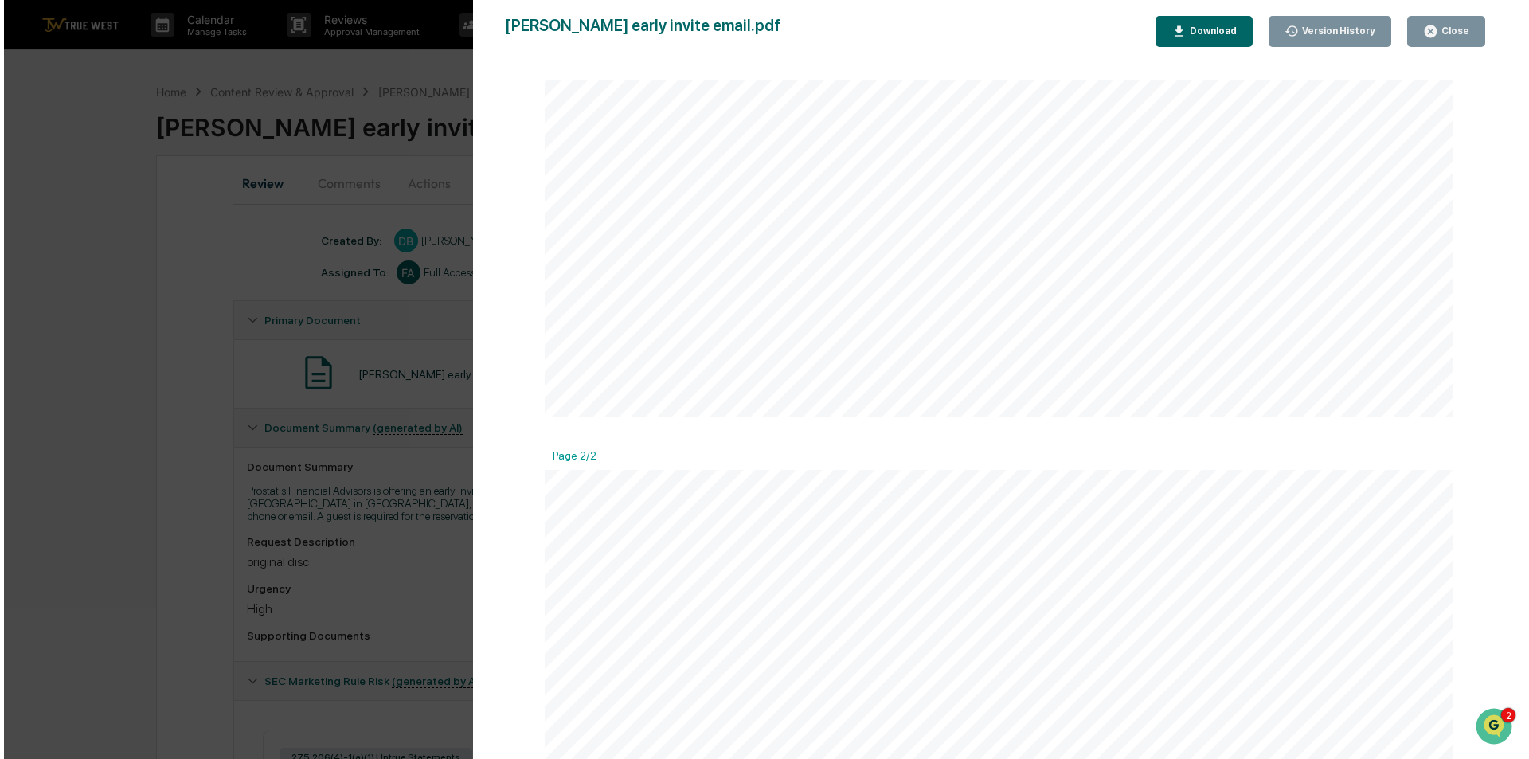
scroll to position [558, 0]
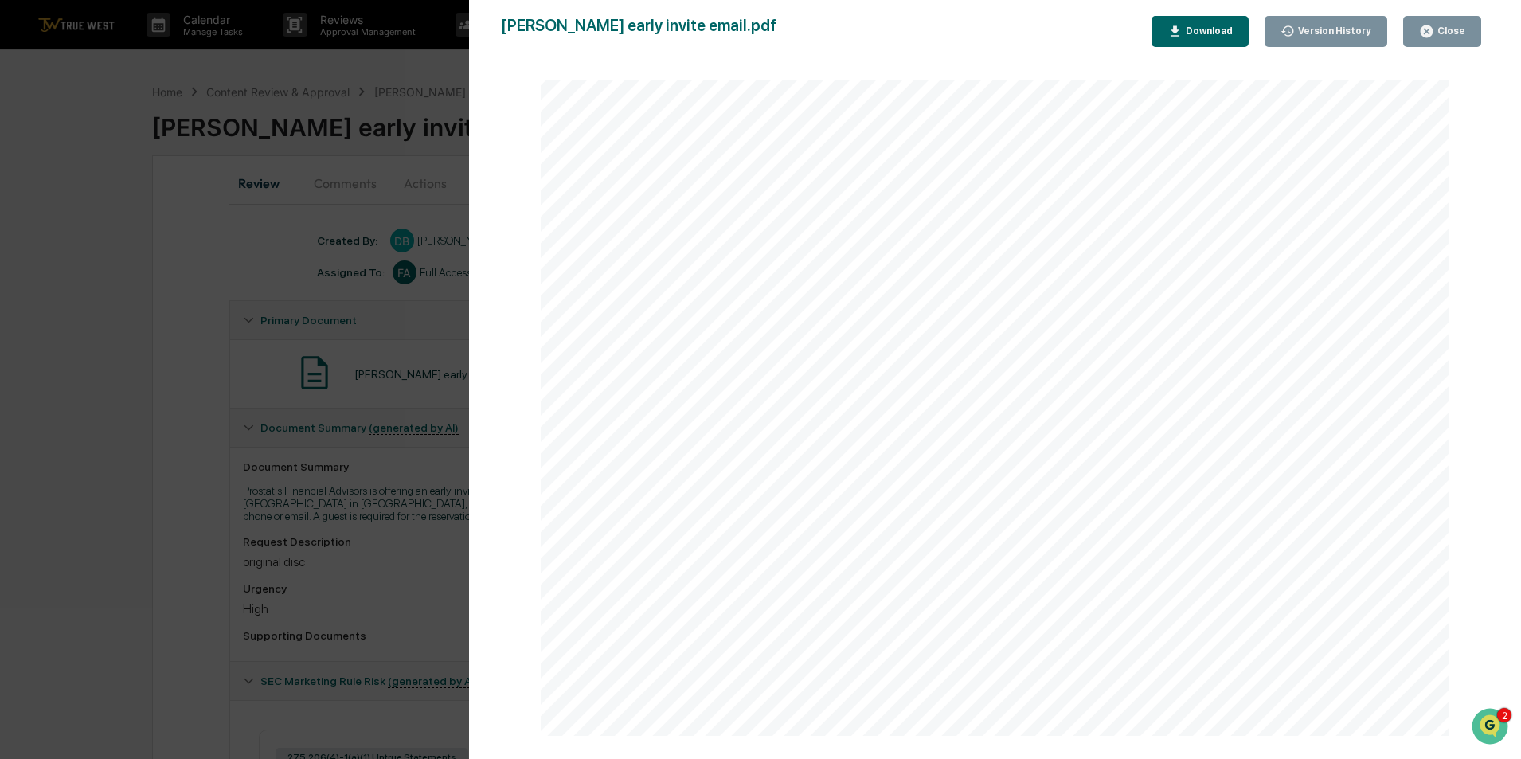
click at [1458, 36] on div "Close" at bounding box center [1450, 30] width 31 height 11
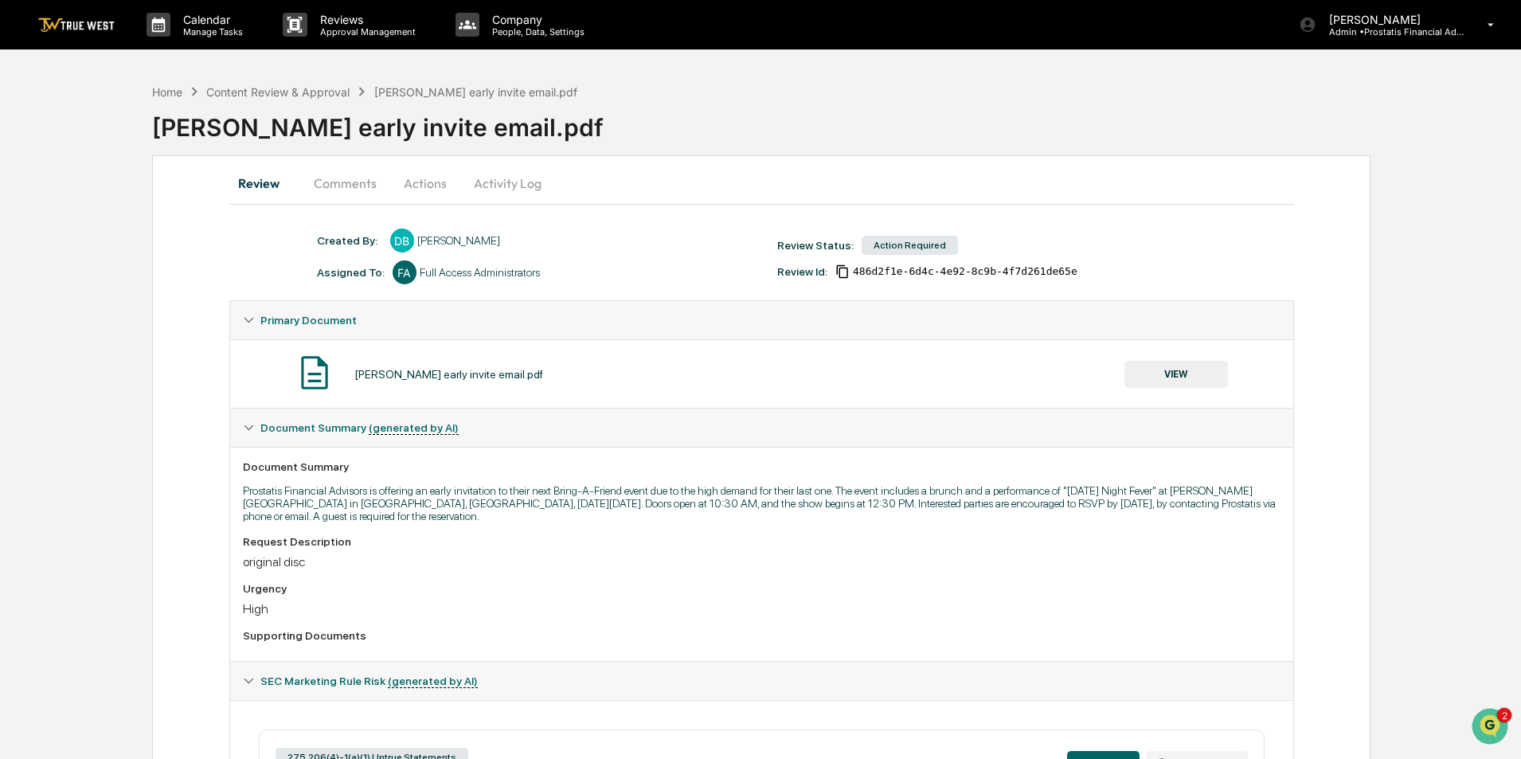
click at [487, 187] on button "Activity Log" at bounding box center [507, 183] width 93 height 38
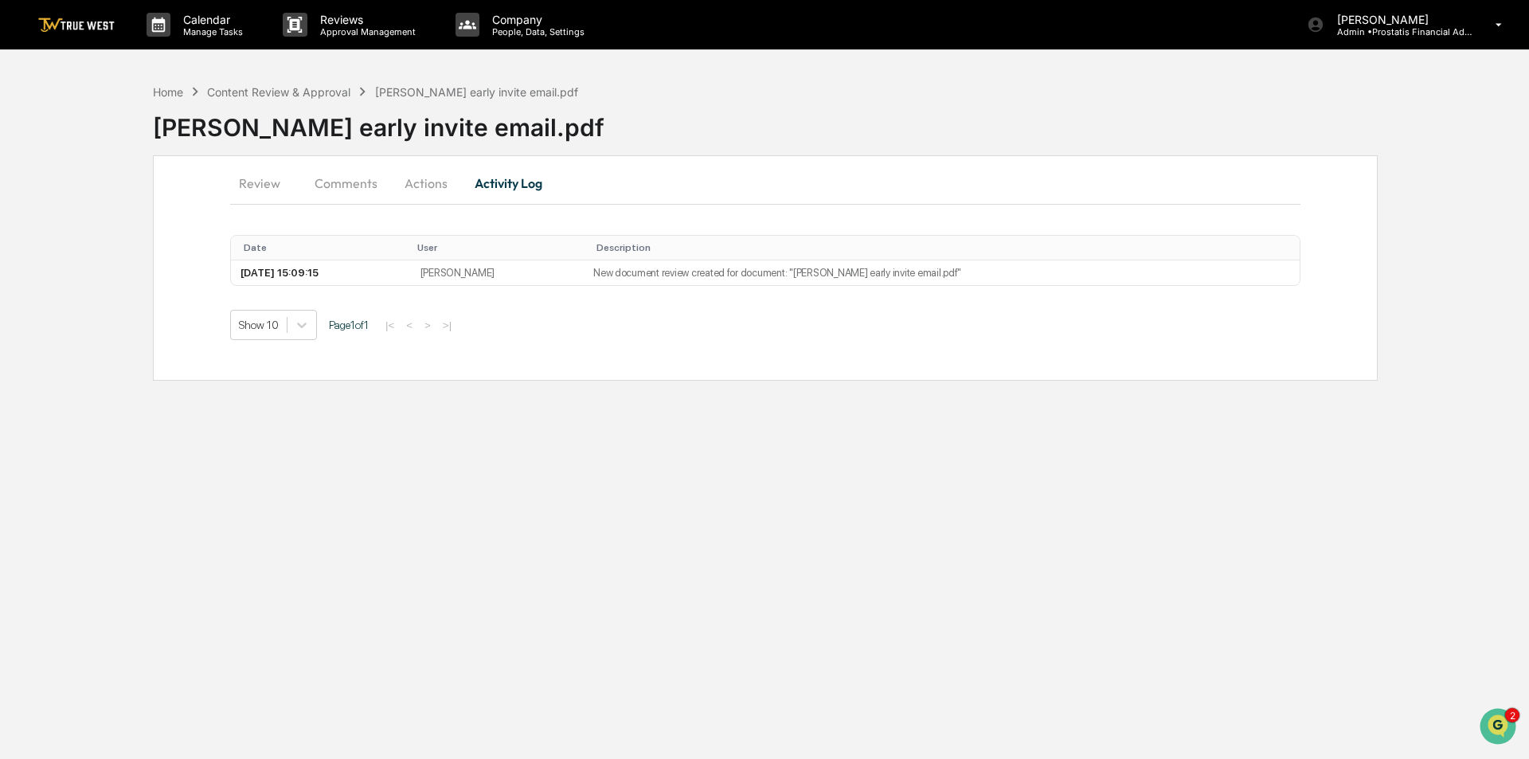
click at [435, 185] on button "Actions" at bounding box center [426, 183] width 72 height 38
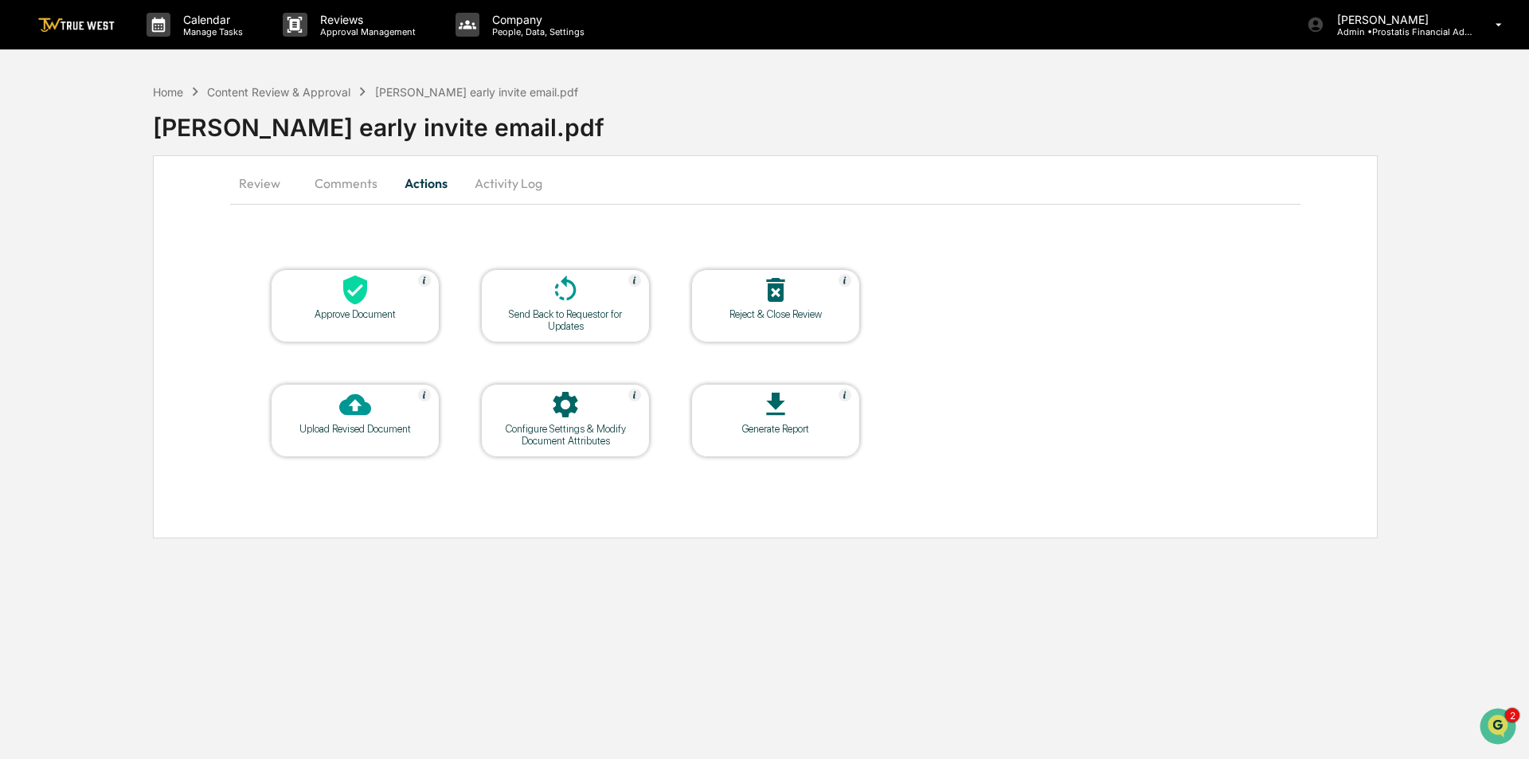
click at [358, 312] on div "Approve Document" at bounding box center [355, 314] width 143 height 12
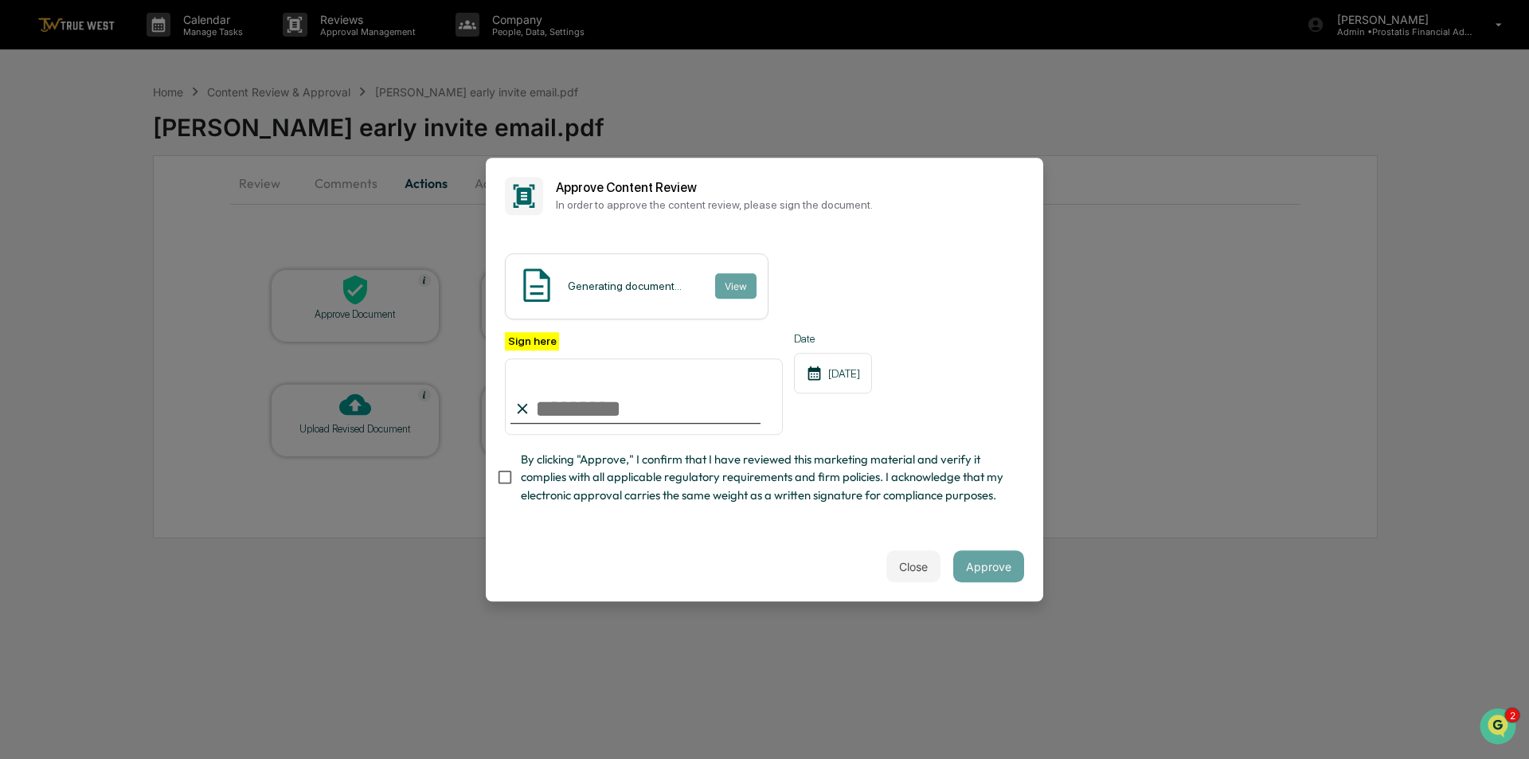
click at [577, 412] on input "Sign here" at bounding box center [644, 396] width 278 height 76
type input "**********"
click at [727, 286] on button "View" at bounding box center [735, 285] width 41 height 25
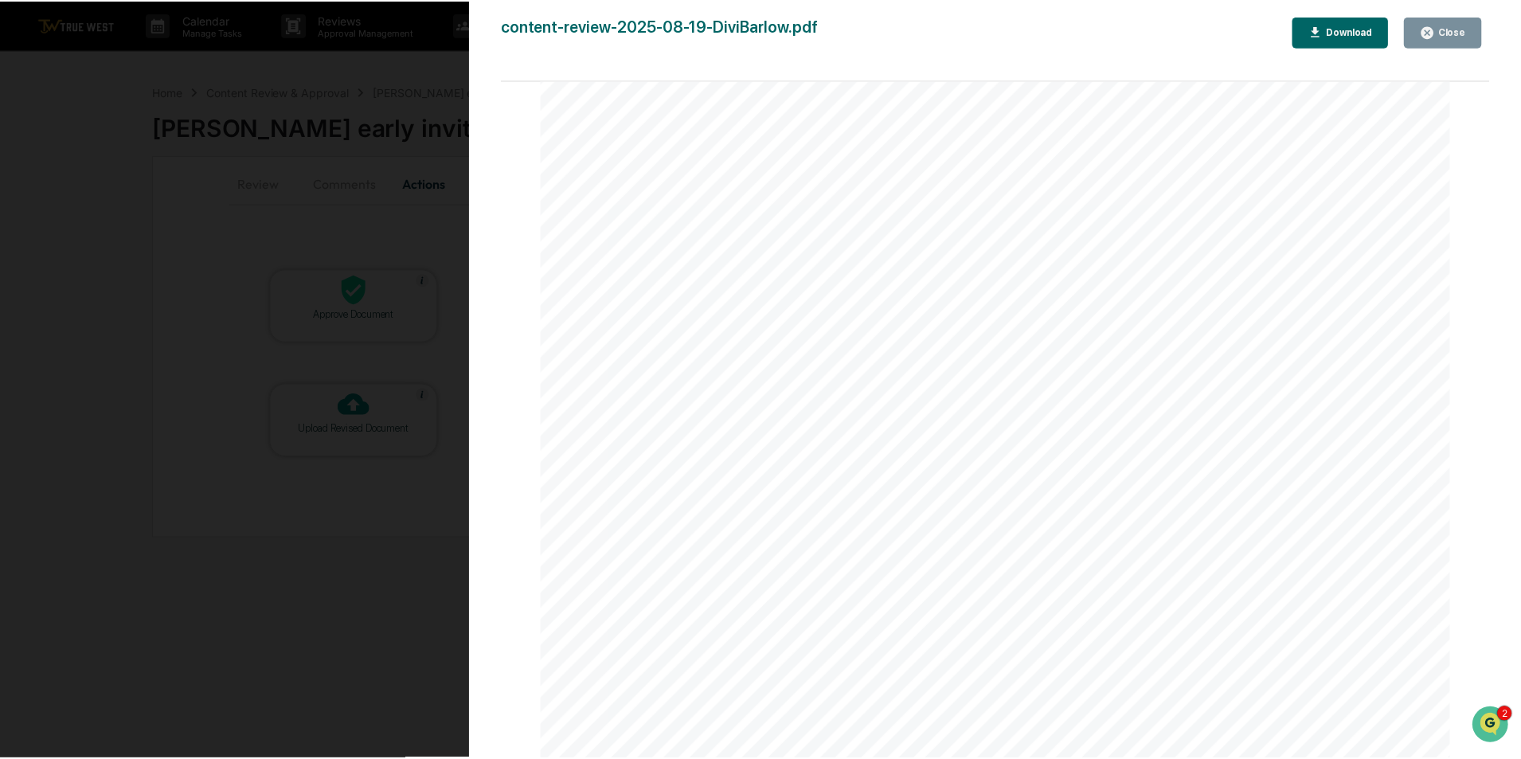
scroll to position [3122, 0]
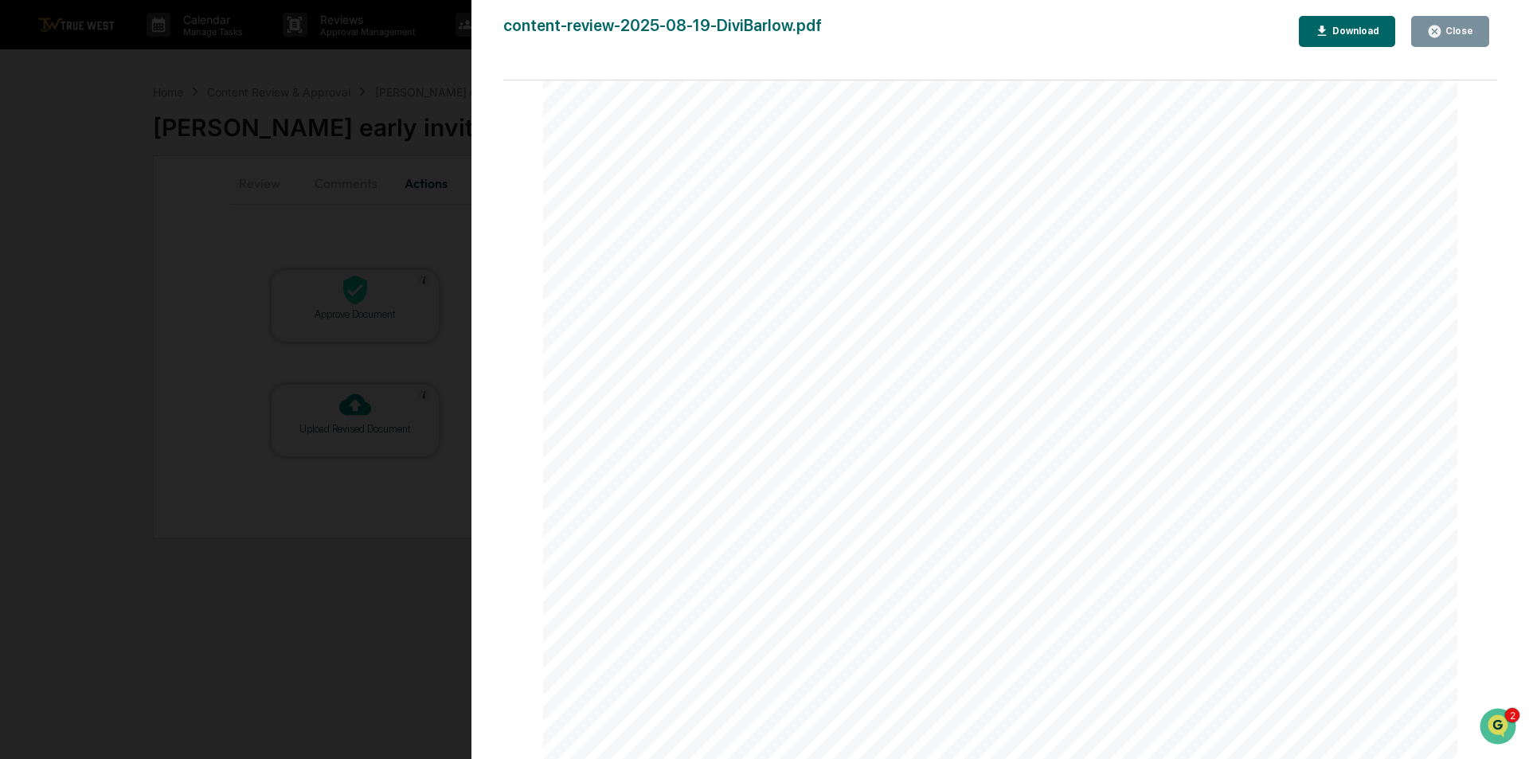
click at [1470, 31] on div "Close" at bounding box center [1458, 30] width 31 height 11
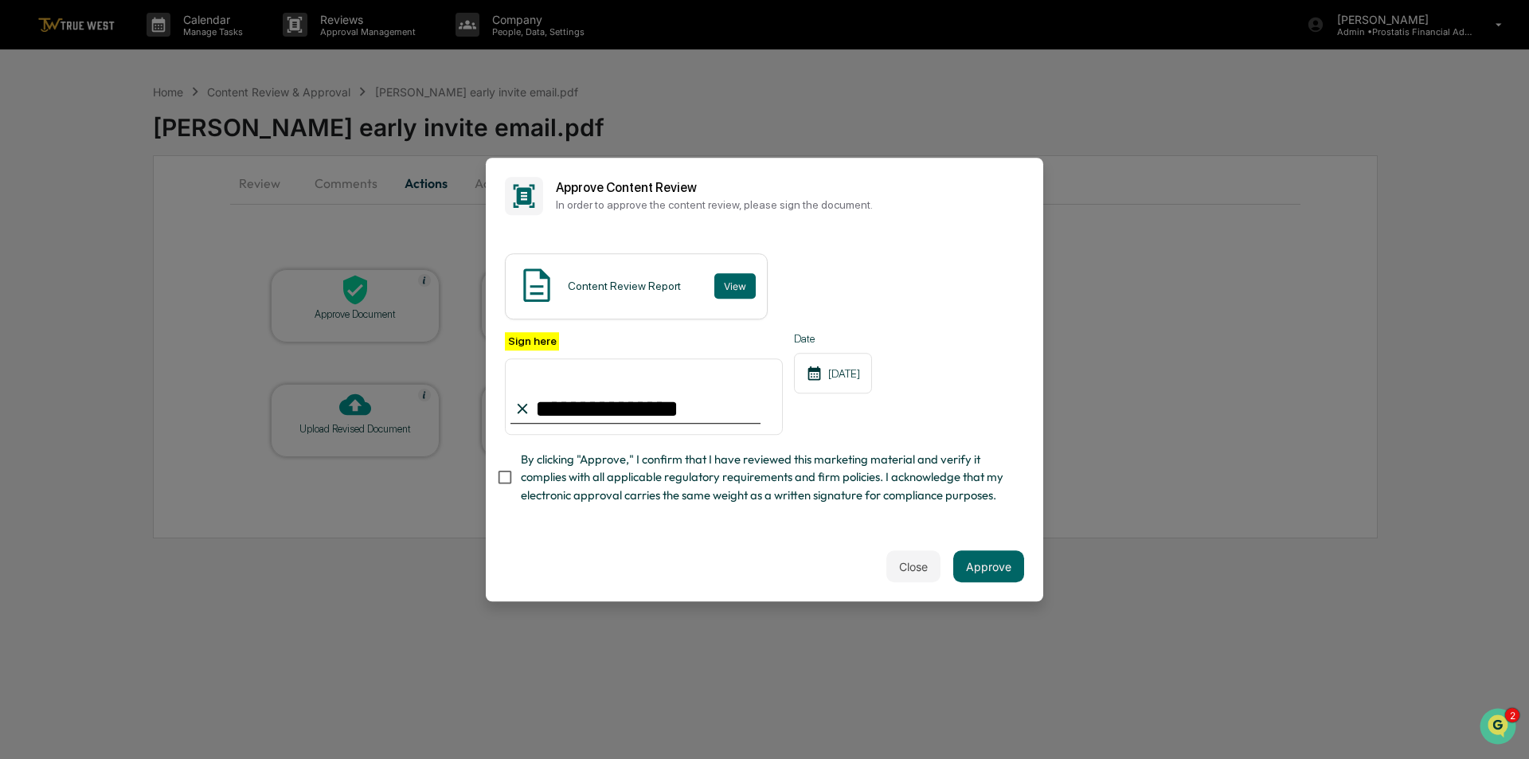
click at [535, 478] on span "By clicking "Approve," I confirm that I have reviewed this marketing material a…" at bounding box center [766, 477] width 491 height 53
click at [992, 566] on button "Approve" at bounding box center [989, 566] width 71 height 32
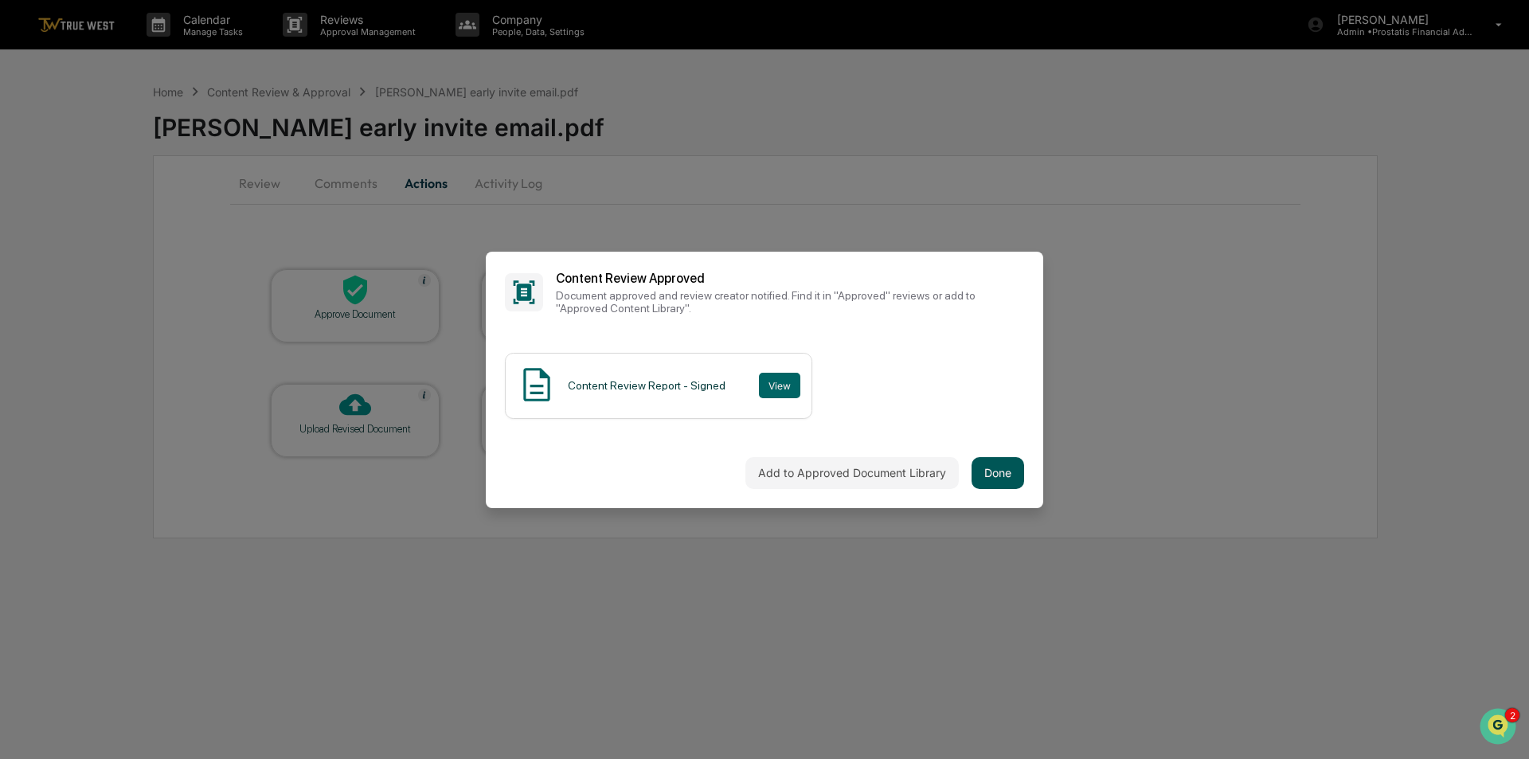
click at [1004, 479] on button "Done" at bounding box center [998, 473] width 53 height 32
